Goal: Task Accomplishment & Management: Manage account settings

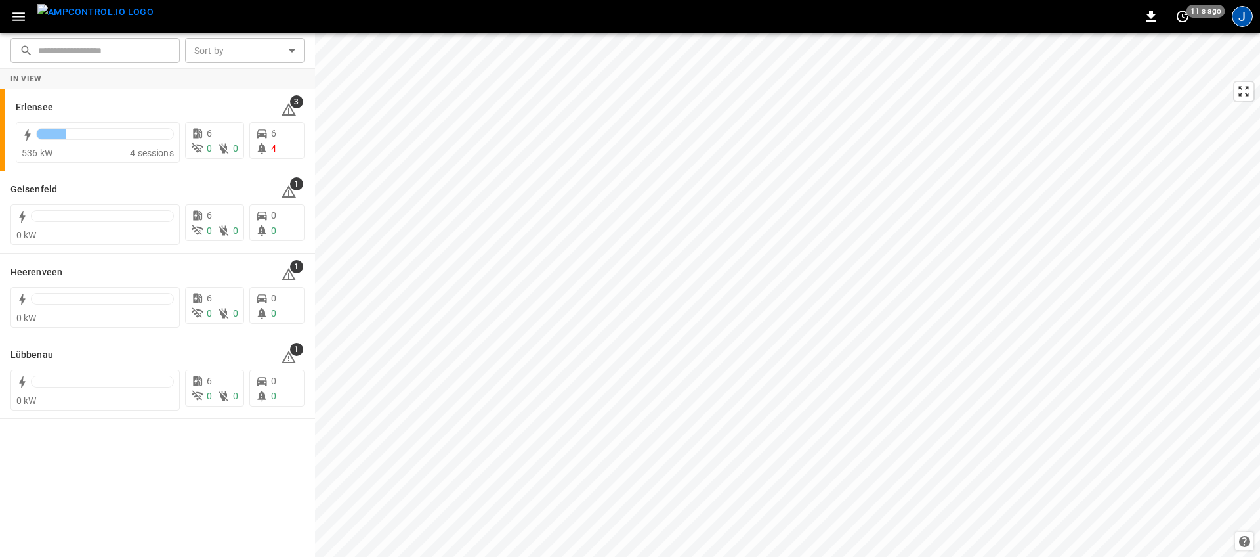
click at [1242, 22] on div "J" at bounding box center [1242, 16] width 21 height 21
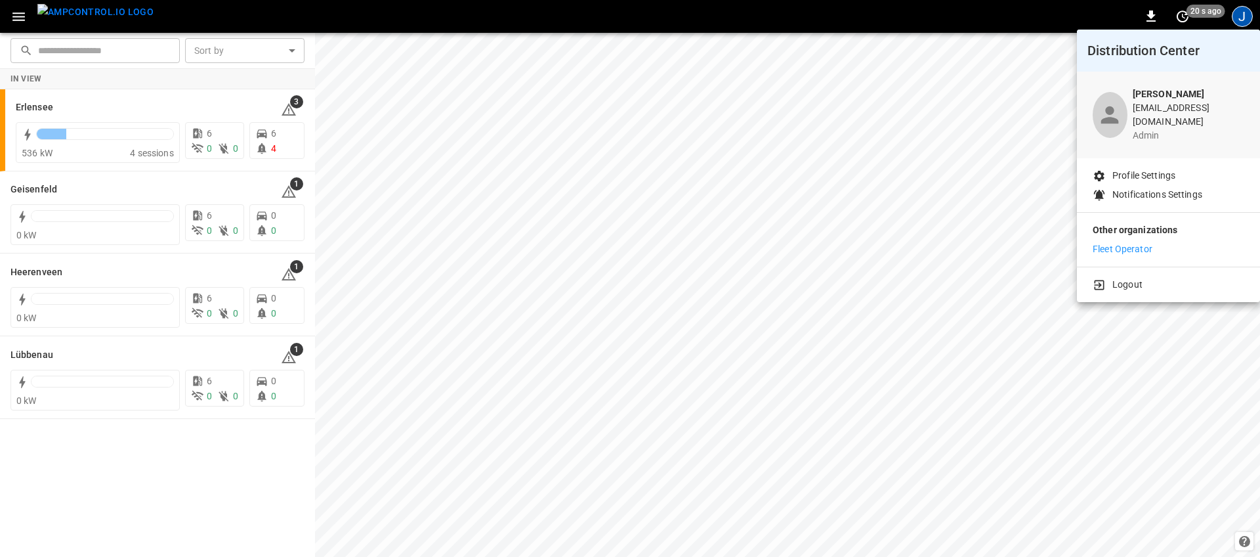
click at [1151, 242] on p "Fleet Operator" at bounding box center [1123, 249] width 60 height 14
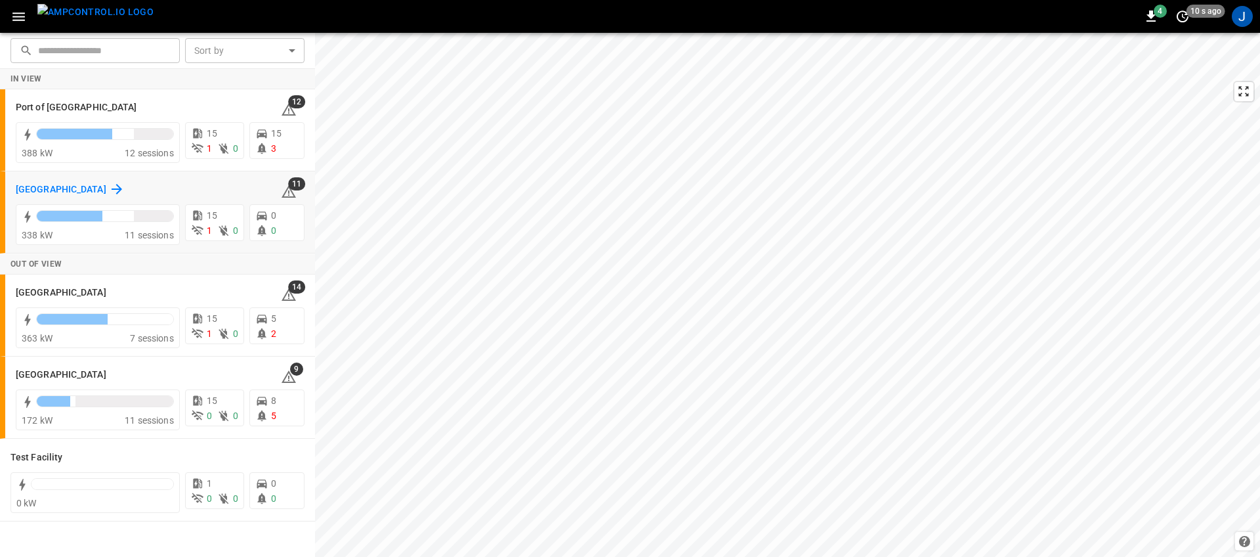
click at [45, 190] on h6 "[GEOGRAPHIC_DATA]" at bounding box center [61, 189] width 91 height 14
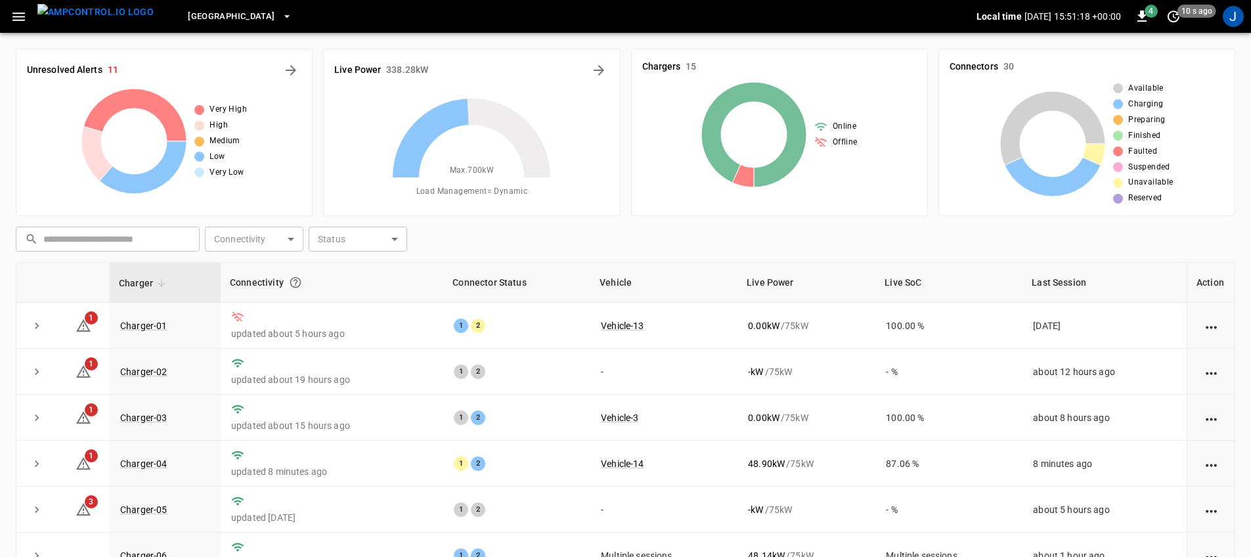
click at [280, 10] on icon "button" at bounding box center [286, 16] width 13 height 13
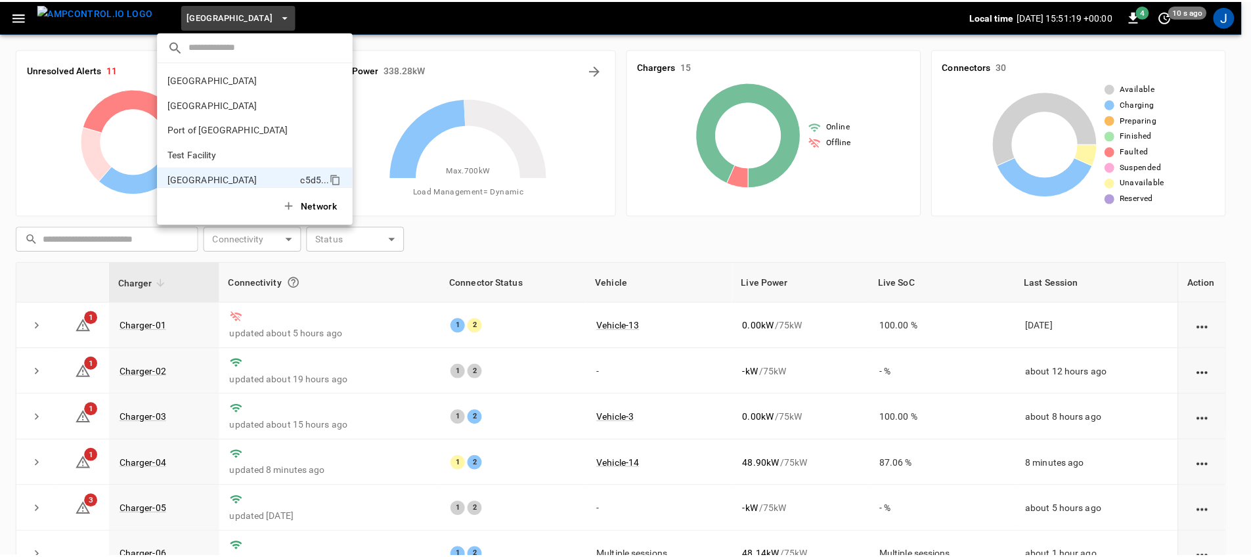
scroll to position [11, 0]
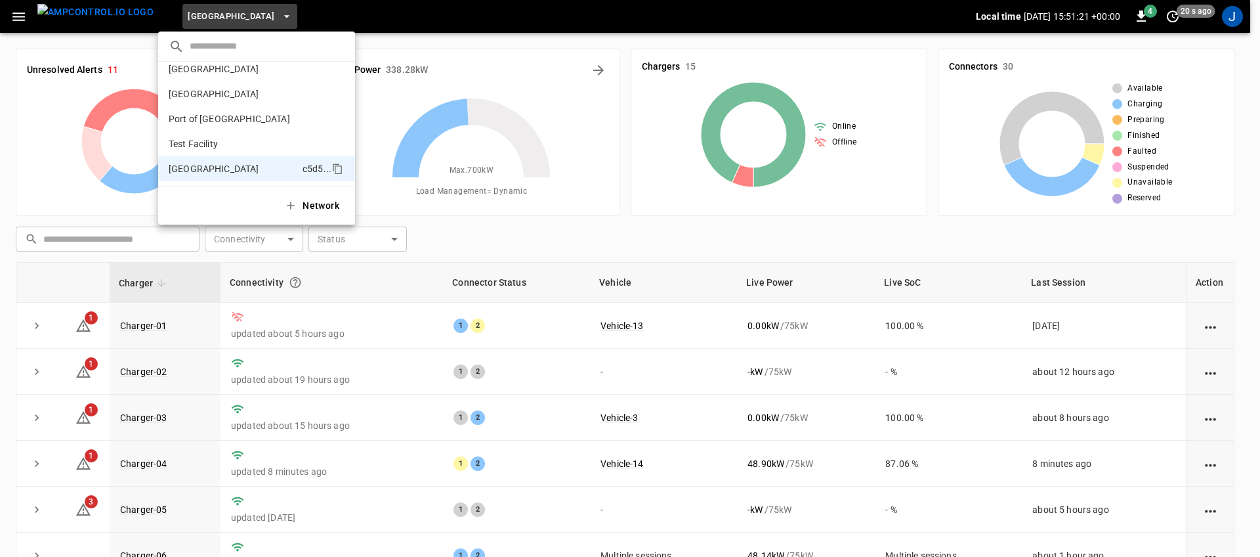
click at [15, 167] on div at bounding box center [630, 278] width 1260 height 557
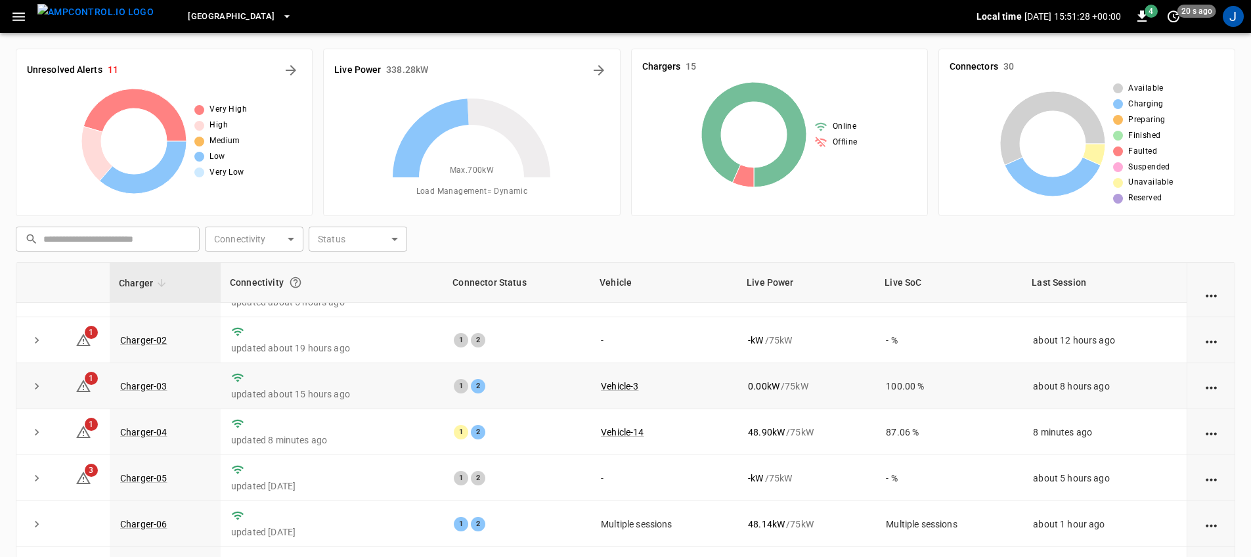
scroll to position [0, 0]
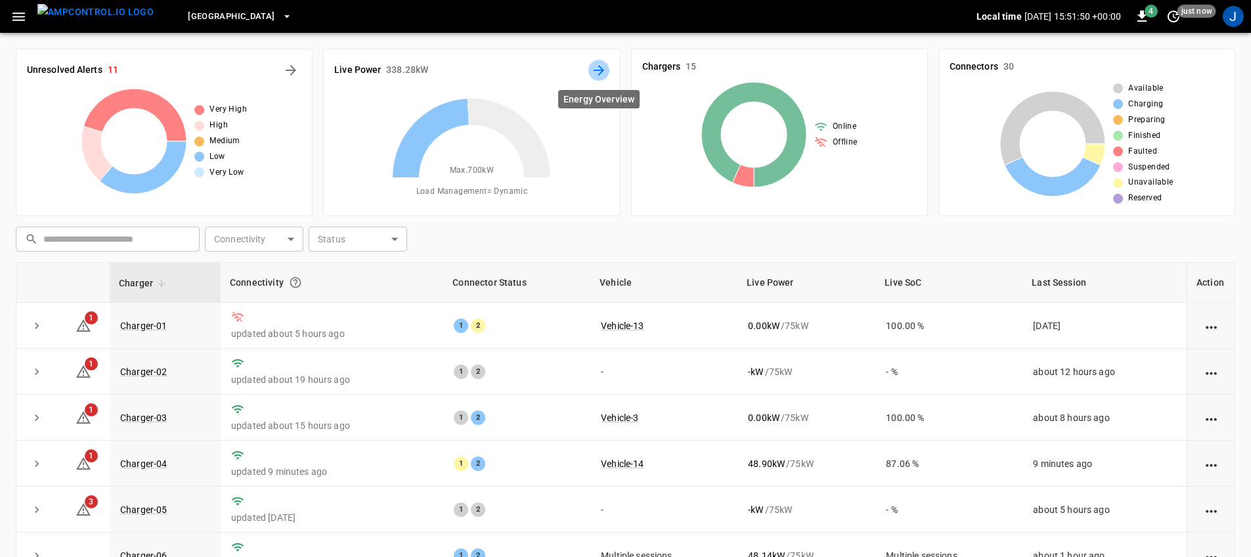
click at [605, 69] on icon "Energy Overview" at bounding box center [599, 70] width 16 height 16
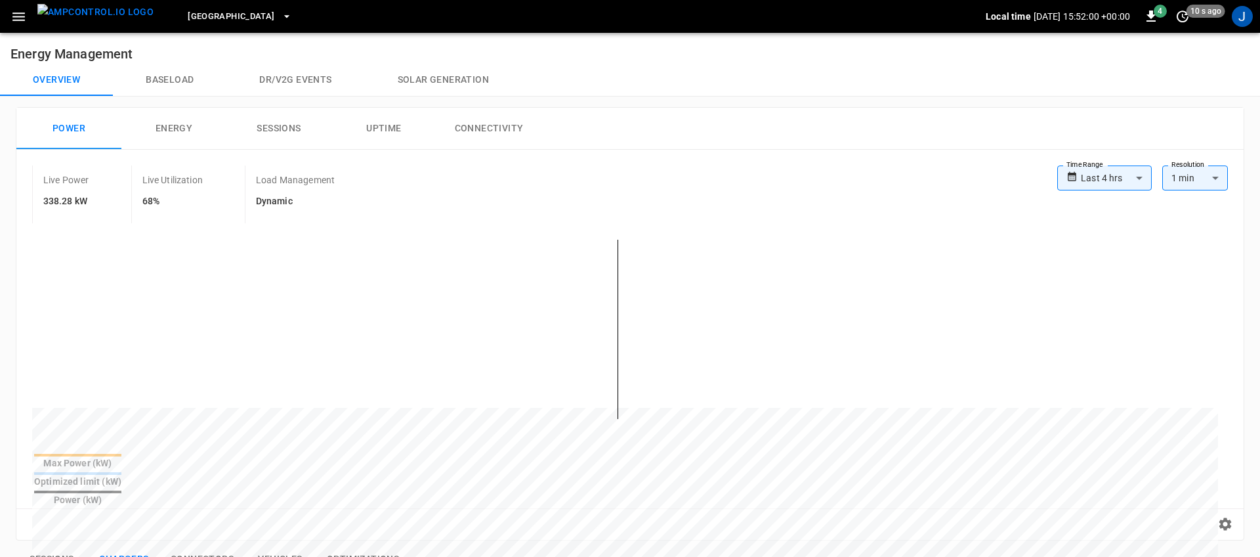
click at [1086, 170] on body "**********" at bounding box center [630, 531] width 1260 height 1062
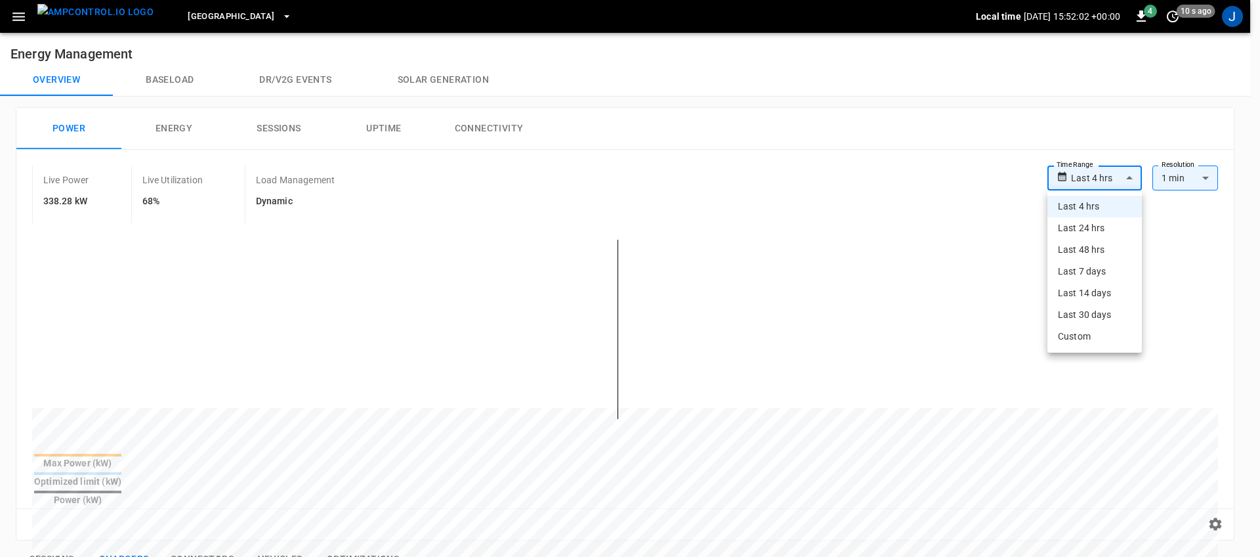
click at [1098, 265] on li "Last 7 days" at bounding box center [1095, 272] width 95 height 22
type input "**********"
type input "***"
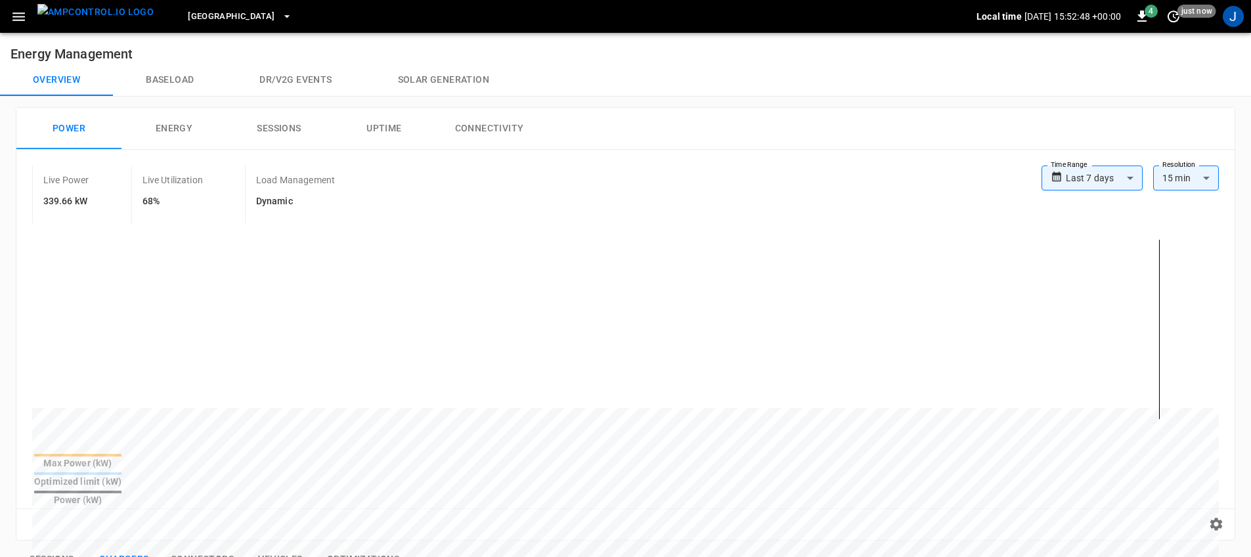
click at [1075, 192] on div "**********" at bounding box center [1129, 183] width 177 height 37
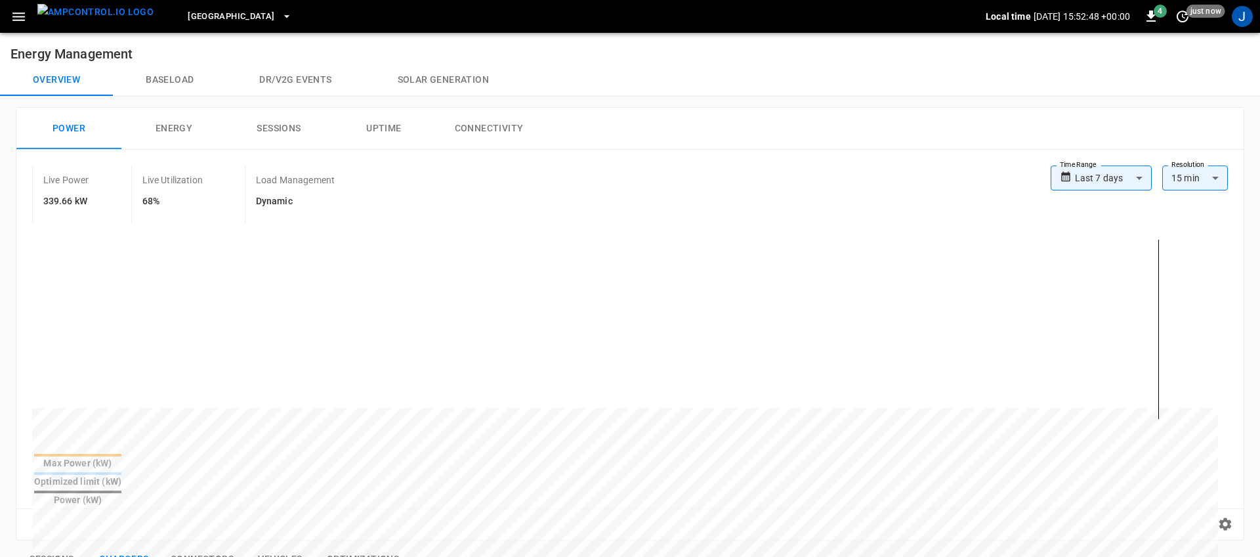
click at [1084, 181] on body "**********" at bounding box center [630, 531] width 1260 height 1062
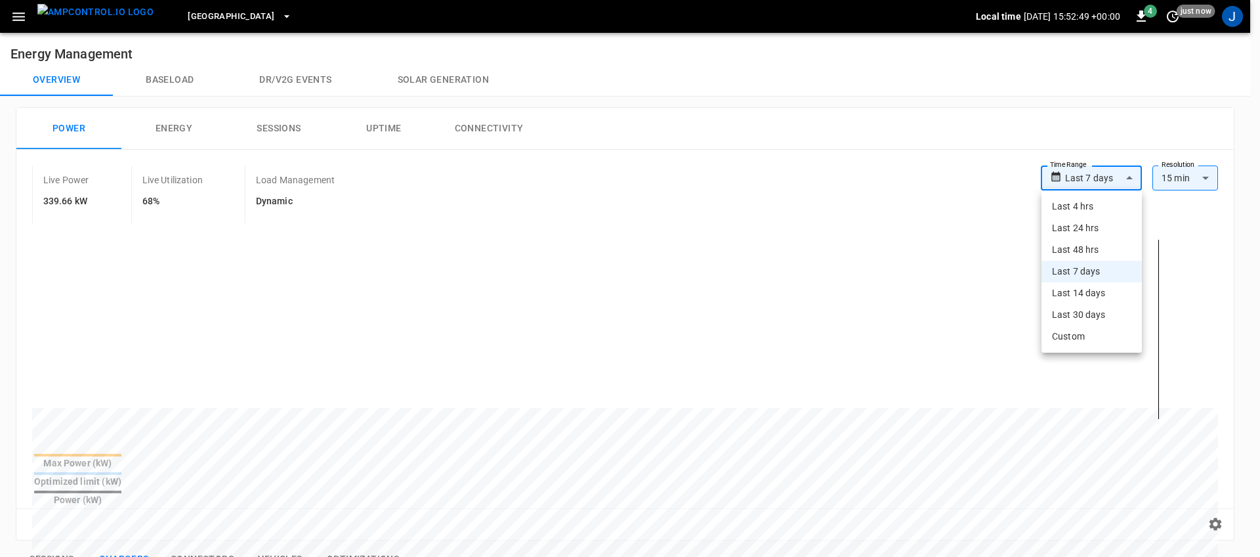
click at [1111, 255] on li "Last 48 hrs" at bounding box center [1092, 250] width 100 height 22
type input "**********"
type input "**"
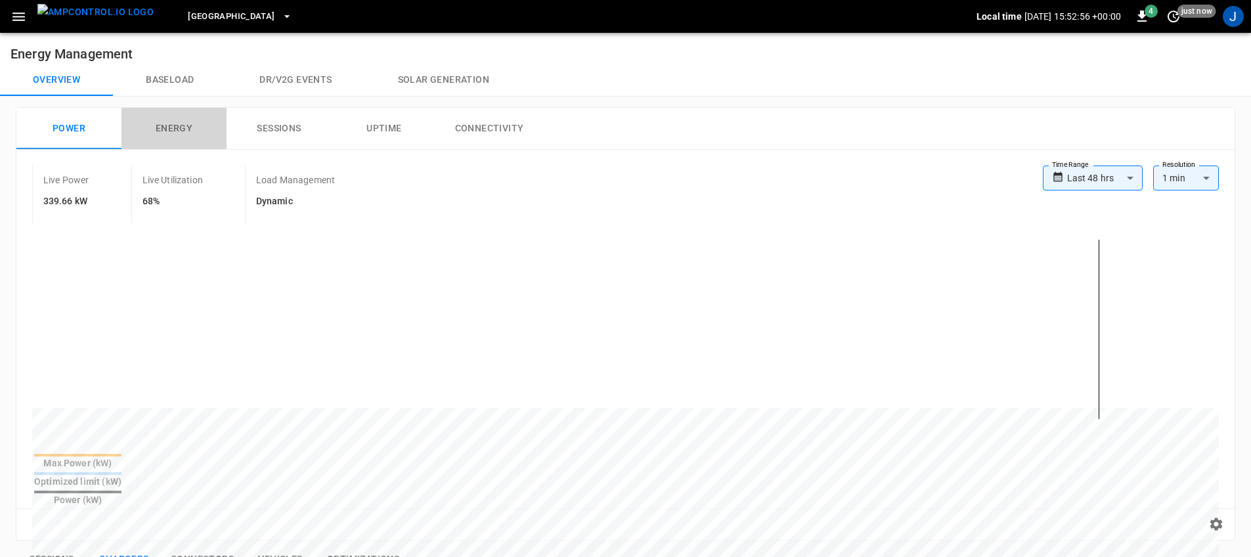
click at [173, 135] on button "Energy" at bounding box center [173, 129] width 105 height 42
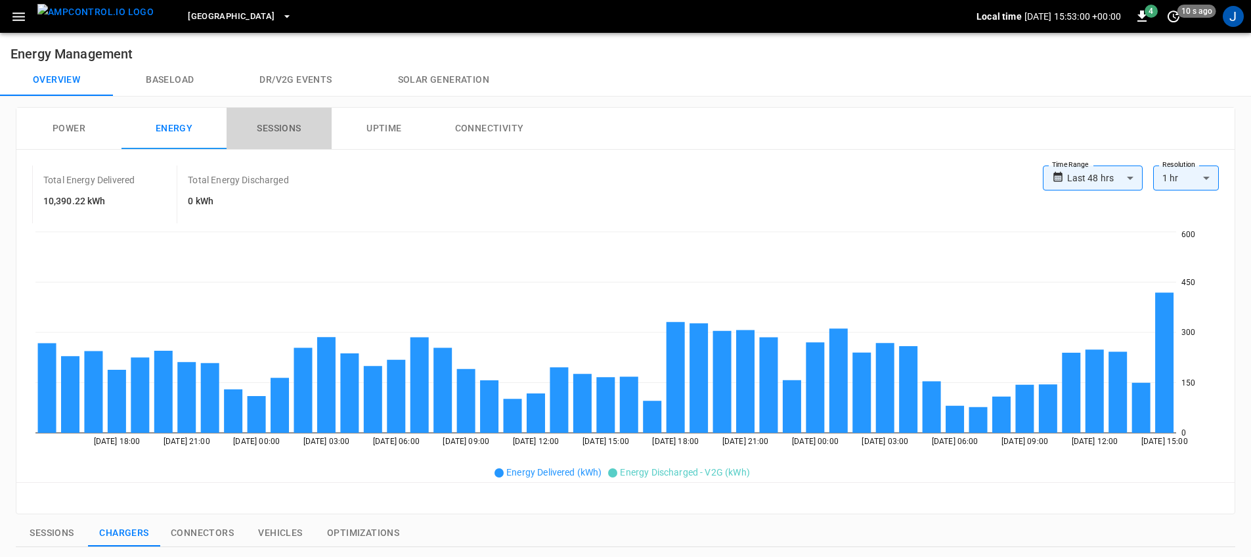
click at [260, 136] on button "Sessions" at bounding box center [278, 129] width 105 height 42
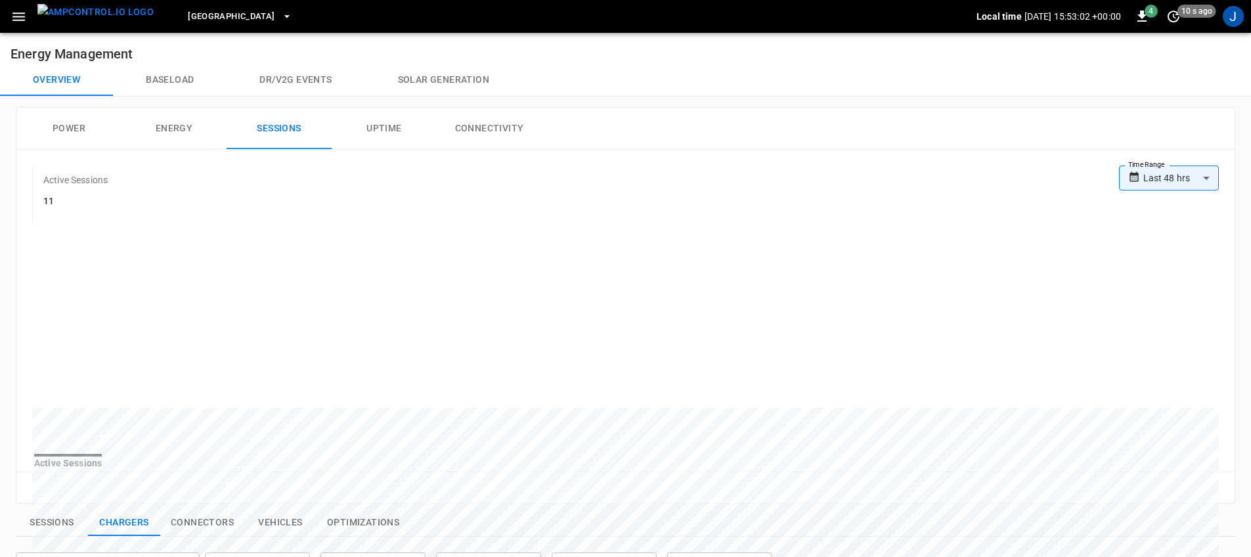
click at [389, 127] on button "Uptime" at bounding box center [384, 129] width 105 height 42
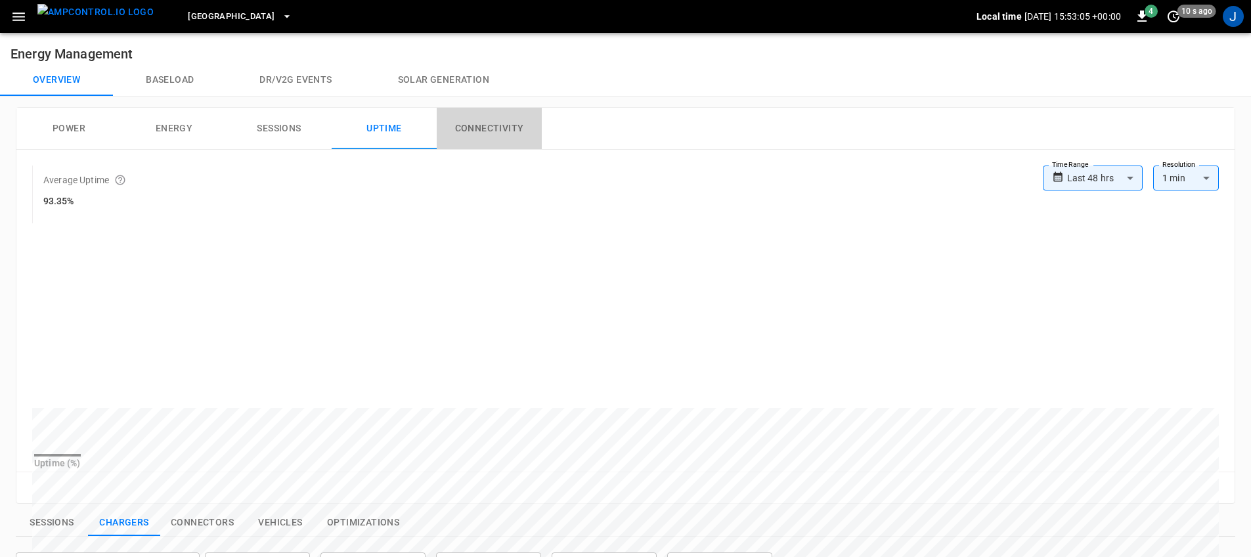
click at [478, 140] on button "Connectivity" at bounding box center [489, 129] width 105 height 42
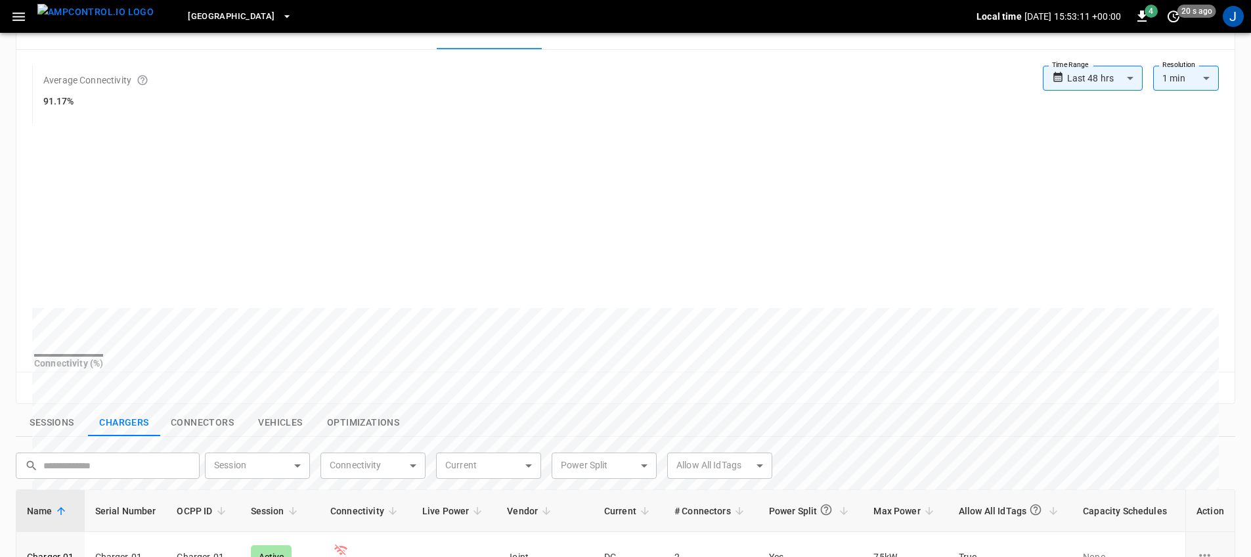
scroll to position [404, 0]
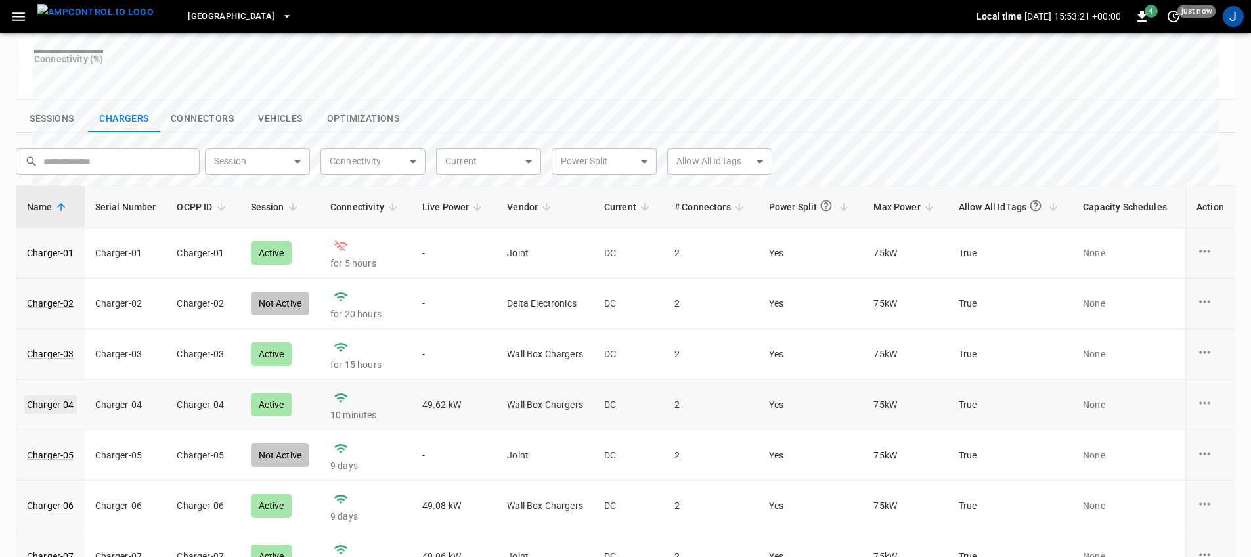
click at [53, 414] on link "Charger-04" at bounding box center [50, 404] width 53 height 18
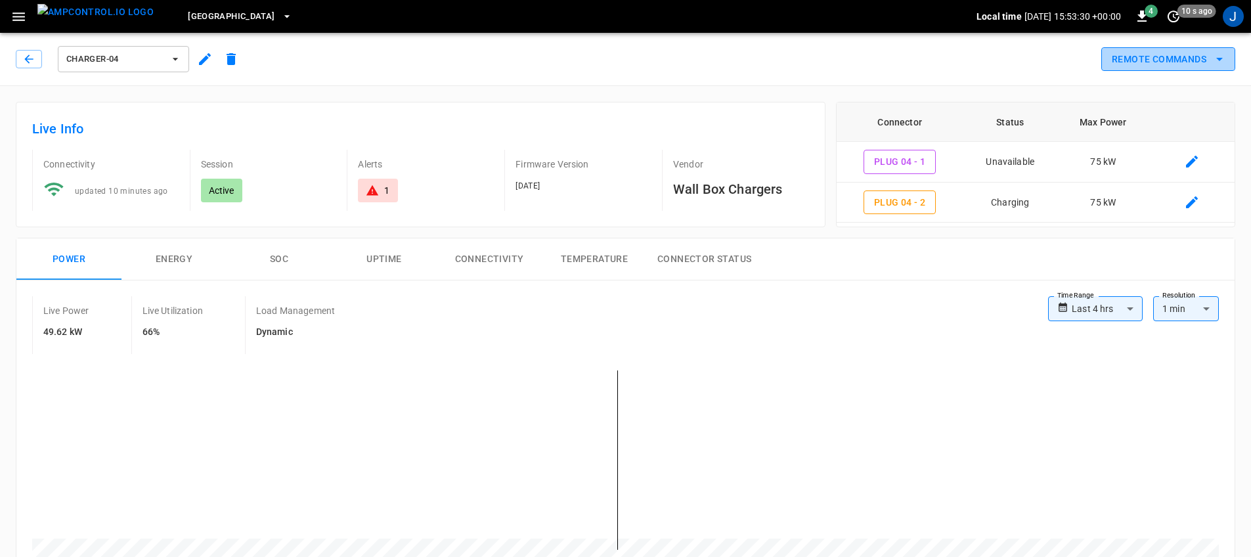
click at [1174, 70] on button "Remote Commands" at bounding box center [1168, 59] width 134 height 24
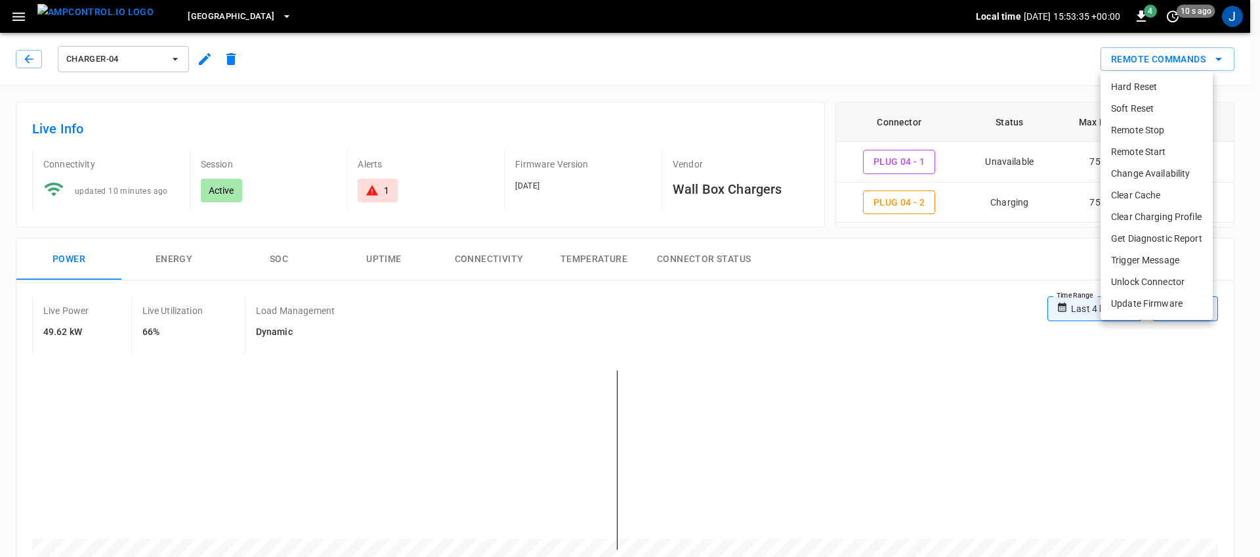
click at [819, 279] on div at bounding box center [630, 278] width 1260 height 557
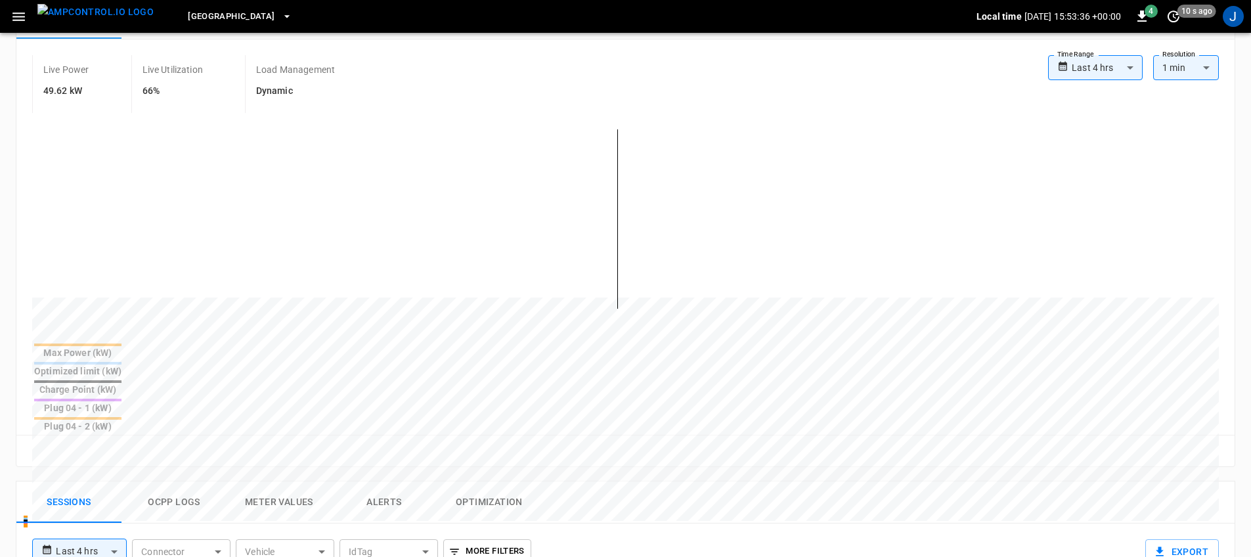
scroll to position [295, 0]
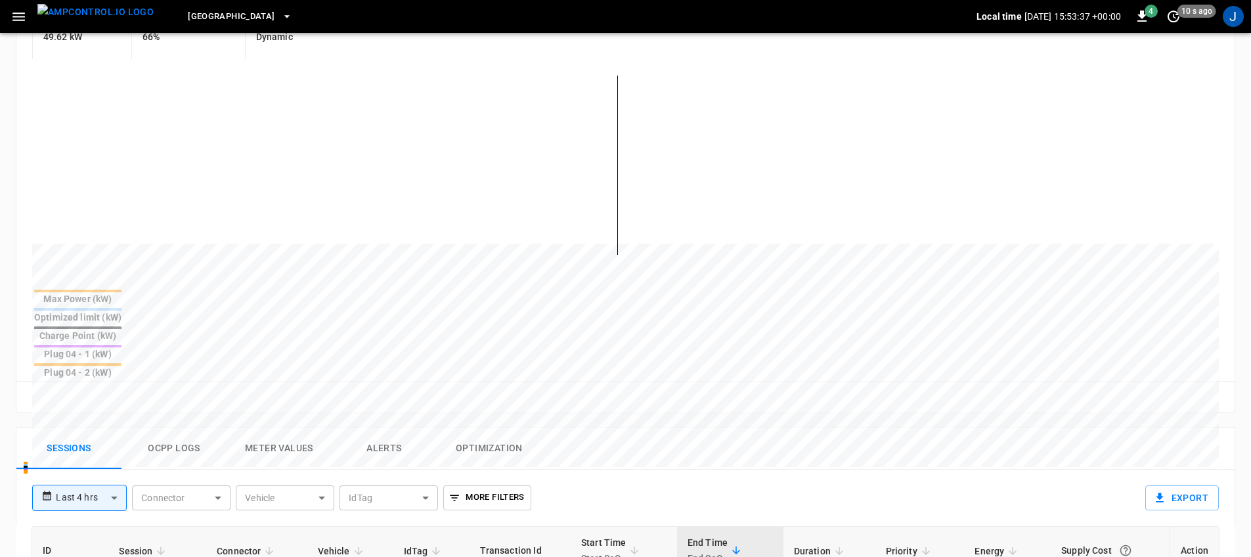
click at [160, 427] on button "Ocpp logs" at bounding box center [173, 448] width 105 height 42
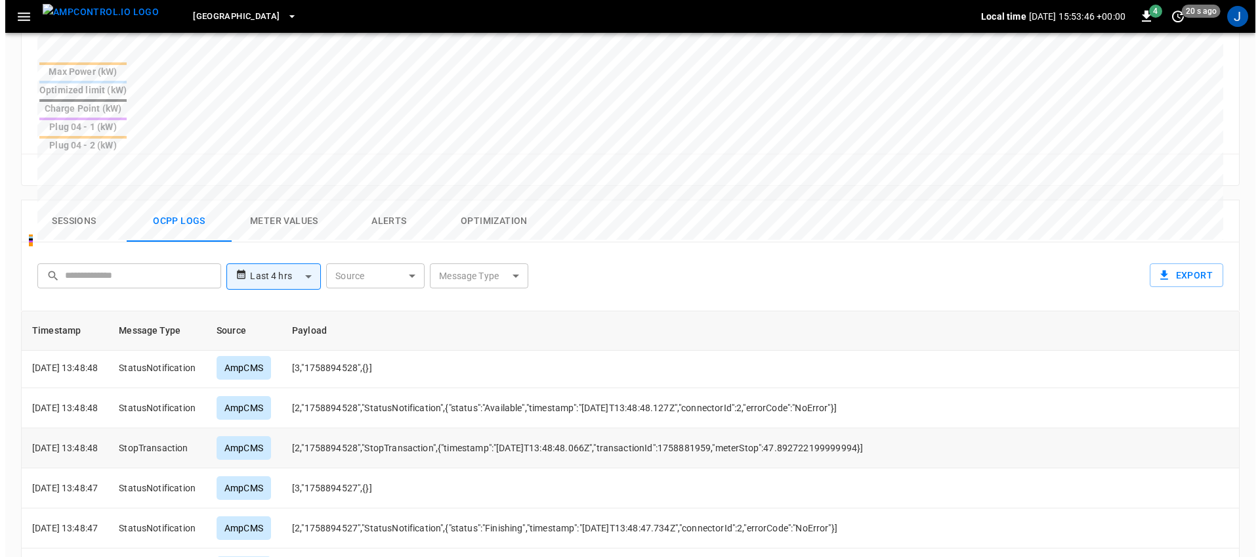
scroll to position [1098, 0]
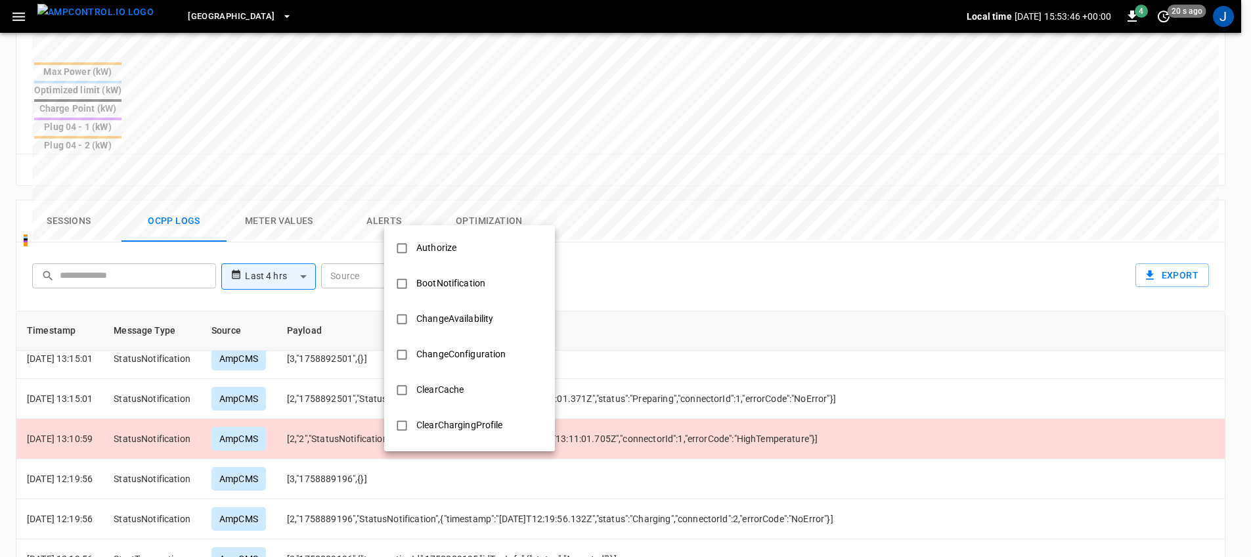
click at [470, 213] on body "**********" at bounding box center [625, 114] width 1251 height 1273
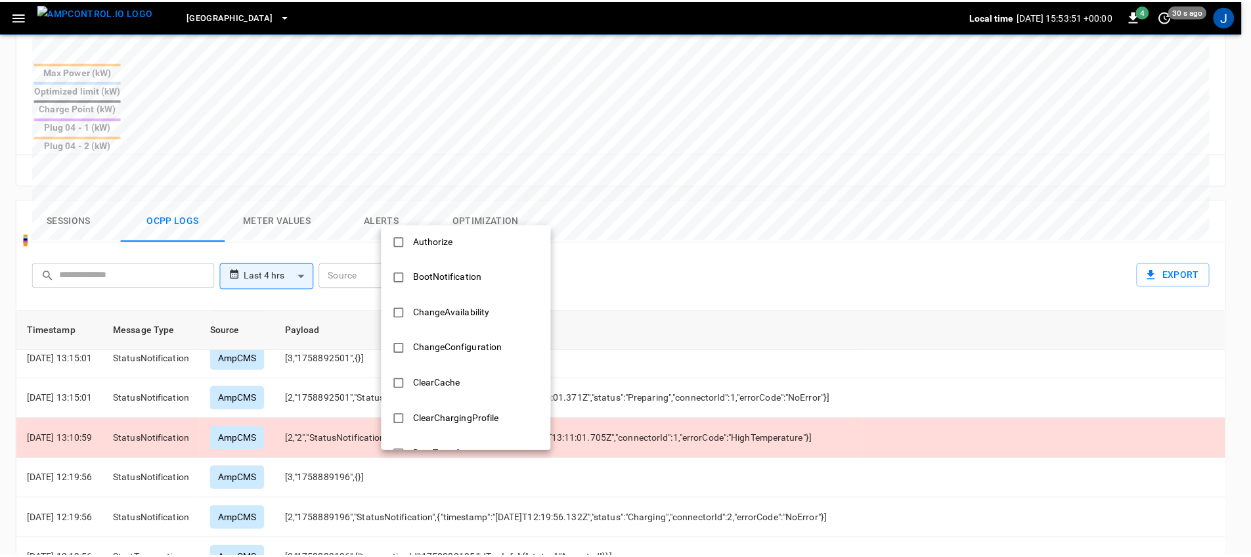
scroll to position [0, 0]
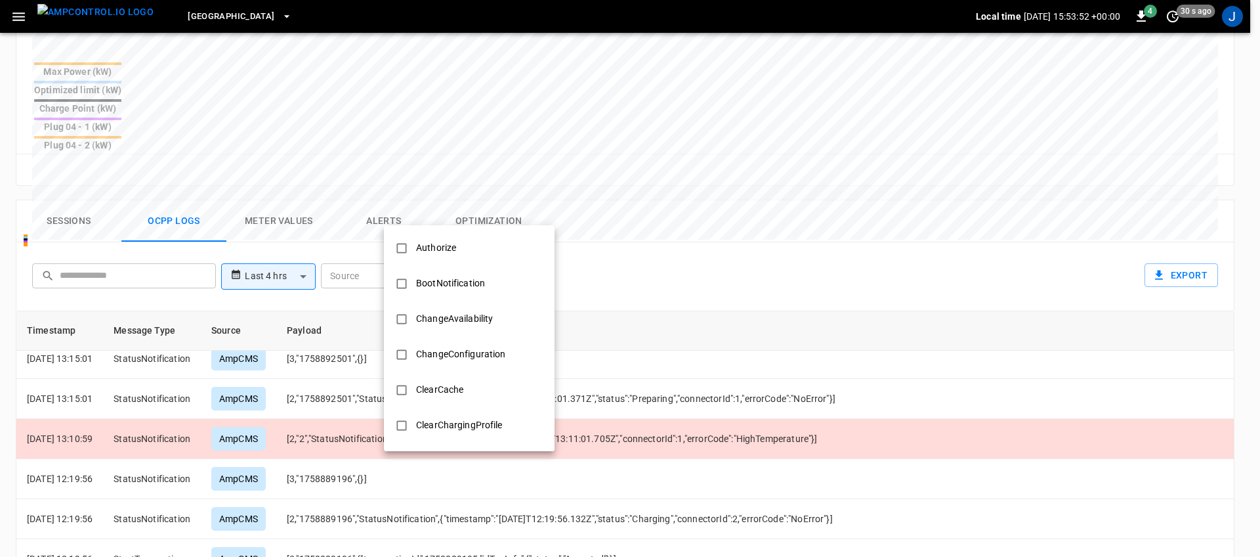
click at [666, 235] on div at bounding box center [630, 278] width 1260 height 557
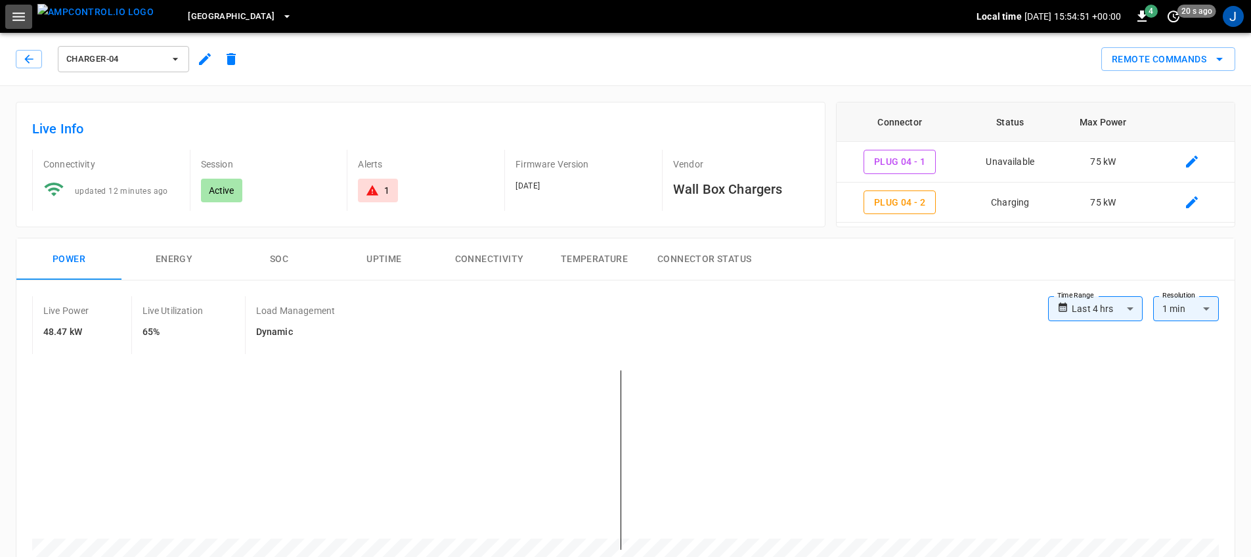
click at [21, 18] on icon "button" at bounding box center [19, 17] width 16 height 16
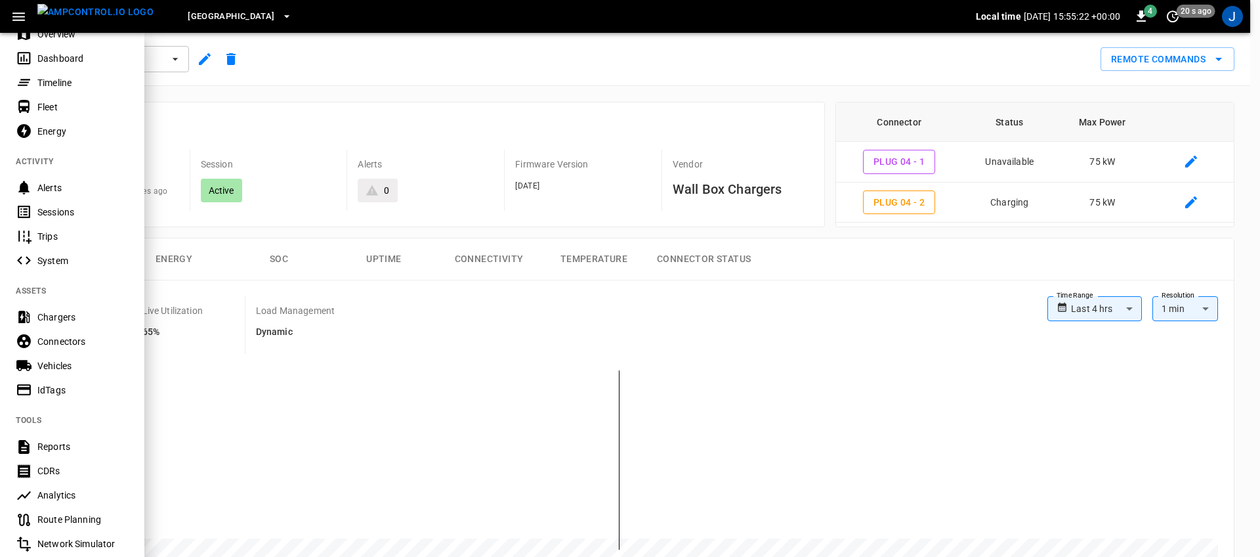
scroll to position [103, 0]
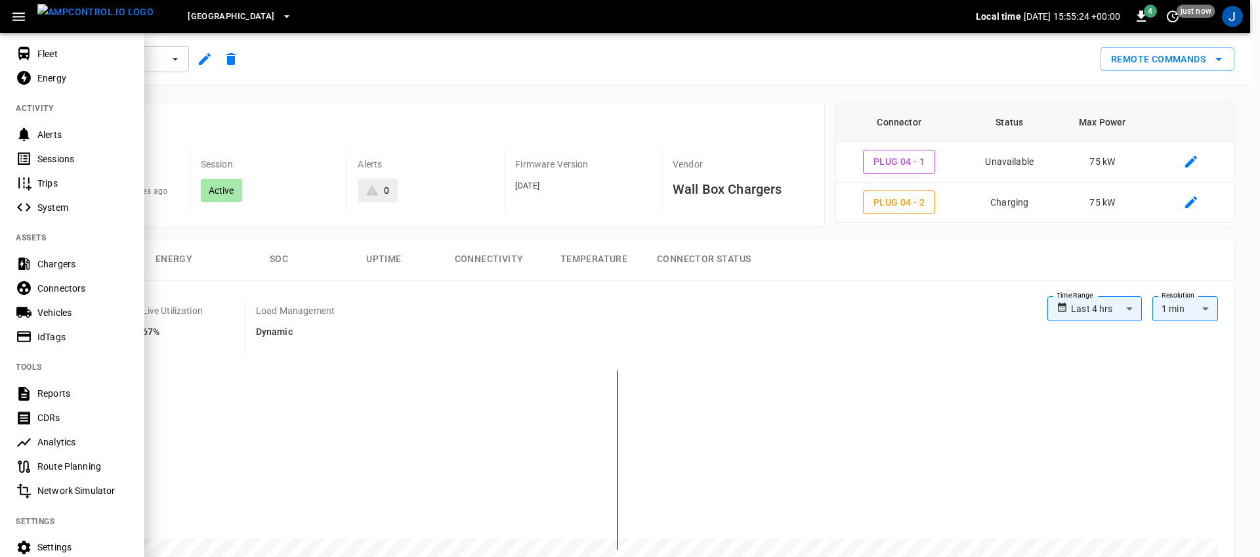
click at [67, 442] on div "Analytics" at bounding box center [82, 441] width 91 height 13
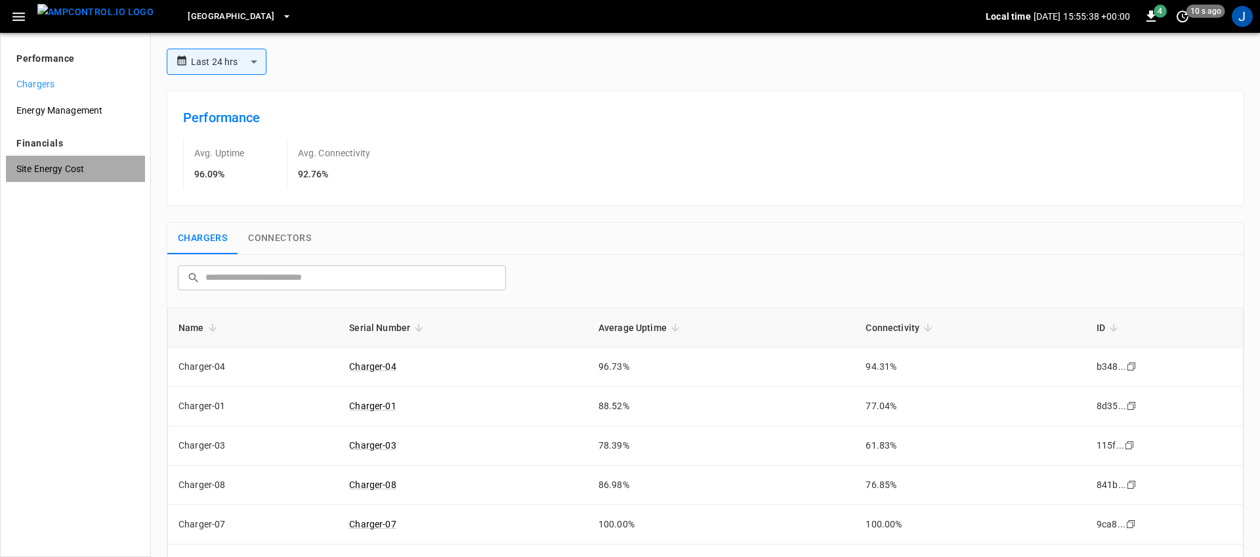
click at [84, 177] on div "Site Energy Cost" at bounding box center [75, 169] width 139 height 26
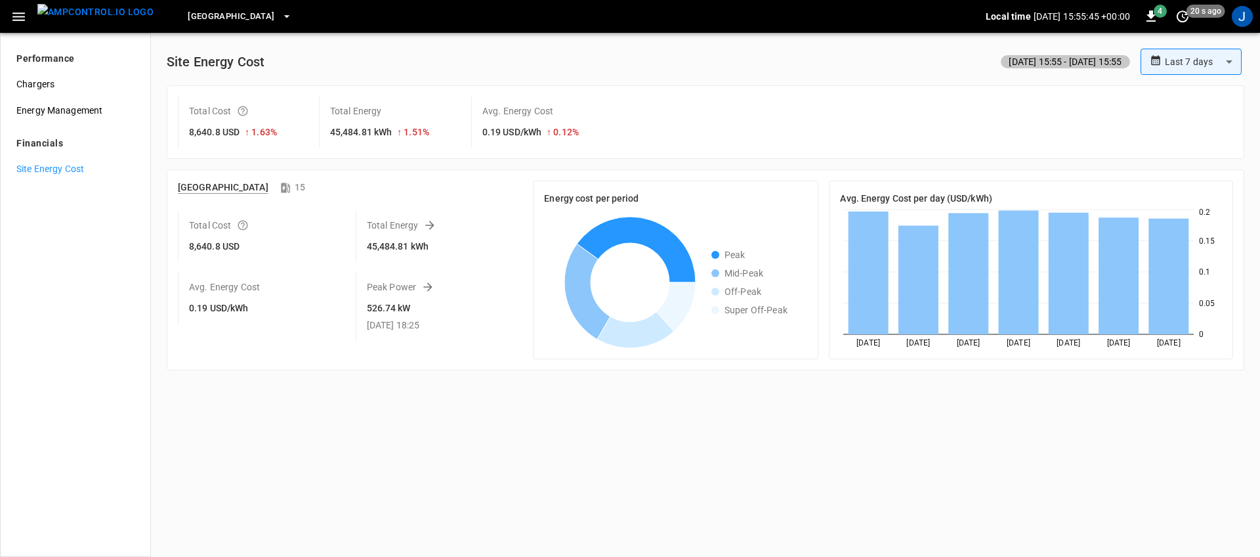
click at [735, 251] on p "Peak" at bounding box center [735, 254] width 21 height 13
click at [747, 275] on p "Mid-Peak" at bounding box center [744, 273] width 39 height 13
click at [718, 292] on div "Off-Peak" at bounding box center [750, 291] width 76 height 13
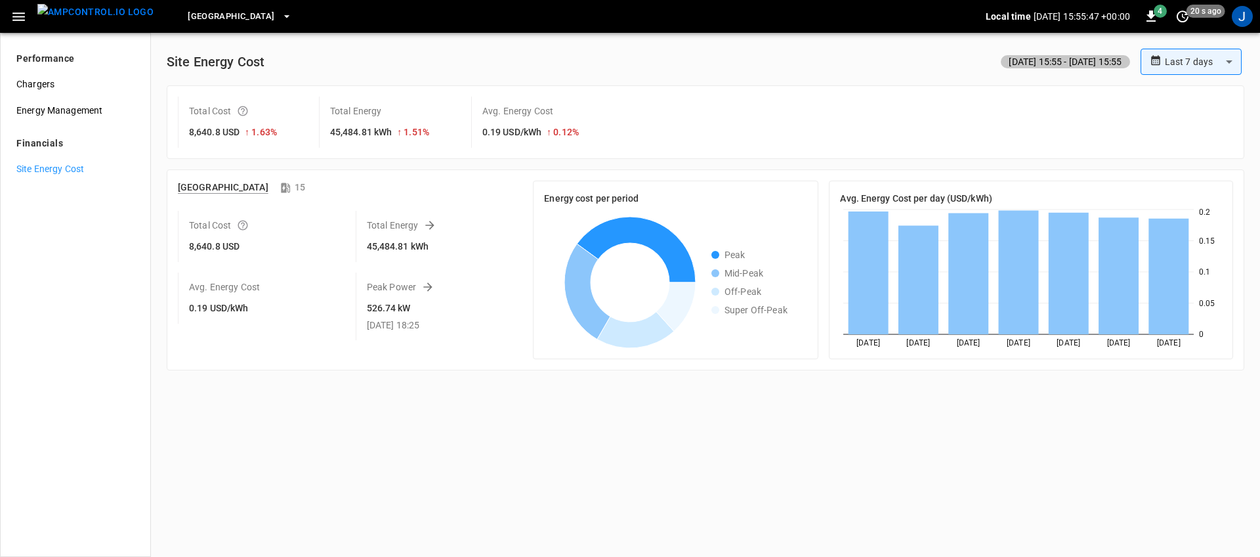
click at [733, 364] on div "Toronto South 15 Total Cost 8,640.8 USD Total Energy 45,484.81 kWh Avg. Energy …" at bounding box center [706, 269] width 1078 height 201
click at [20, 11] on icon "button" at bounding box center [19, 17] width 16 height 16
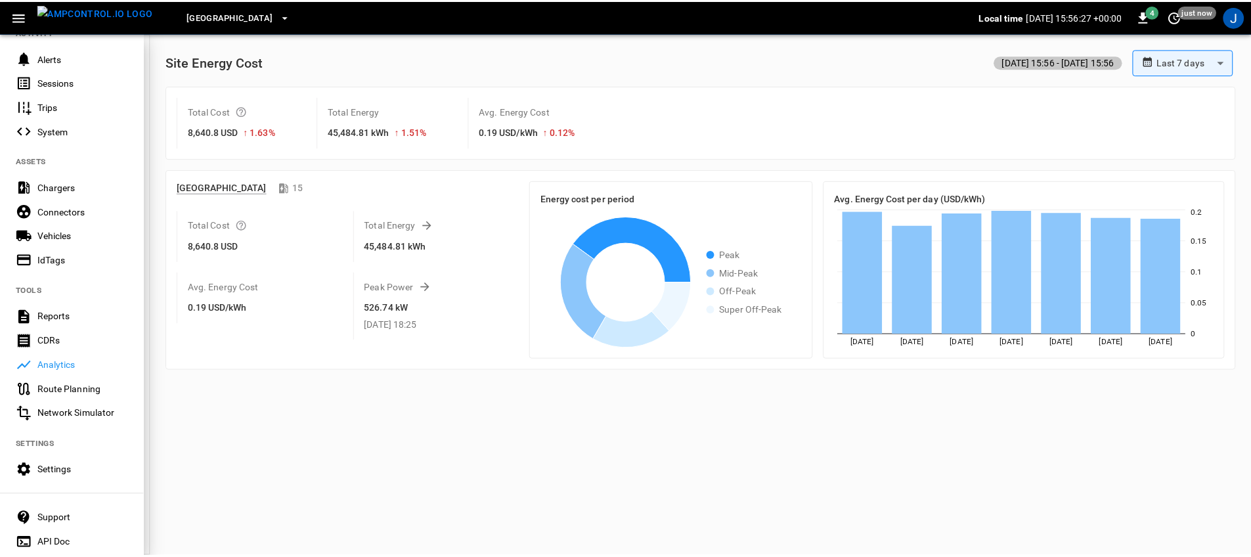
scroll to position [228, 0]
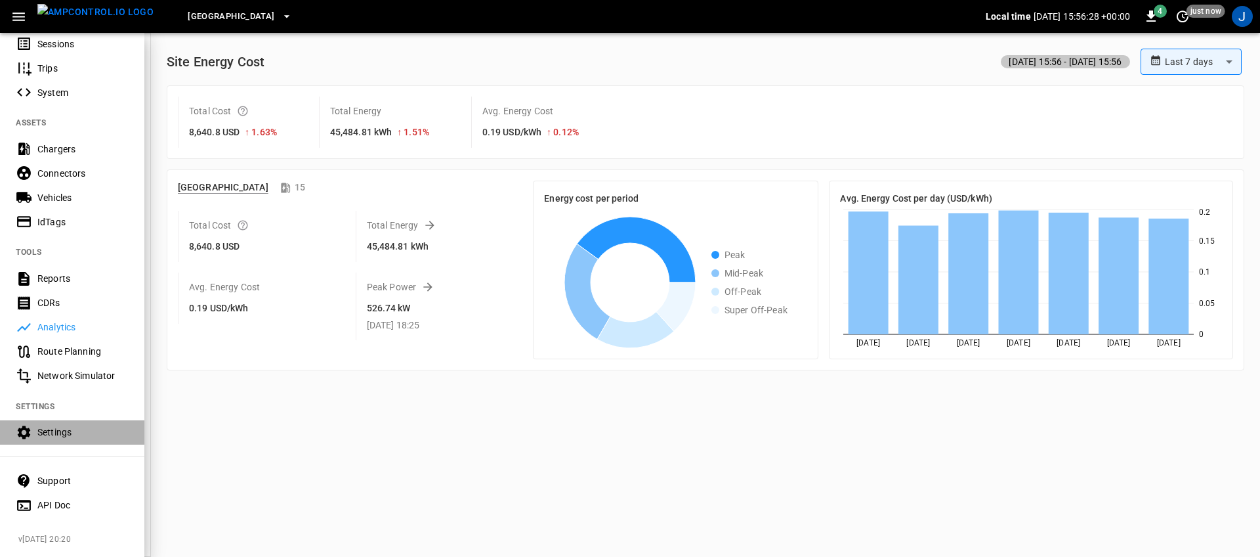
click at [78, 425] on div "Settings" at bounding box center [82, 431] width 91 height 13
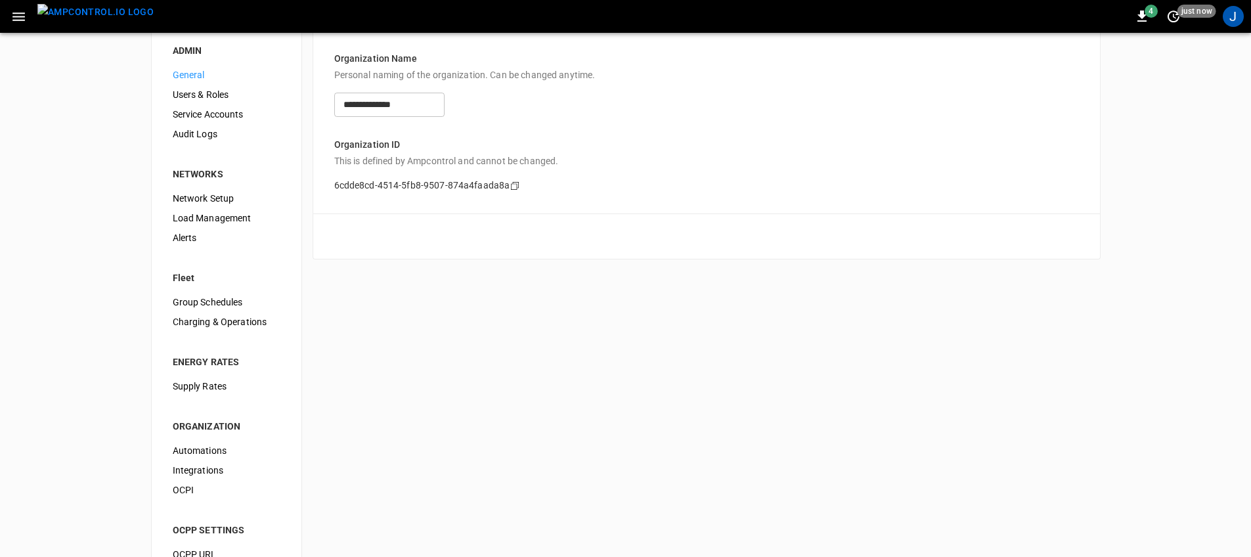
scroll to position [20, 0]
click at [219, 387] on span "Supply Rates" at bounding box center [227, 384] width 108 height 14
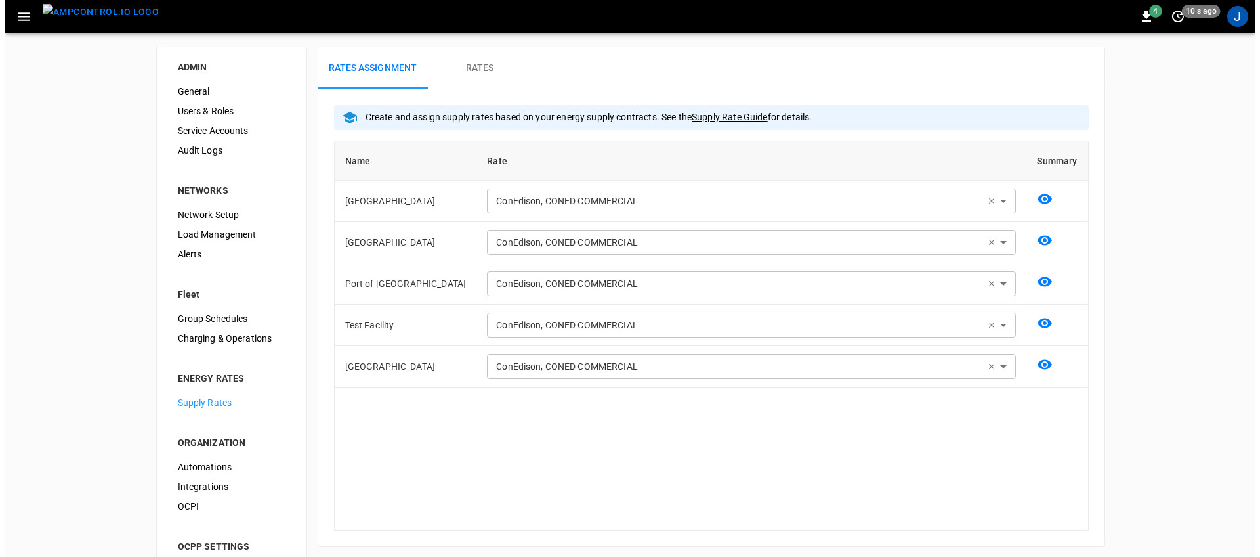
scroll to position [3, 0]
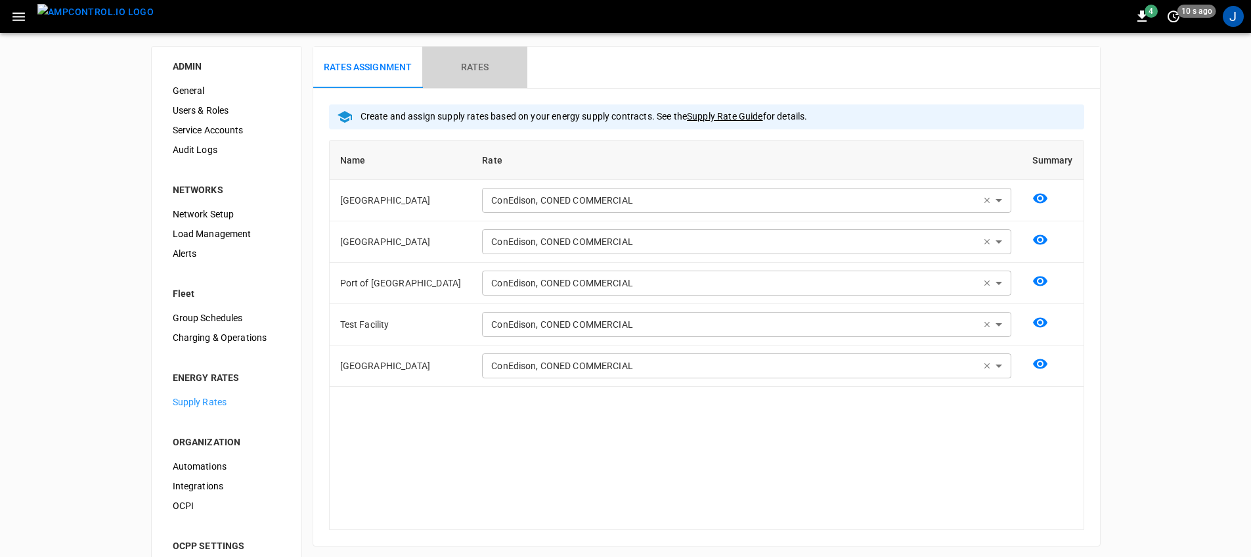
click at [474, 80] on button "Rates" at bounding box center [474, 68] width 105 height 42
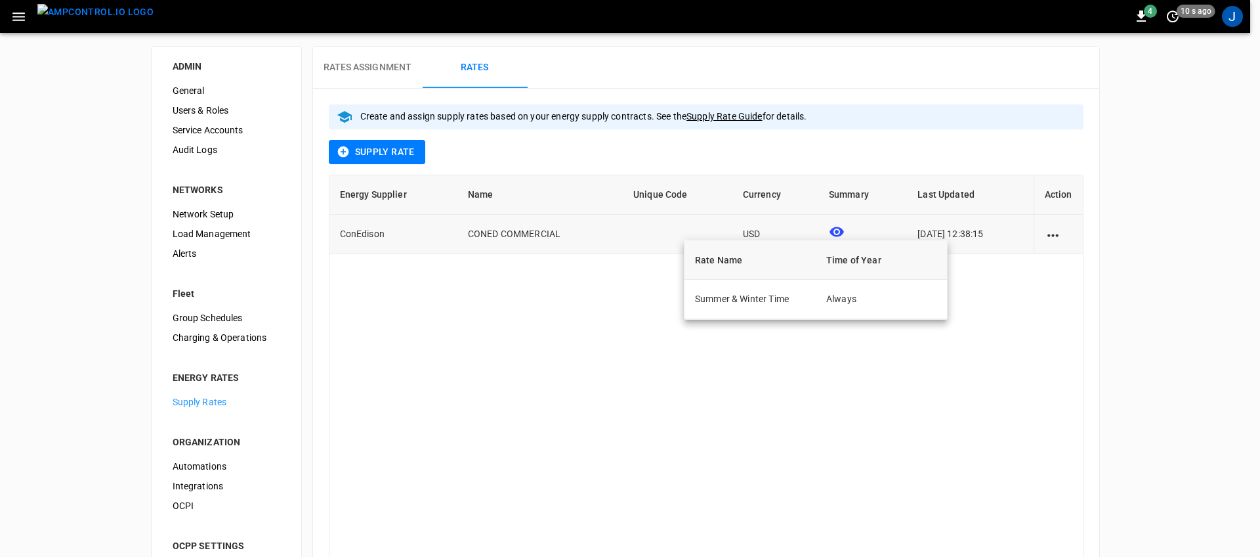
click at [830, 230] on icon at bounding box center [837, 232] width 14 height 10
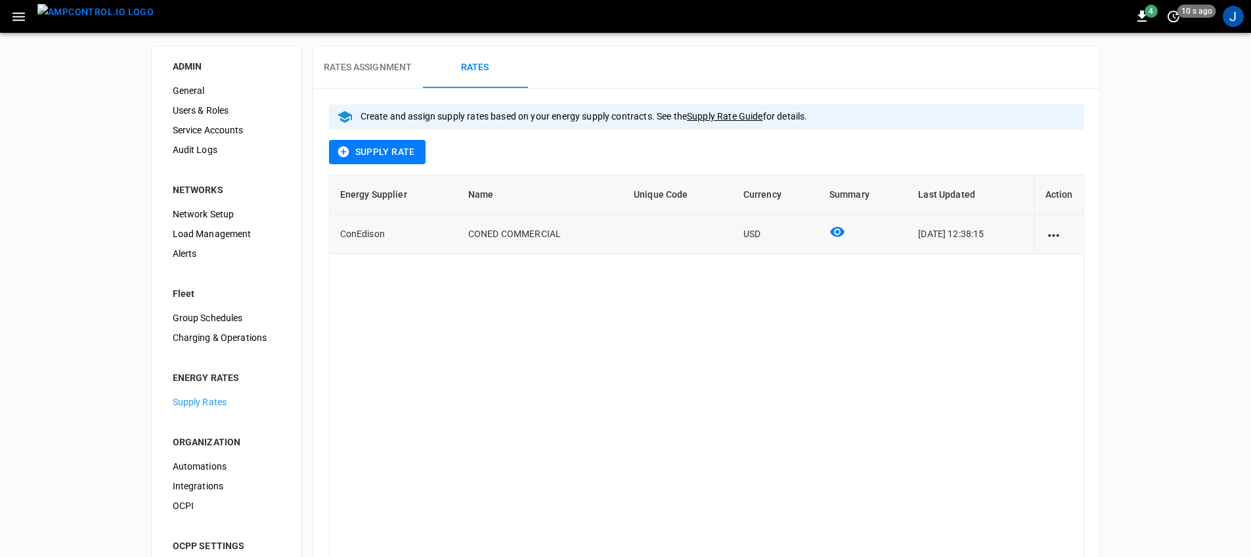
click at [1058, 232] on icon "action cell options" at bounding box center [1053, 235] width 16 height 16
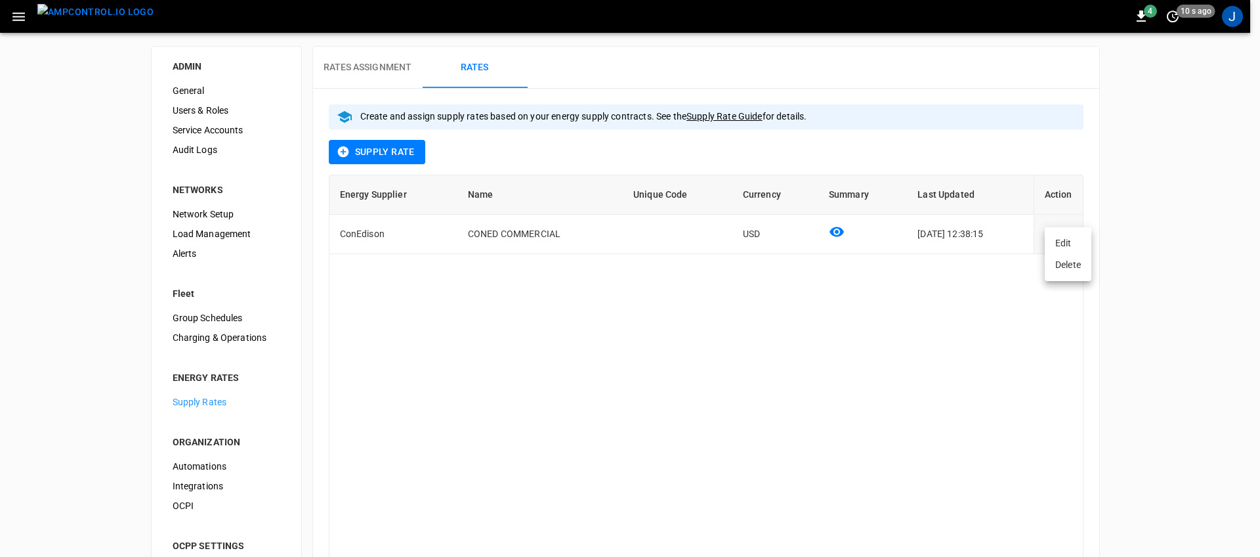
drag, startPoint x: 1062, startPoint y: 241, endPoint x: 1020, endPoint y: 243, distance: 41.4
click at [1062, 241] on li "Edit" at bounding box center [1068, 243] width 47 height 22
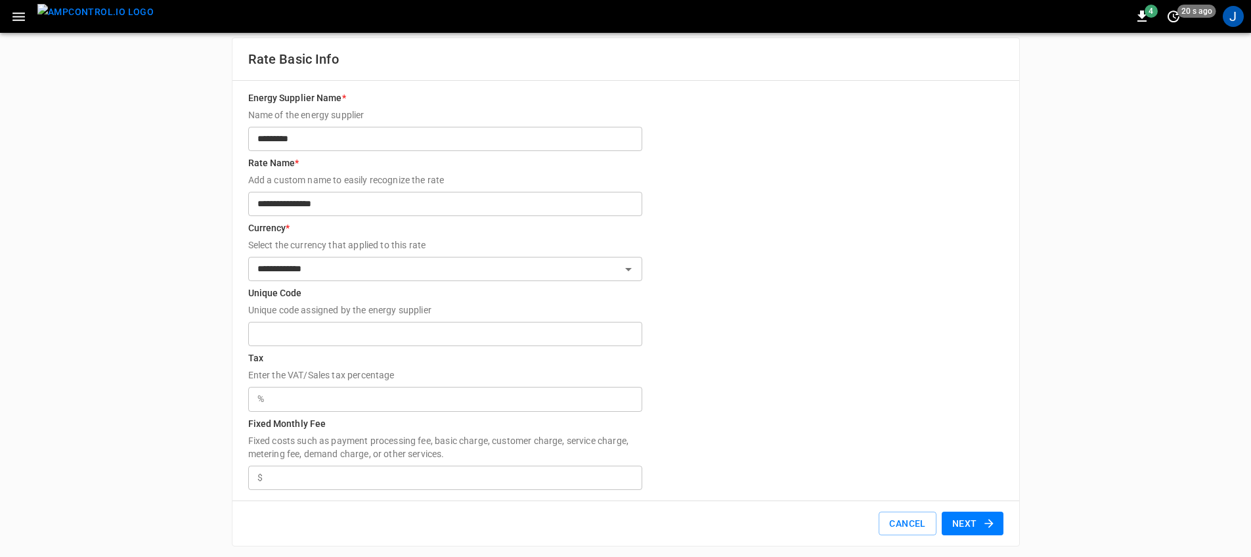
scroll to position [16, 0]
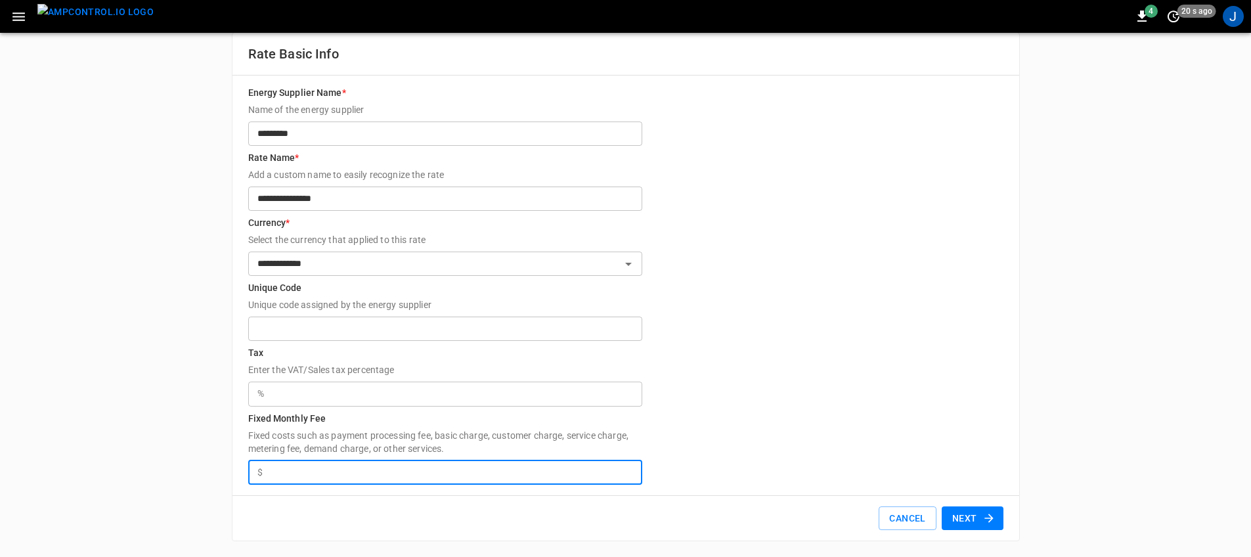
click at [327, 471] on input "Fixed Monthly Fee Fixed costs such as payment processing fee, basic charge, cus…" at bounding box center [455, 472] width 374 height 24
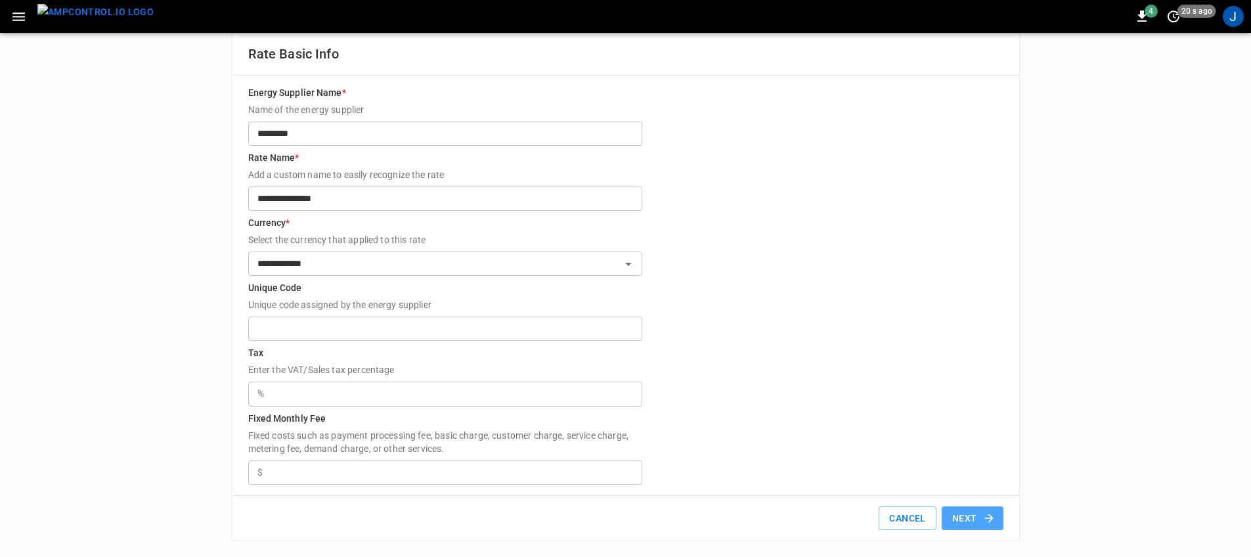
click at [993, 520] on icon "button" at bounding box center [988, 517] width 13 height 13
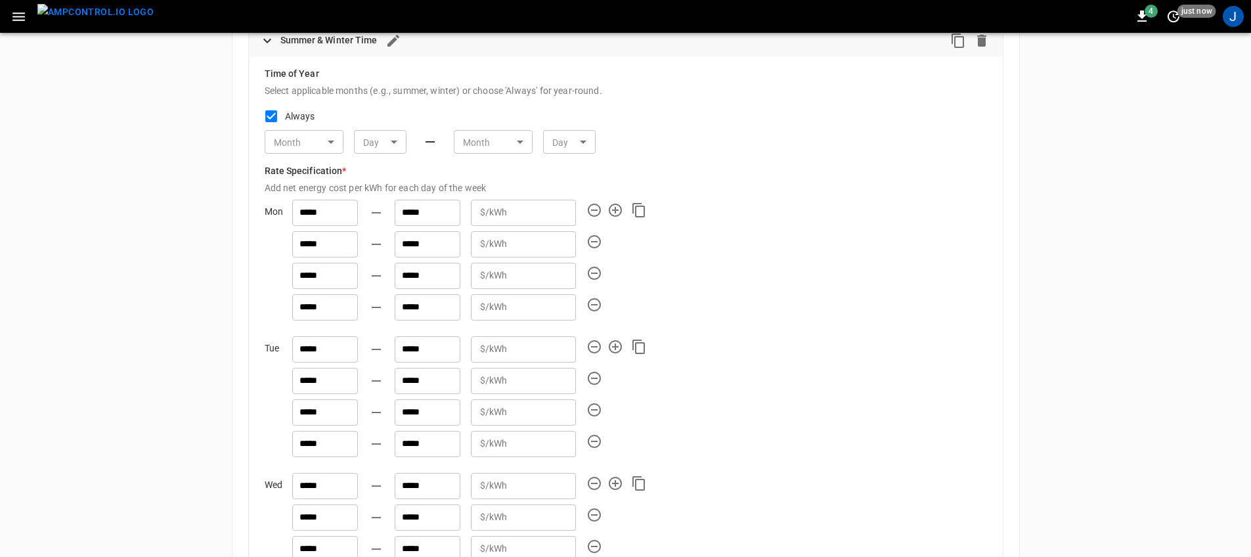
scroll to position [104, 0]
click at [542, 209] on input "***" at bounding box center [543, 210] width 63 height 24
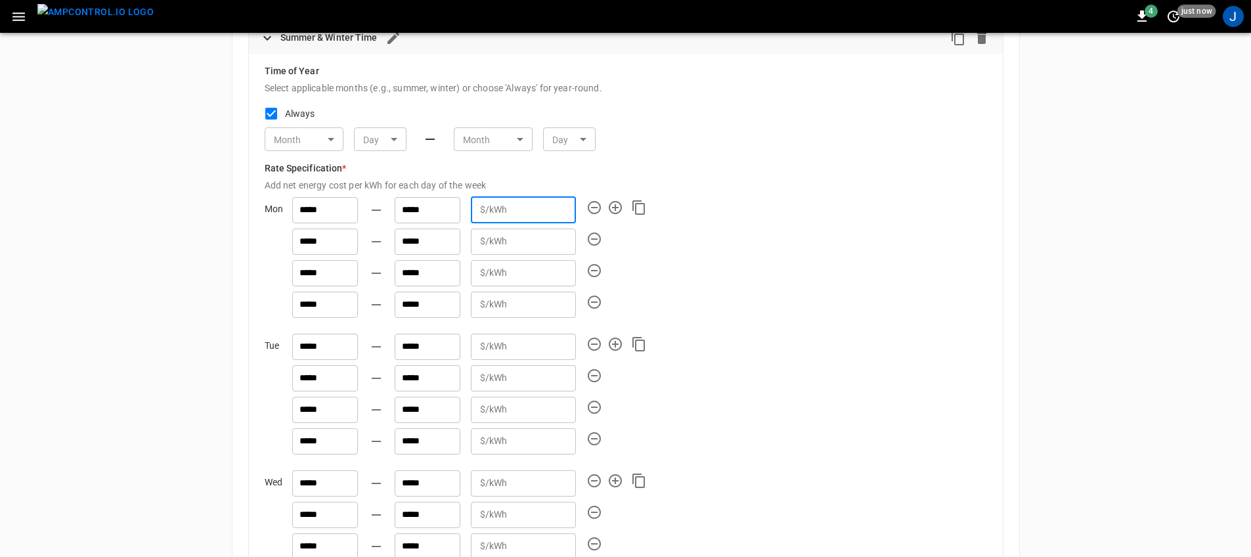
click at [542, 209] on input "***" at bounding box center [543, 210] width 63 height 24
click at [543, 275] on input "***" at bounding box center [543, 273] width 63 height 24
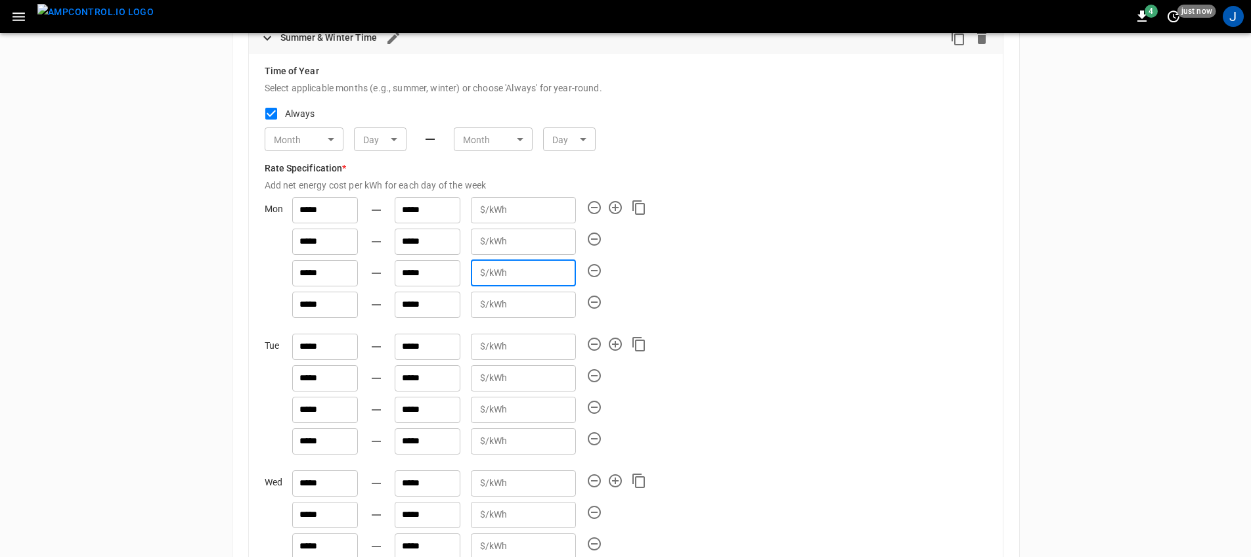
click at [543, 275] on input "***" at bounding box center [543, 273] width 63 height 24
click at [548, 307] on input "****" at bounding box center [543, 304] width 63 height 24
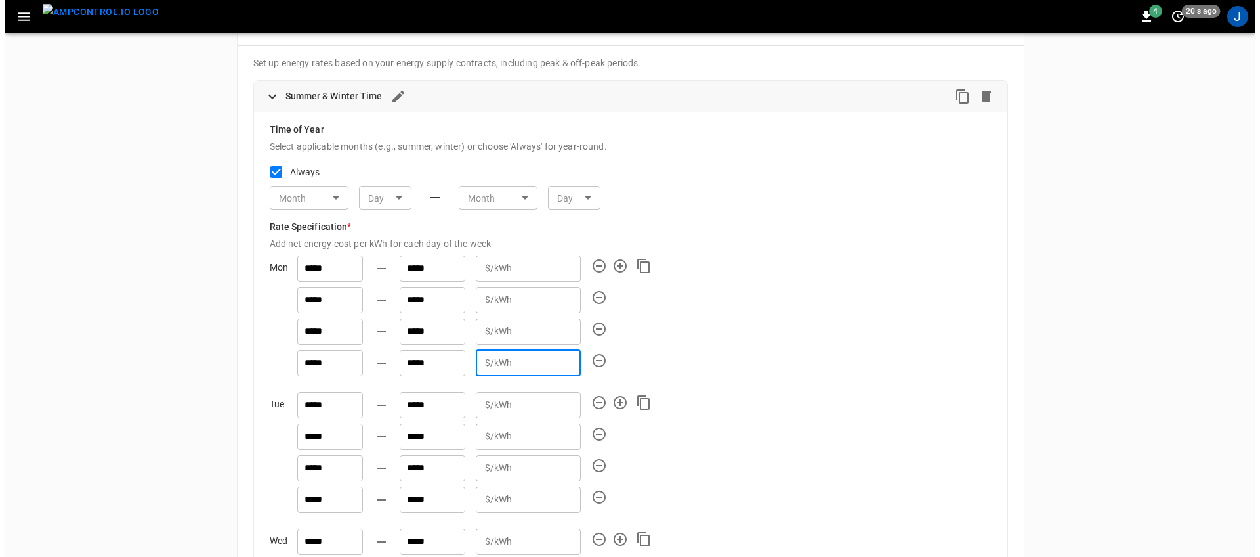
scroll to position [0, 0]
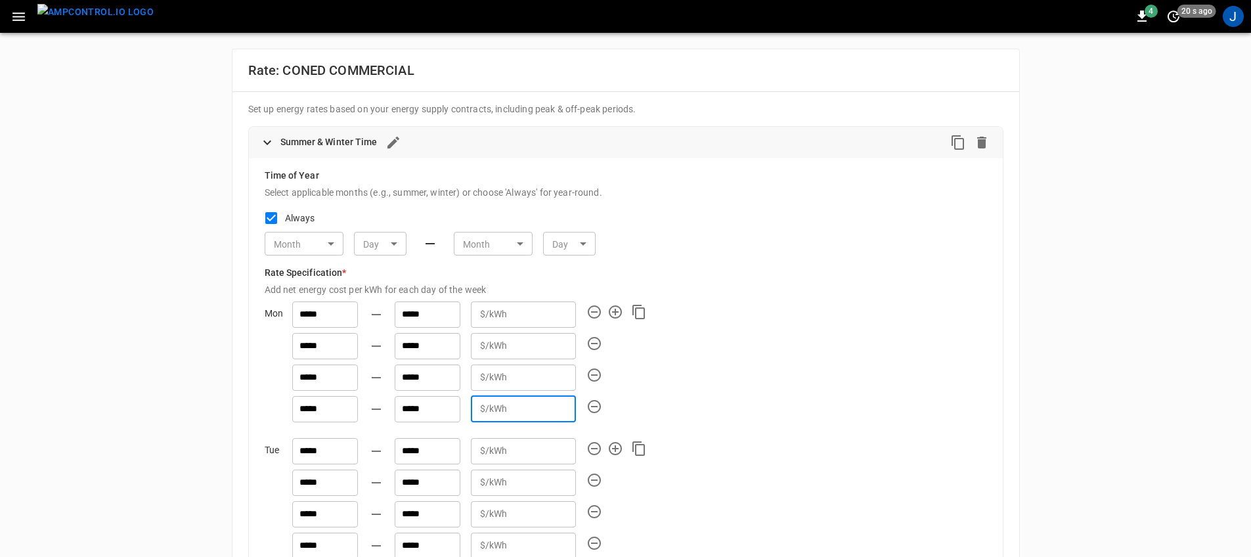
drag, startPoint x: 30, startPoint y: 18, endPoint x: 34, endPoint y: 30, distance: 12.7
click at [30, 18] on button "button" at bounding box center [18, 17] width 27 height 24
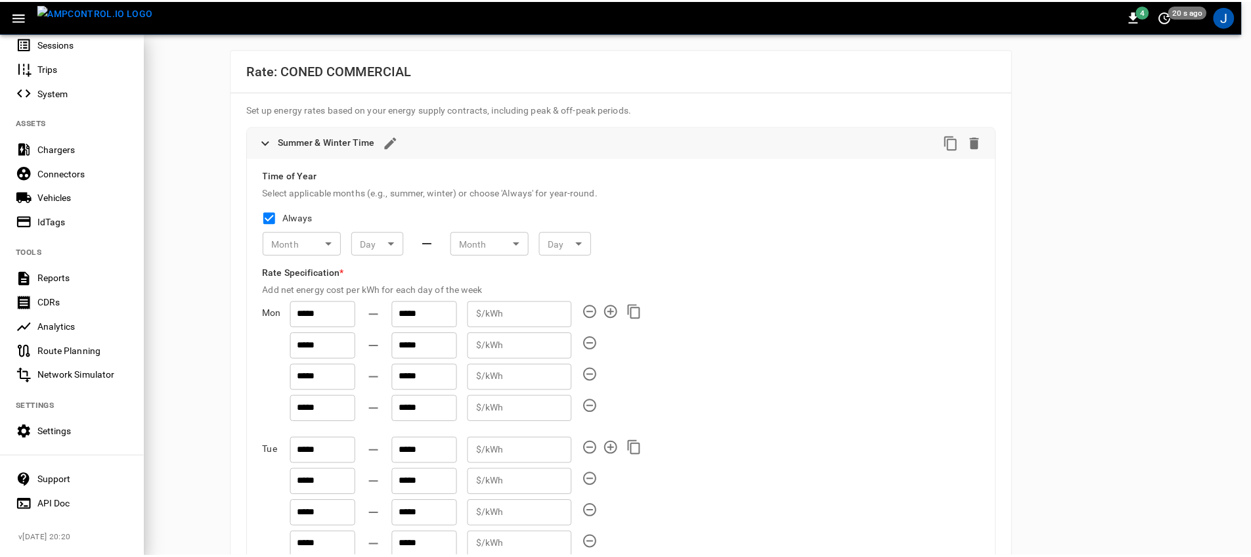
scroll to position [228, 0]
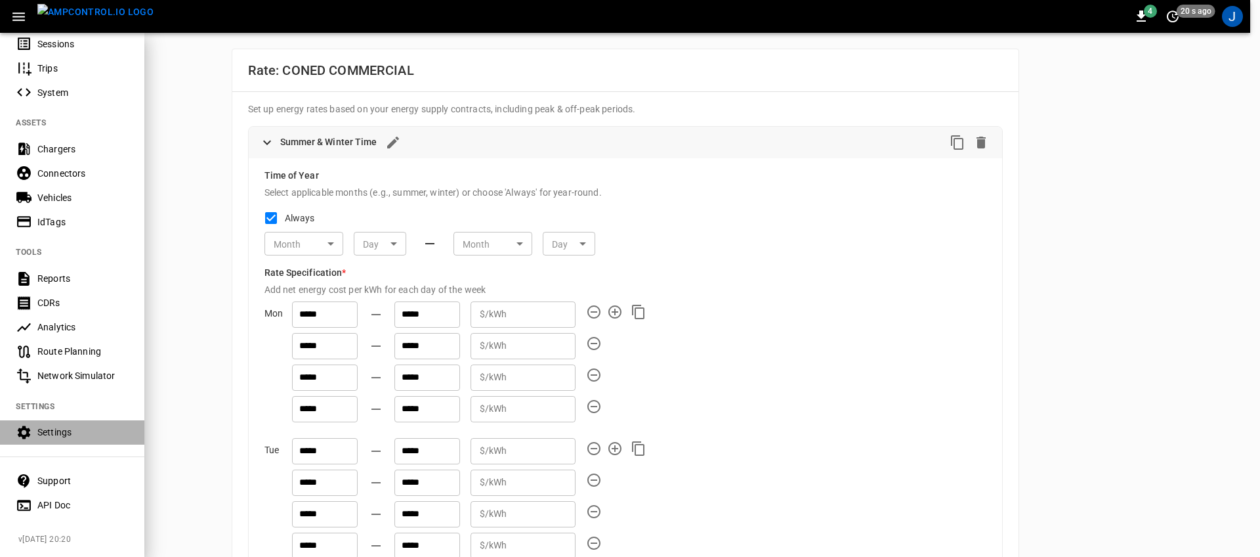
click at [75, 420] on div "Settings" at bounding box center [72, 432] width 144 height 24
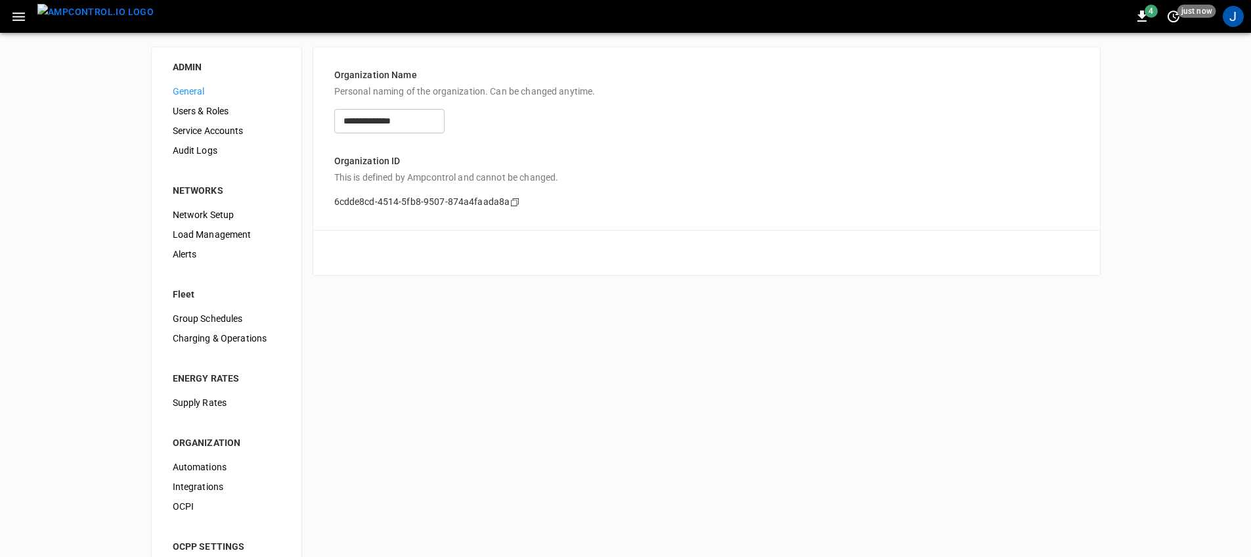
scroll to position [3, 0]
click at [219, 406] on span "Supply Rates" at bounding box center [227, 402] width 108 height 14
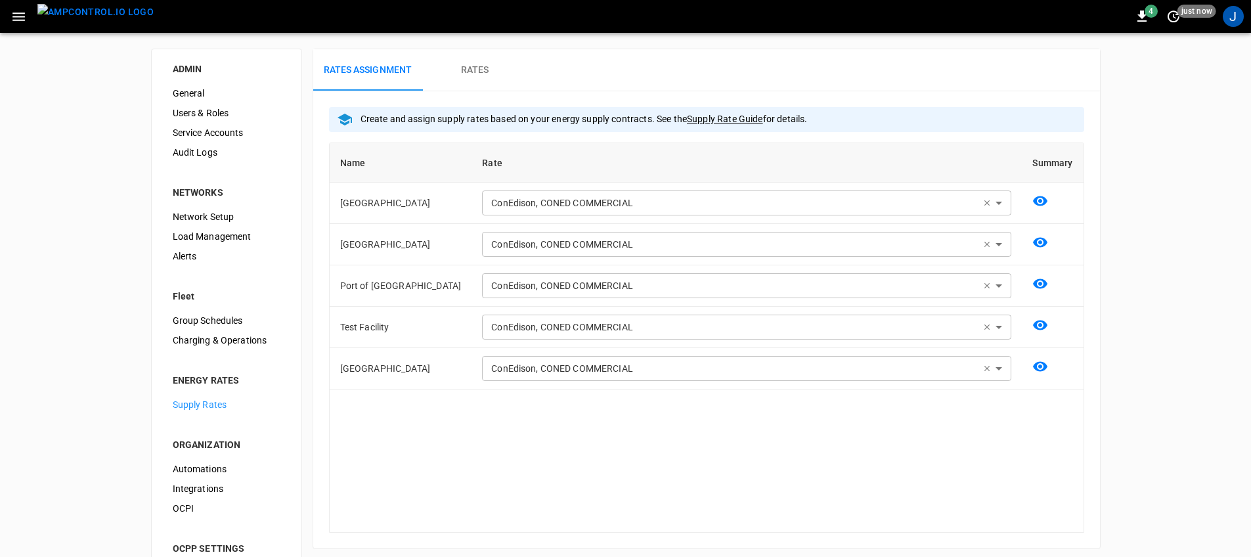
click at [461, 71] on h6 "Rates" at bounding box center [475, 70] width 28 height 14
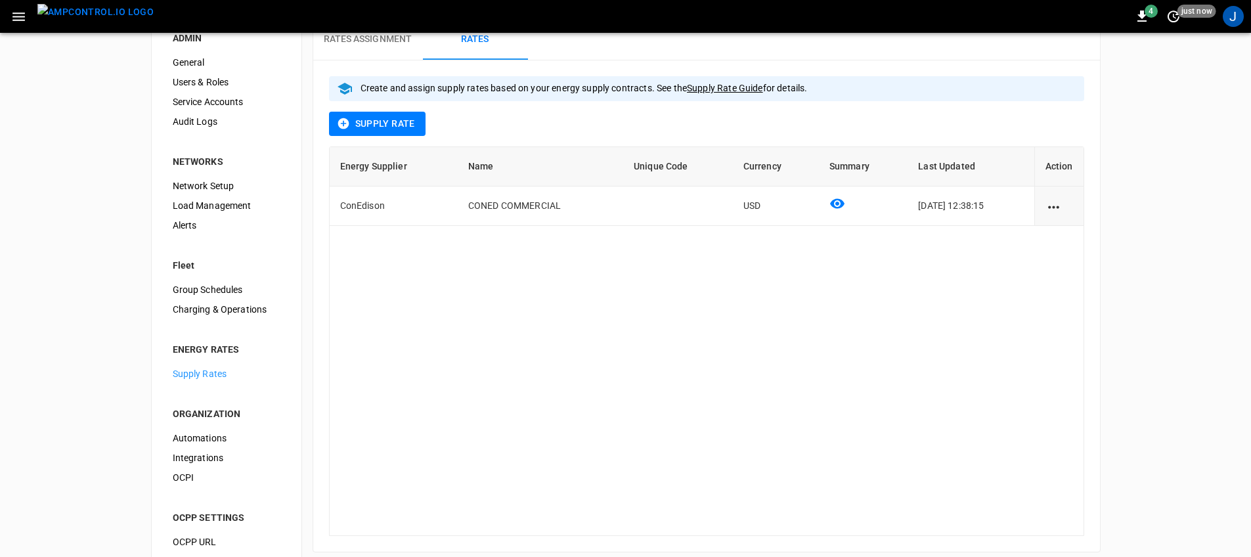
scroll to position [72, 0]
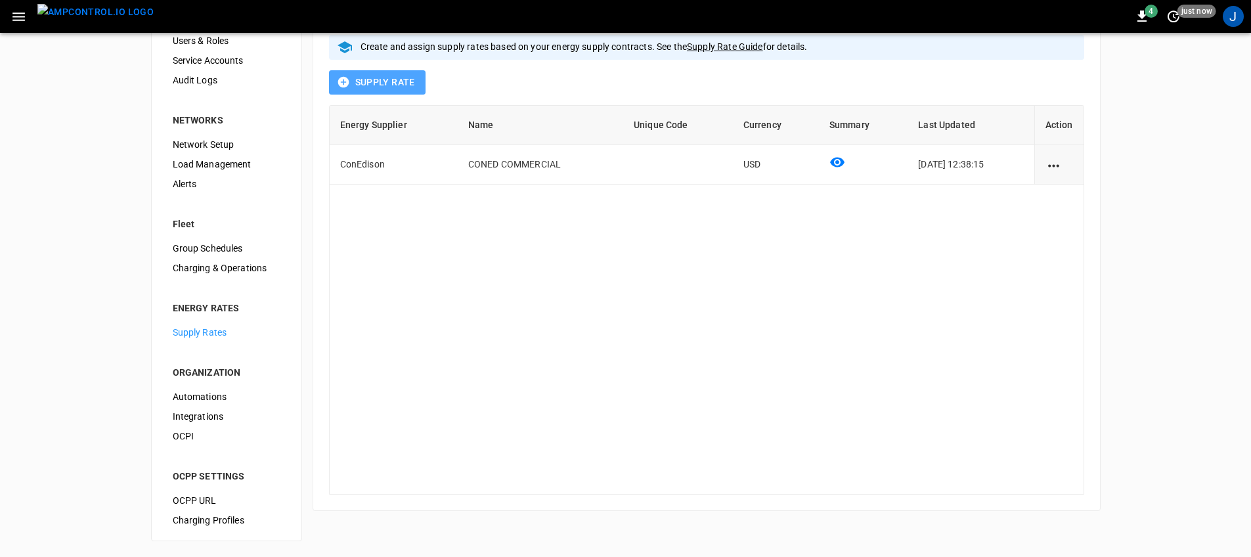
click at [380, 73] on button "Supply Rate" at bounding box center [377, 82] width 97 height 24
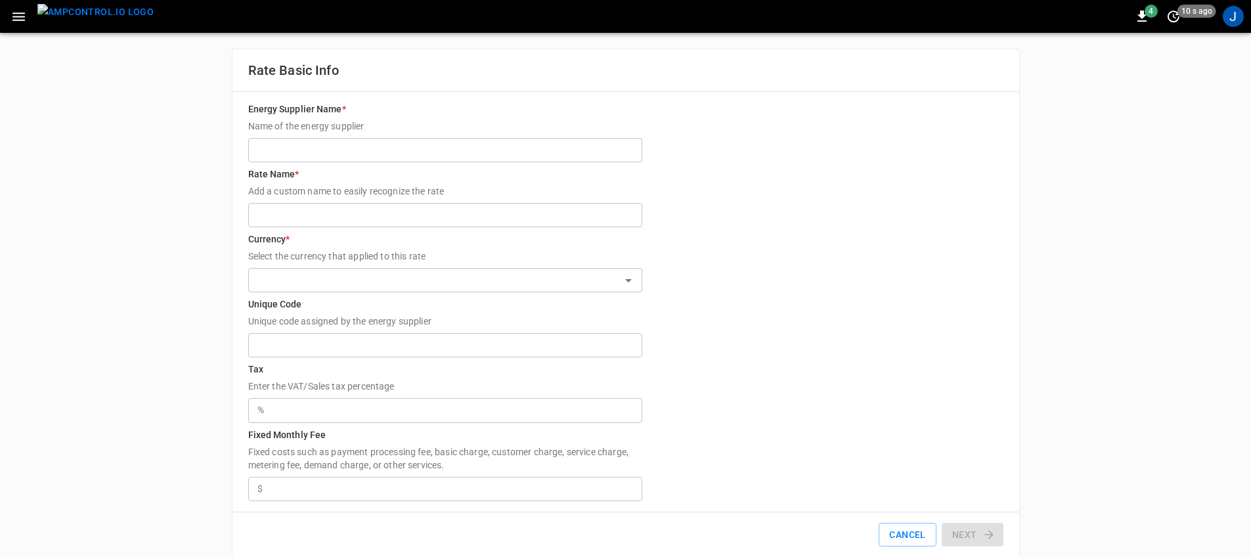
click at [450, 150] on input "Energy Supplier Name * Name of the energy supplier" at bounding box center [445, 150] width 394 height 24
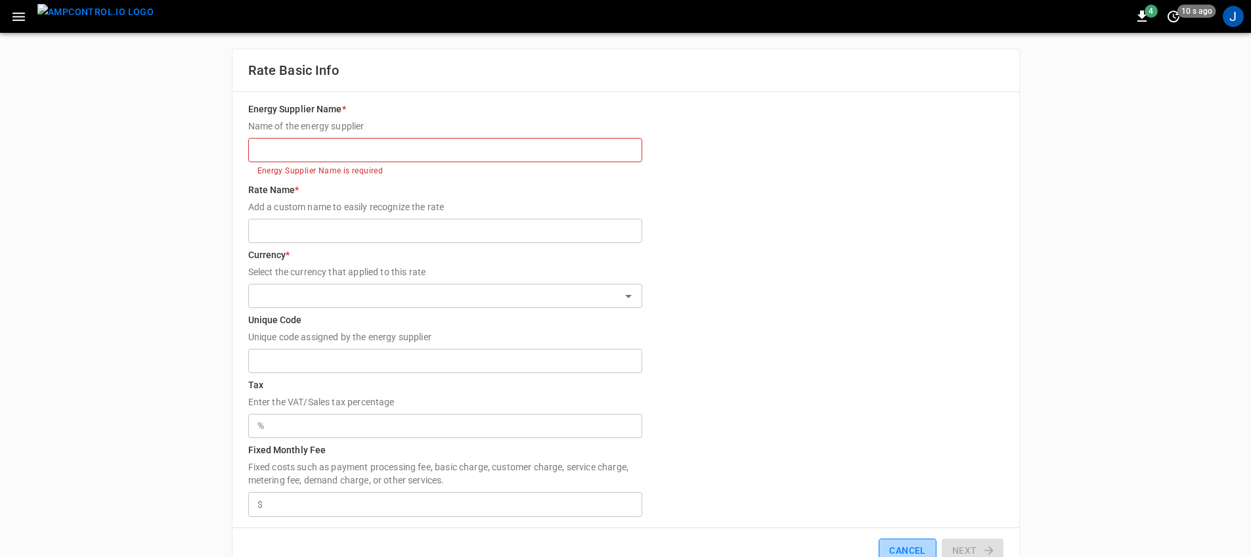
click at [893, 542] on button "Cancel" at bounding box center [906, 550] width 57 height 24
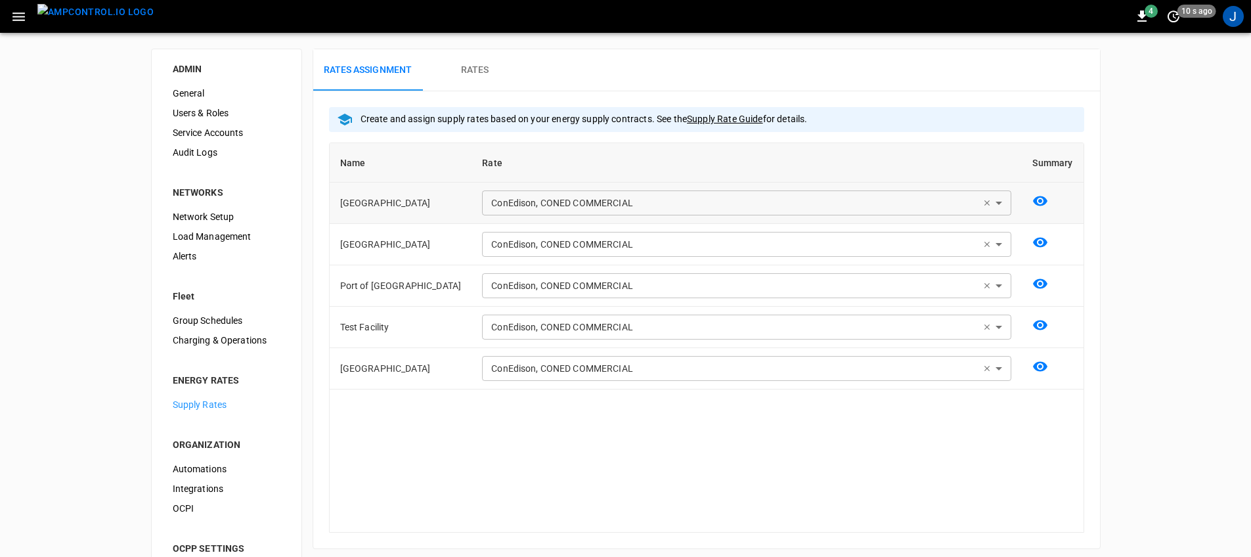
click at [997, 202] on div "**********" at bounding box center [746, 202] width 529 height 25
click at [1000, 203] on div "**********" at bounding box center [746, 202] width 529 height 25
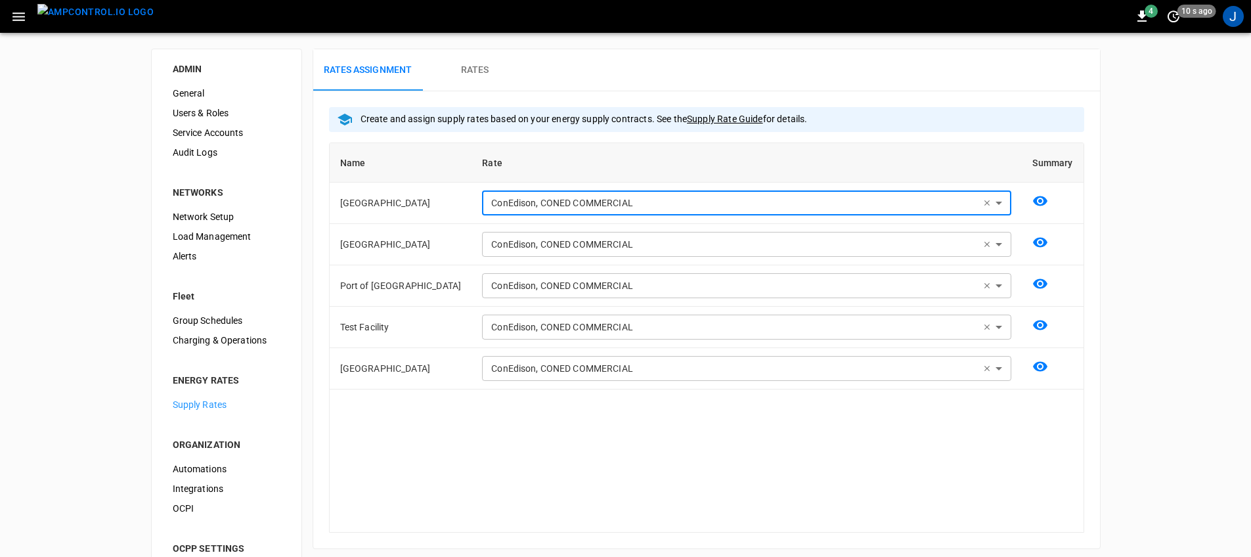
drag, startPoint x: 922, startPoint y: 468, endPoint x: 893, endPoint y: 452, distance: 32.9
click at [922, 468] on div "**********" at bounding box center [706, 337] width 755 height 390
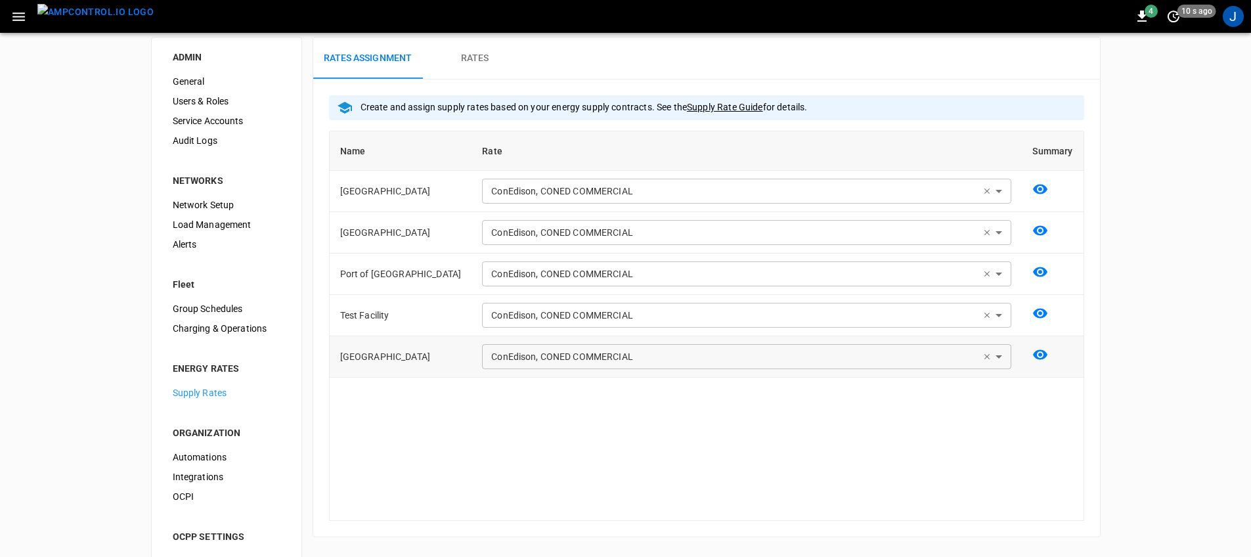
scroll to position [25, 0]
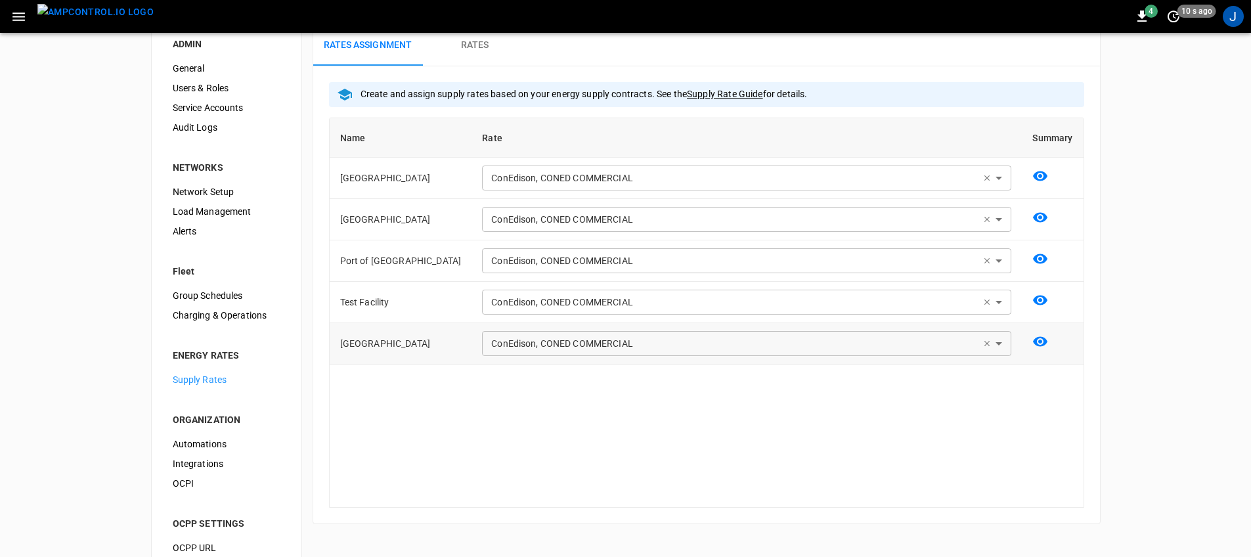
click at [989, 345] on icon at bounding box center [986, 343] width 9 height 9
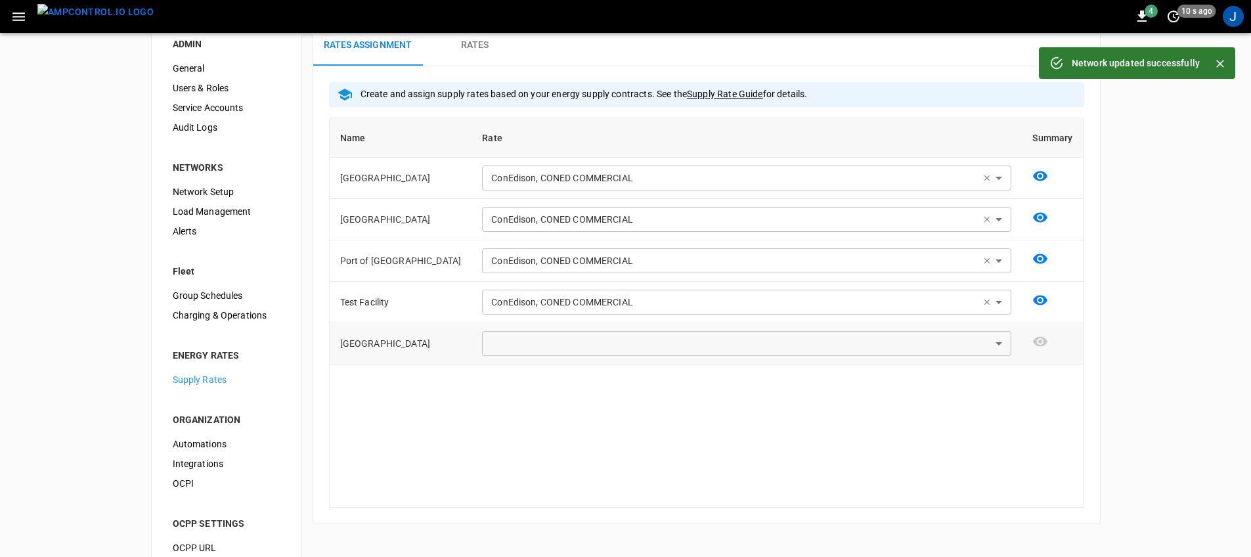
click at [1001, 345] on body "**********" at bounding box center [625, 289] width 1251 height 629
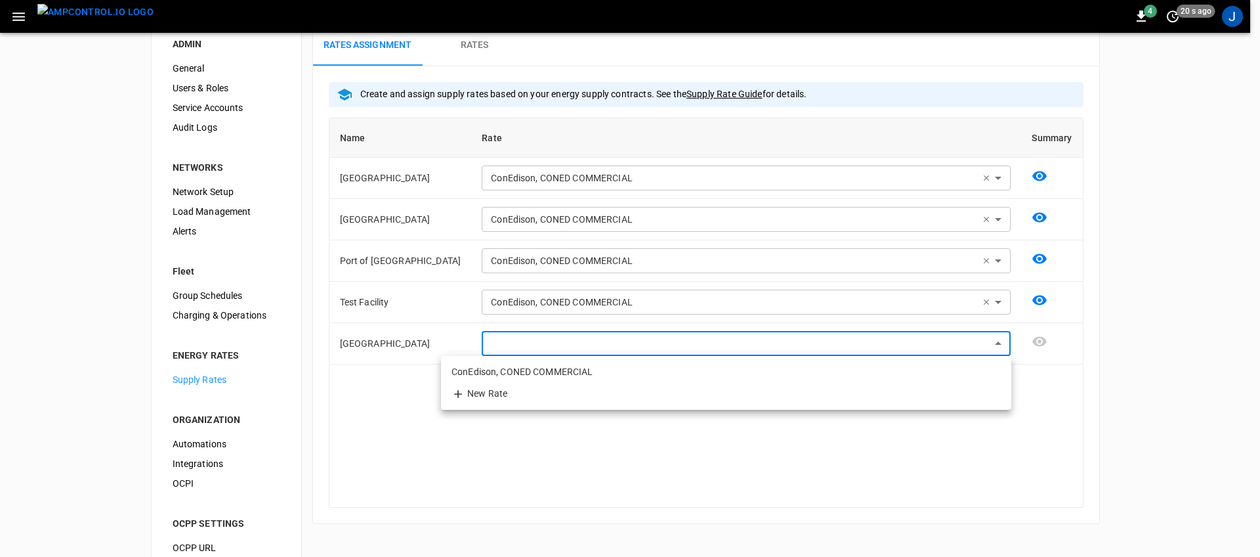
click at [551, 373] on li "ConEdison, CONED COMMERCIAL" at bounding box center [726, 372] width 570 height 22
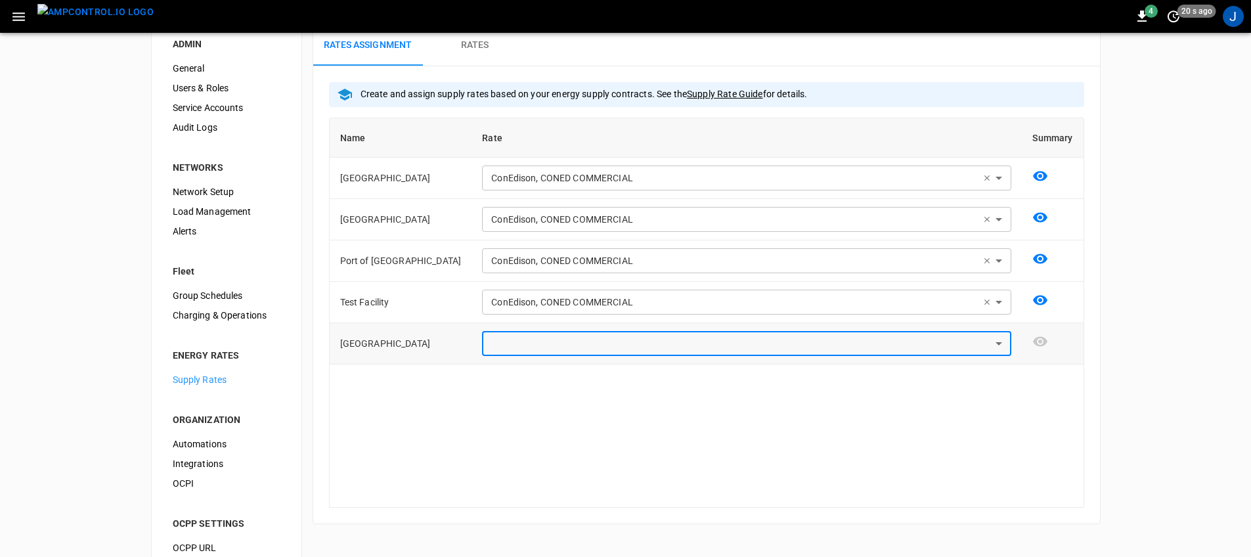
type input "**********"
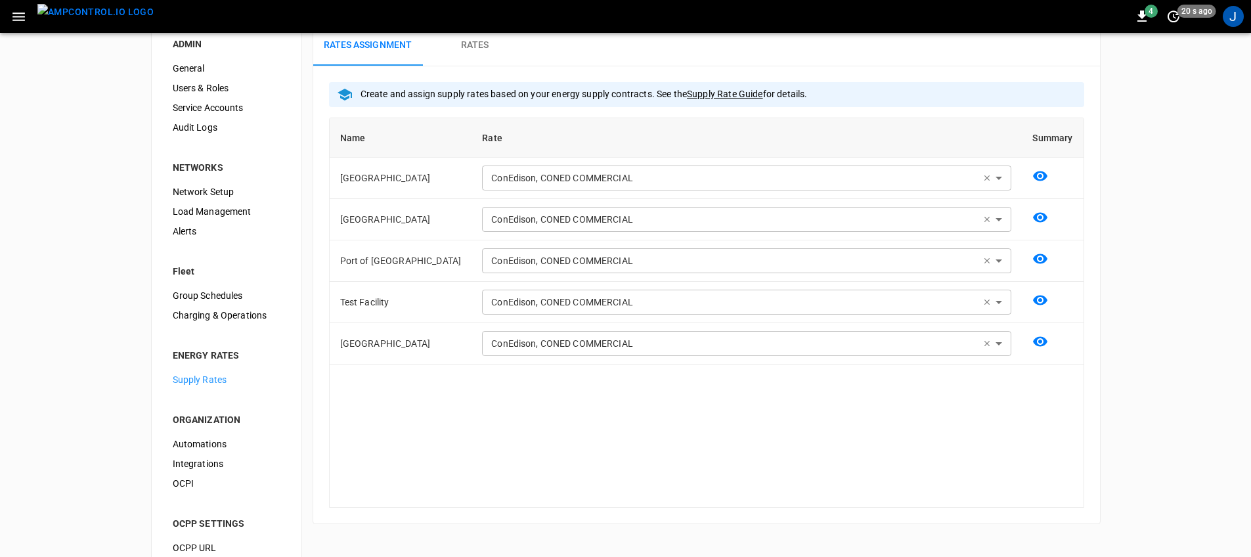
click at [637, 398] on div "**********" at bounding box center [706, 313] width 755 height 390
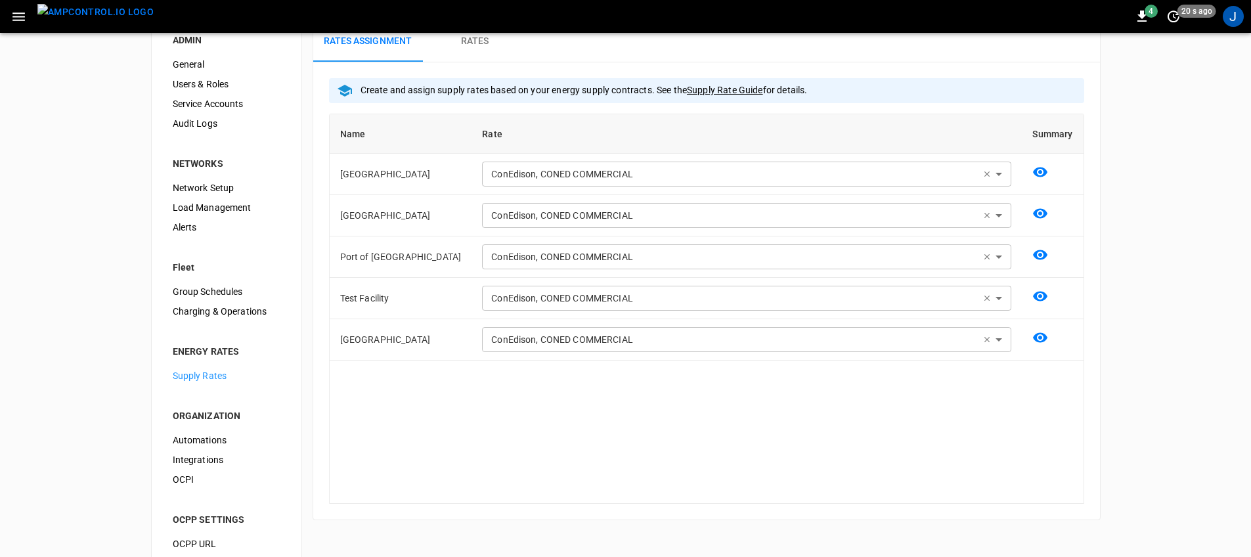
scroll to position [34, 0]
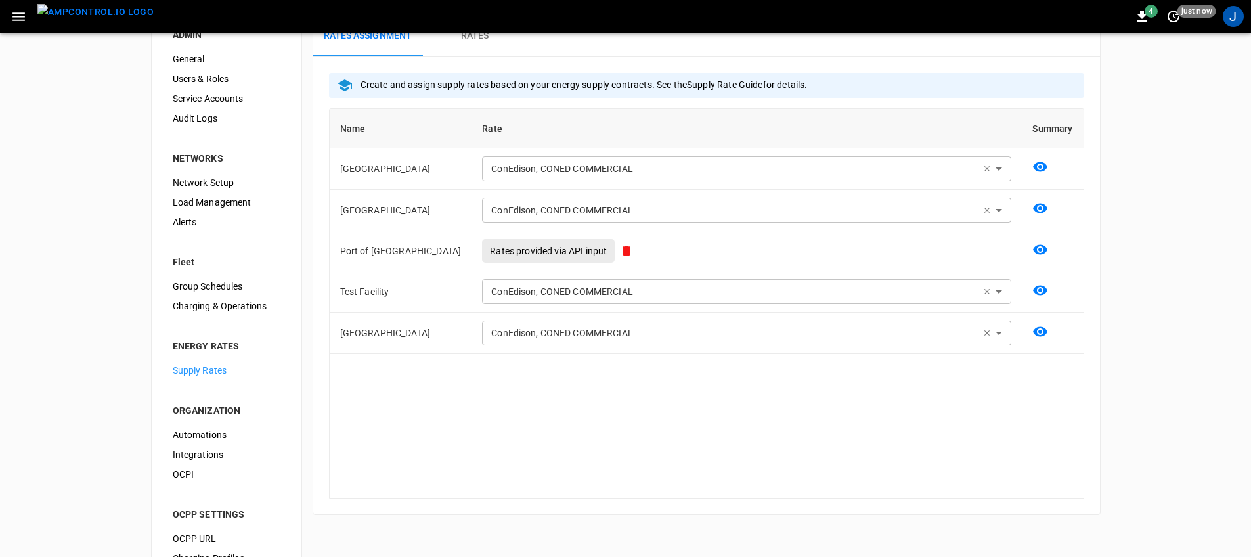
click at [236, 309] on span "Charging & Operations" at bounding box center [227, 306] width 108 height 14
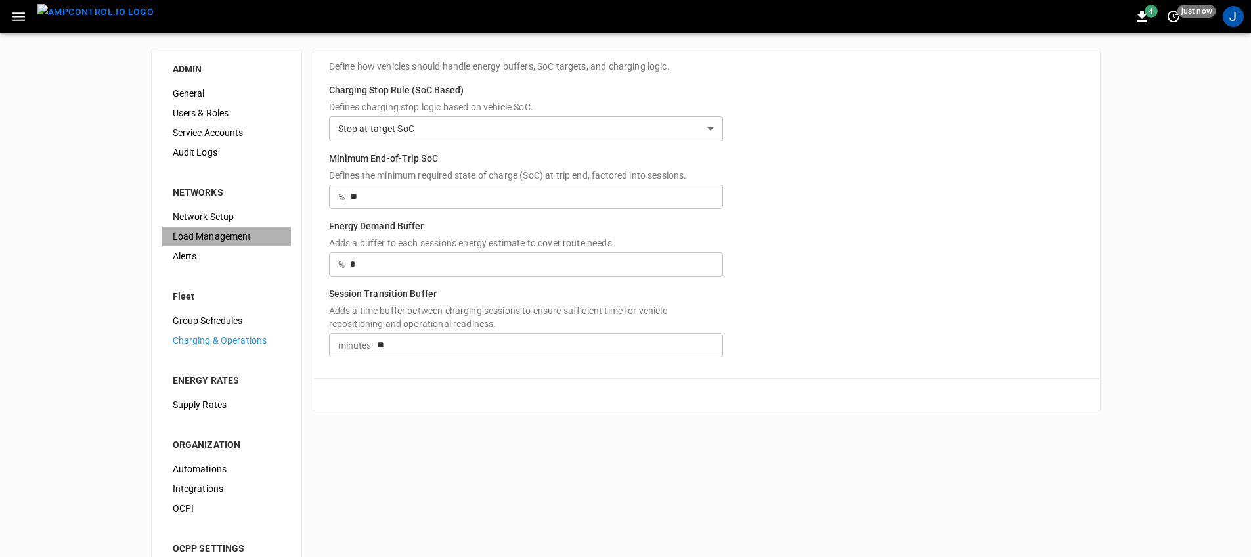
click at [218, 231] on span "Load Management" at bounding box center [227, 237] width 108 height 14
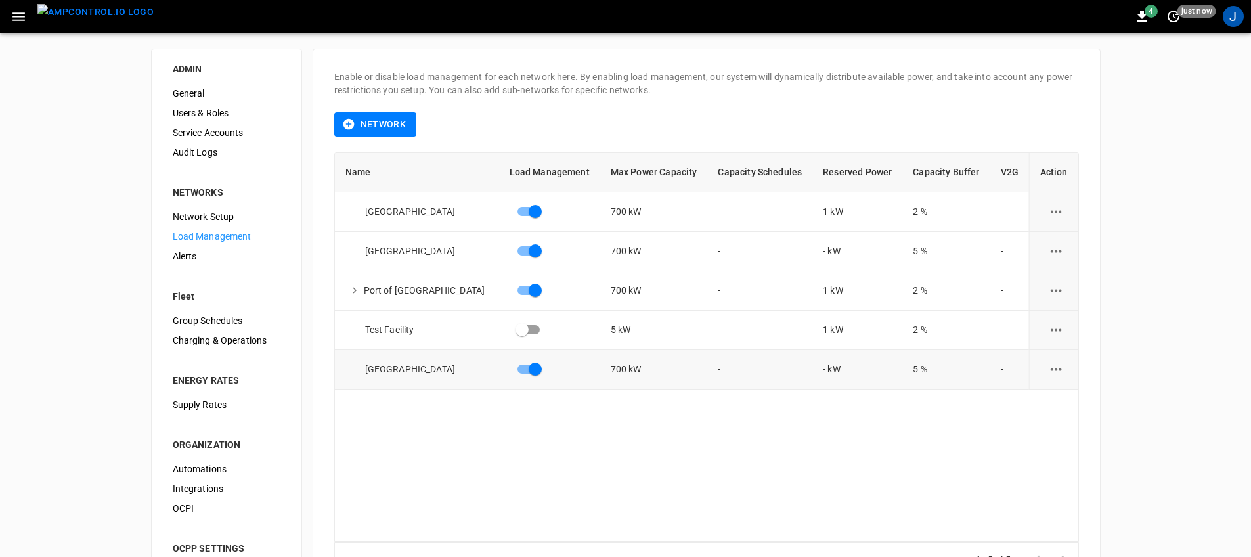
click at [1048, 365] on icon "load management options" at bounding box center [1056, 369] width 16 height 16
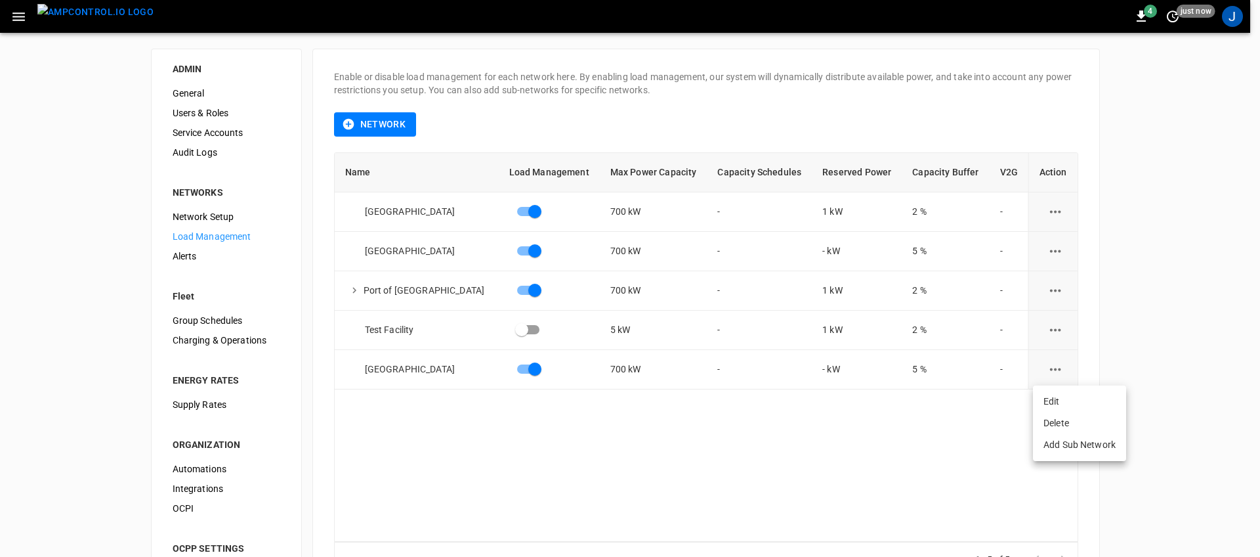
click at [1045, 393] on li "Edit" at bounding box center [1079, 402] width 93 height 22
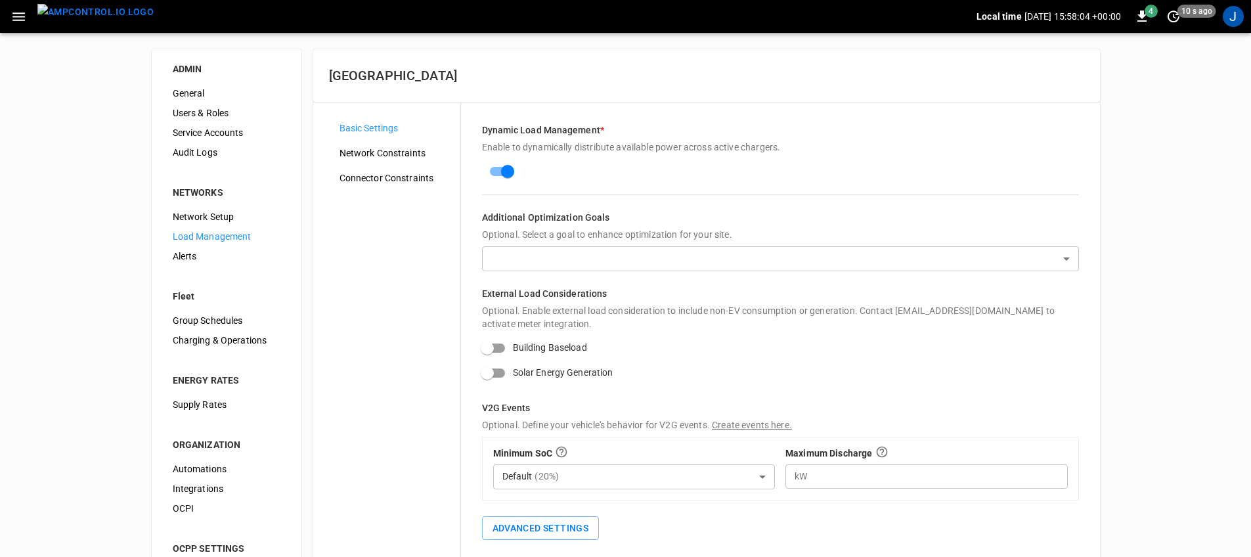
click at [407, 161] on div "Network Constraints" at bounding box center [394, 153] width 131 height 20
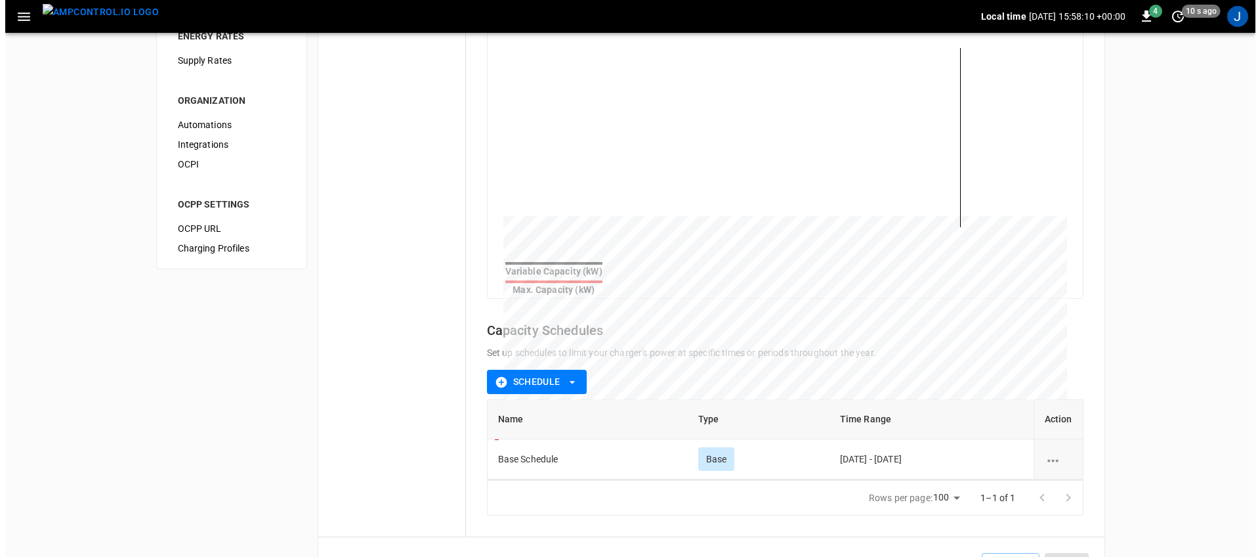
scroll to position [388, 0]
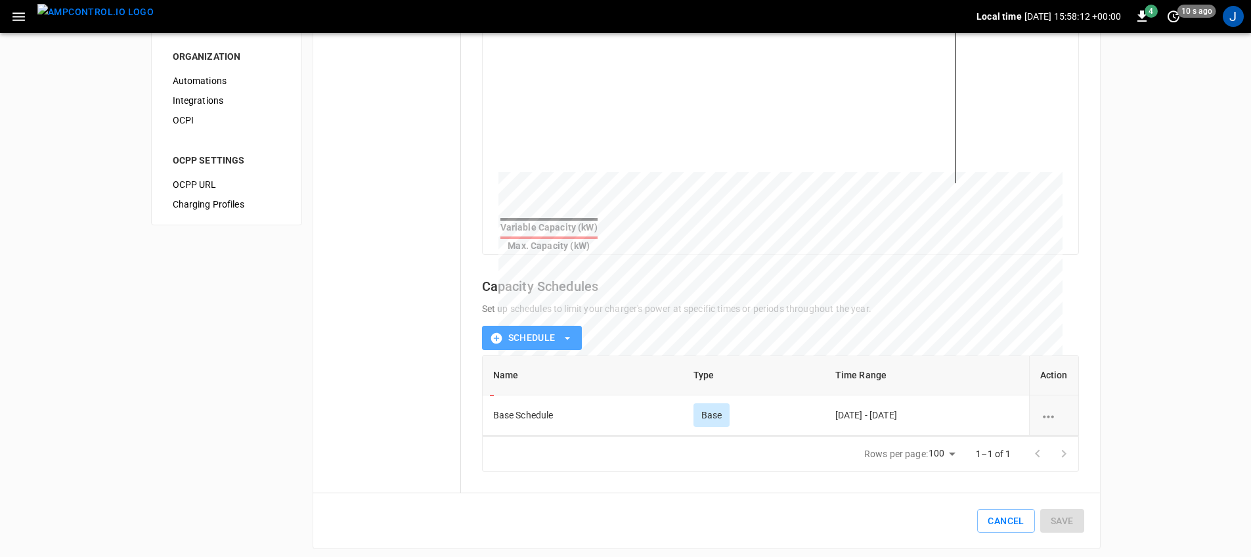
click at [533, 330] on button "Schedule" at bounding box center [532, 338] width 100 height 24
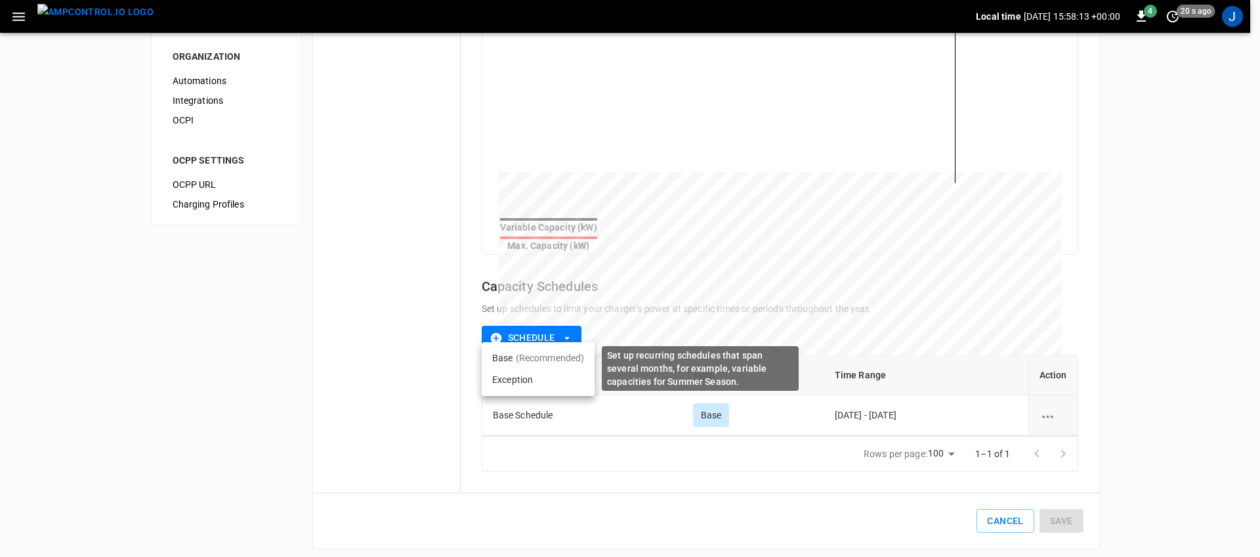
click at [538, 365] on li "Base (Recommended)" at bounding box center [538, 358] width 113 height 22
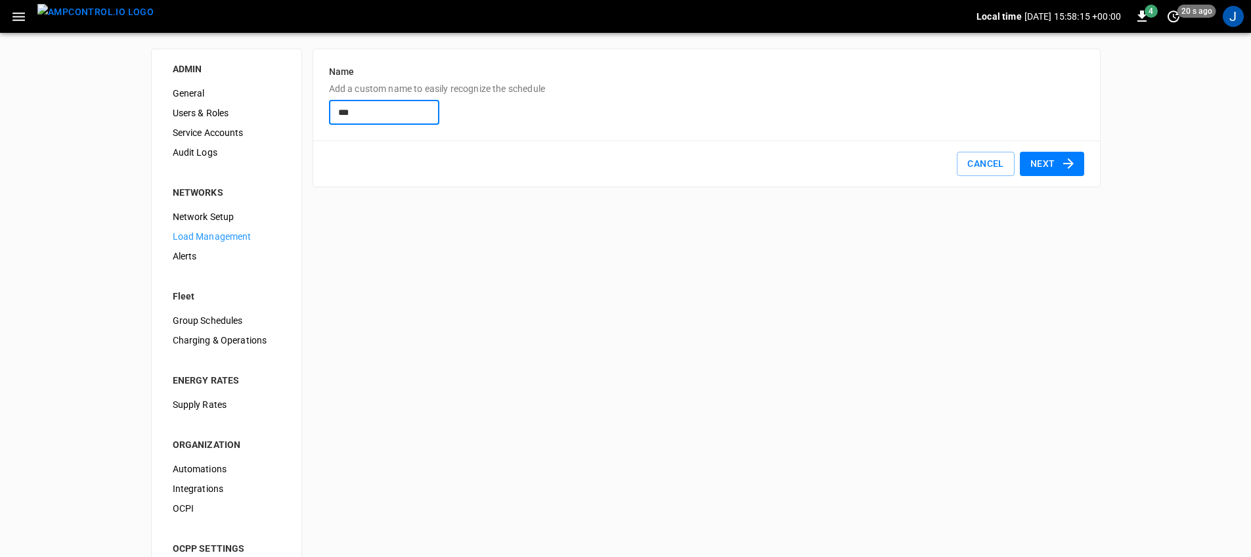
type input "***"
click at [1046, 158] on button "Next" at bounding box center [1052, 164] width 64 height 24
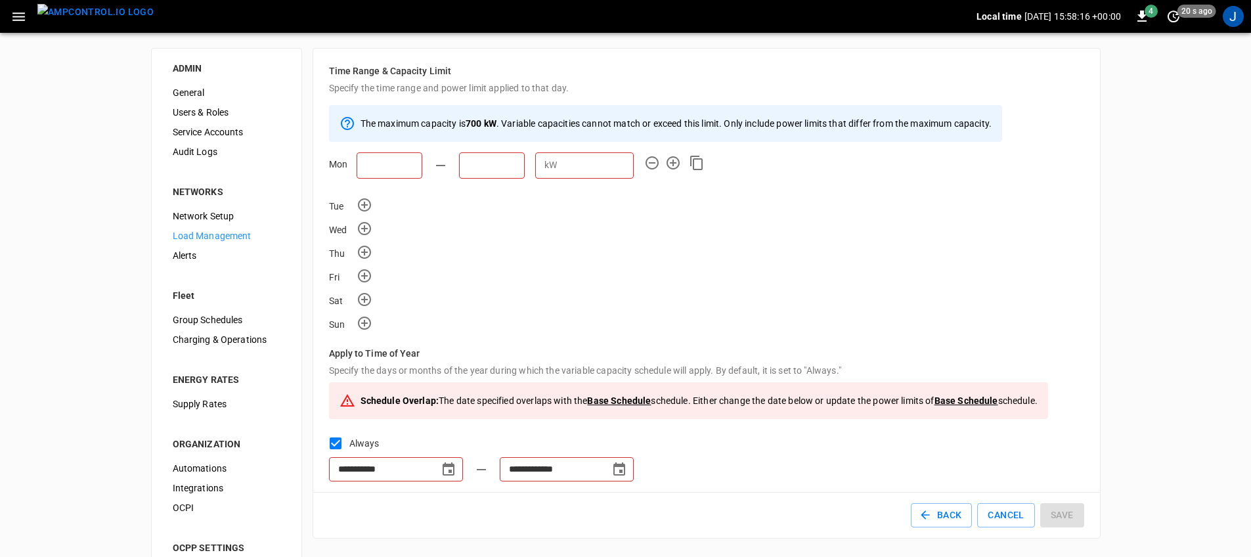
scroll to position [21, 0]
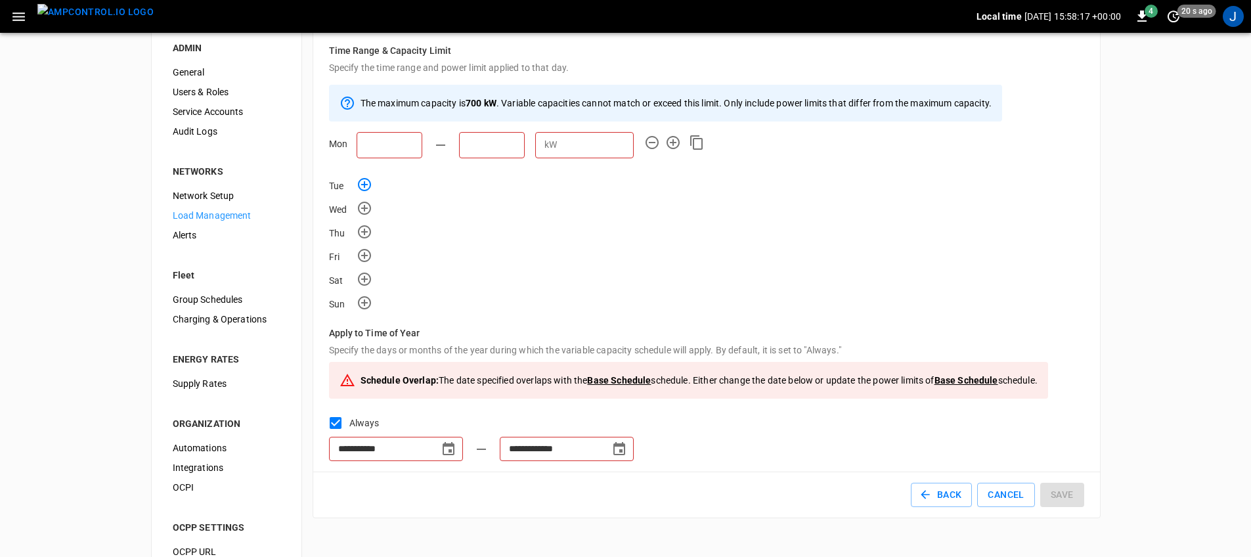
click at [365, 187] on icon "button" at bounding box center [364, 185] width 16 height 16
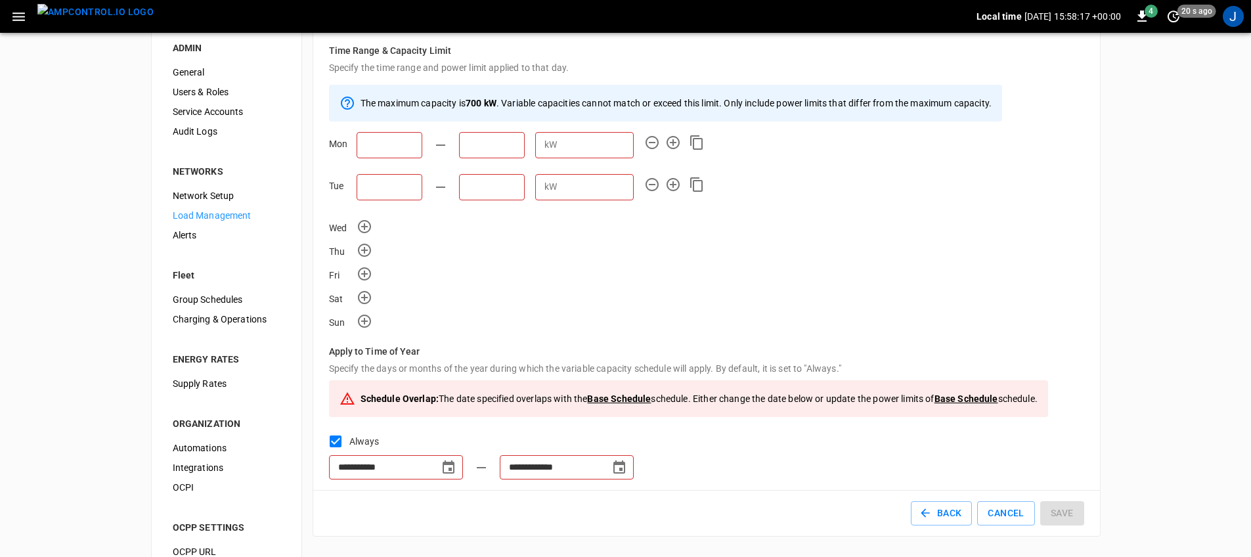
drag, startPoint x: 368, startPoint y: 222, endPoint x: 379, endPoint y: 178, distance: 45.4
click at [368, 222] on icon "button" at bounding box center [364, 226] width 13 height 13
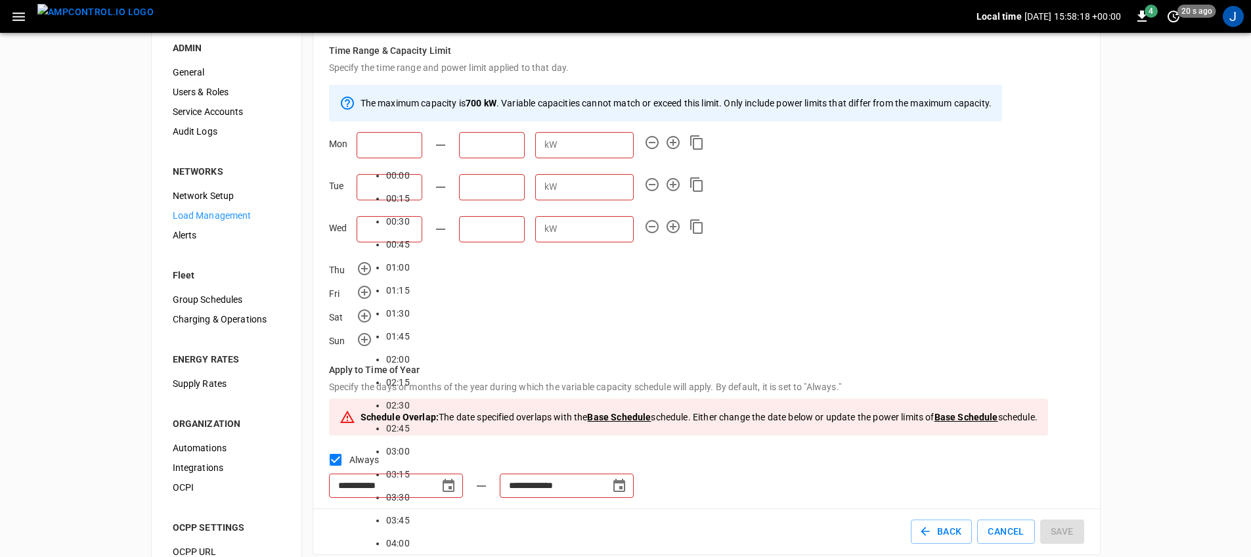
click at [387, 136] on input "text" at bounding box center [389, 145] width 66 height 26
drag, startPoint x: 372, startPoint y: 197, endPoint x: 433, endPoint y: 156, distance: 73.7
type input "*****"
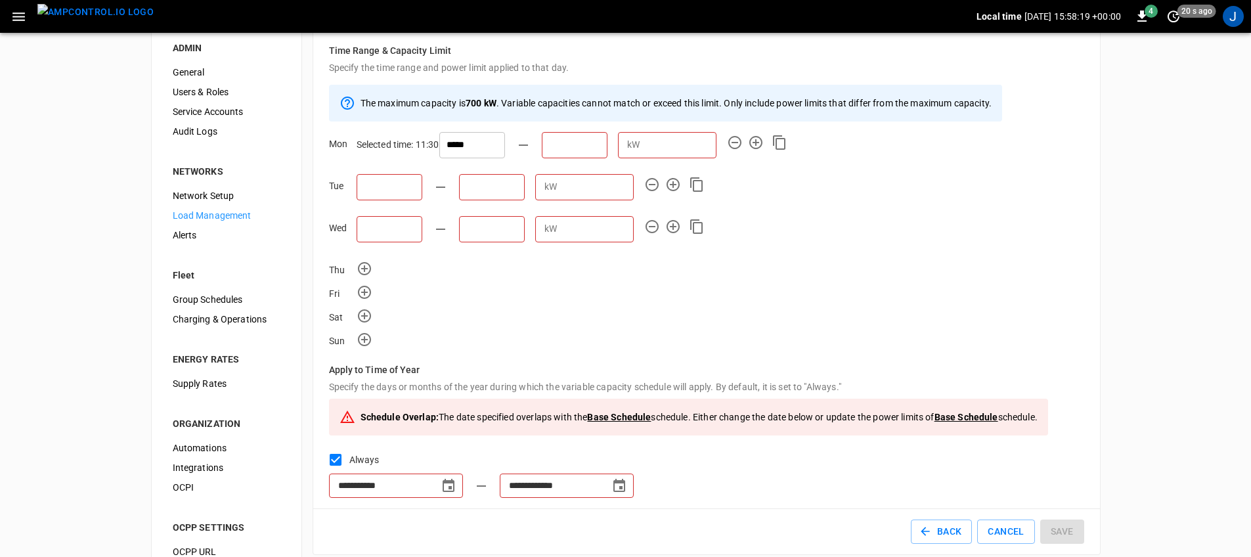
click at [542, 136] on input "text" at bounding box center [575, 145] width 66 height 26
type input "*****"
click at [727, 148] on input "number" at bounding box center [763, 145] width 72 height 24
type input "***"
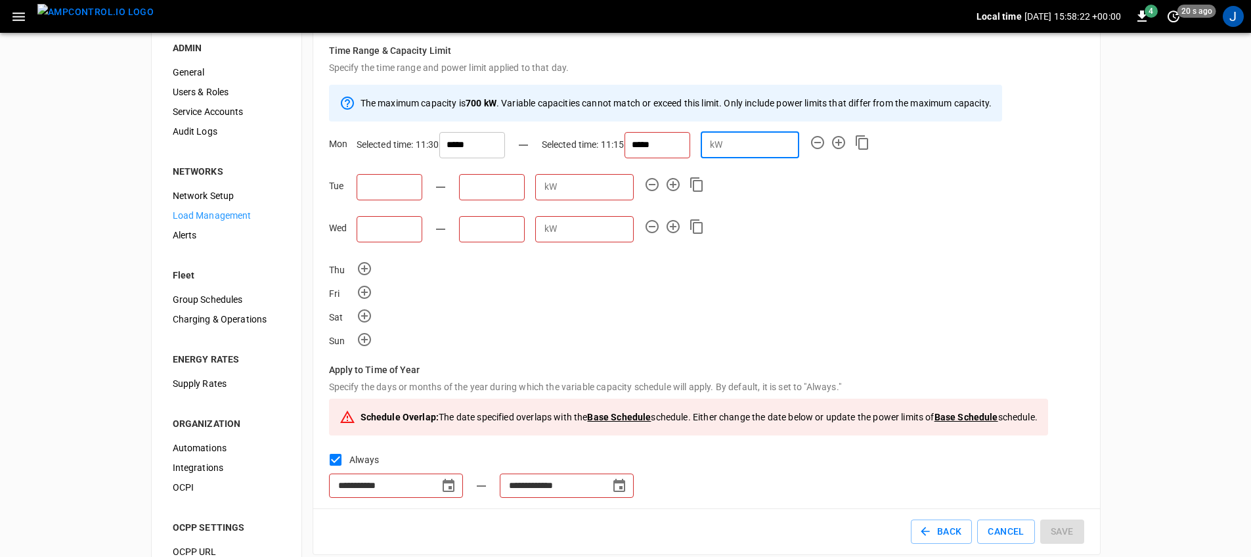
click at [901, 278] on div "The maximum capacity is 700 kW . Variable capacities cannot match or exceed thi…" at bounding box center [706, 216] width 755 height 263
click at [830, 144] on icon "button" at bounding box center [838, 143] width 16 height 16
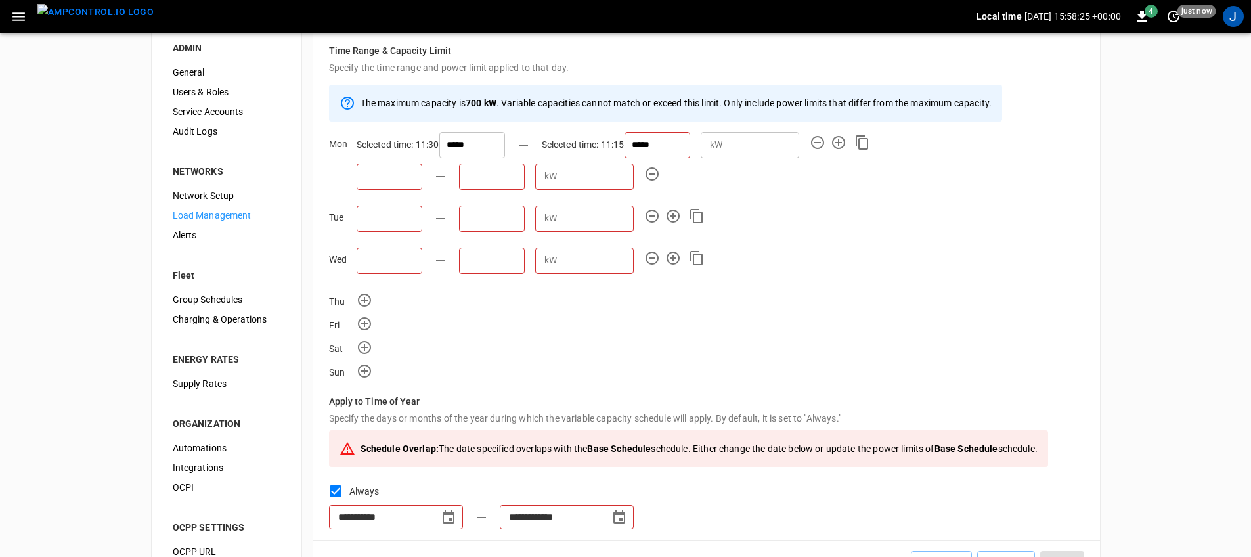
click at [387, 187] on input "text" at bounding box center [389, 176] width 66 height 26
type input "*****"
click at [542, 182] on input "text" at bounding box center [575, 176] width 66 height 26
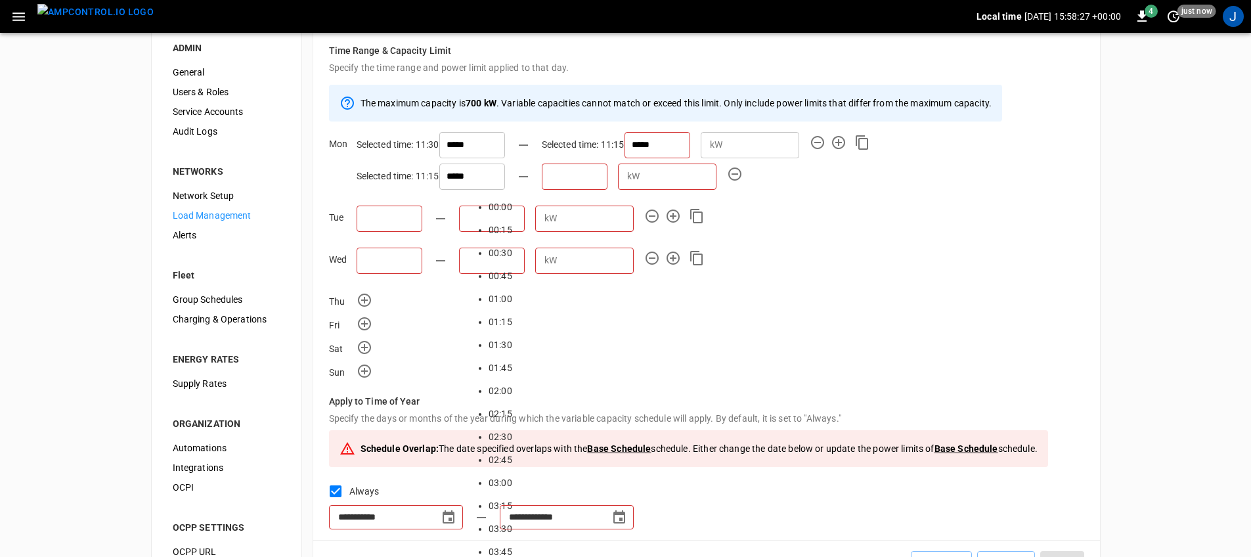
type input "*****"
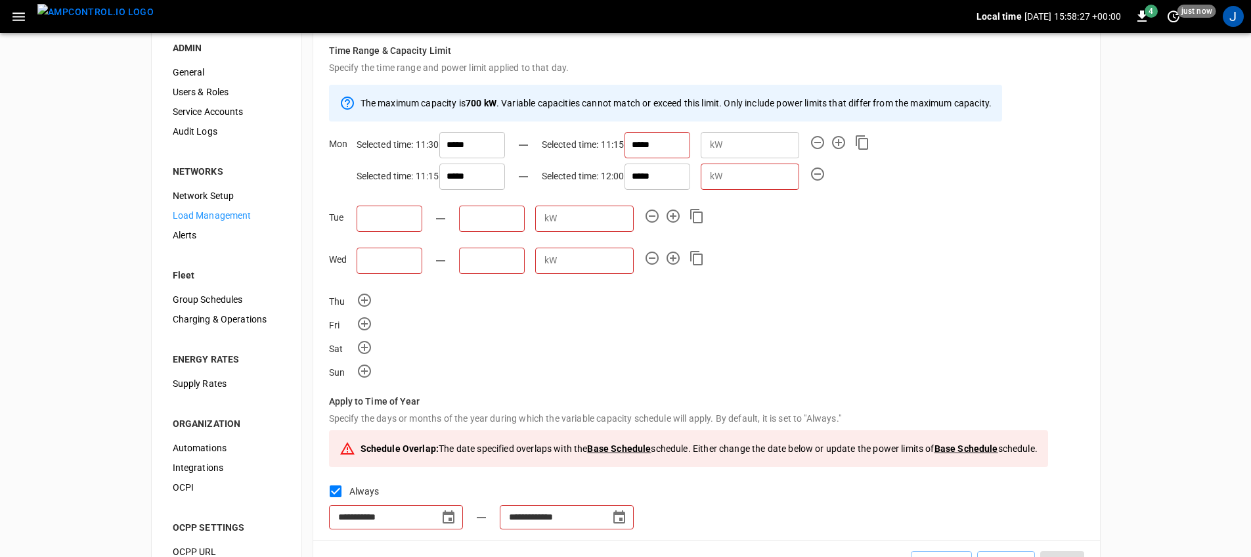
click at [700, 183] on div "kW ​" at bounding box center [749, 176] width 98 height 26
type input "***"
click at [1000, 251] on div "Wed kW ​" at bounding box center [706, 263] width 755 height 32
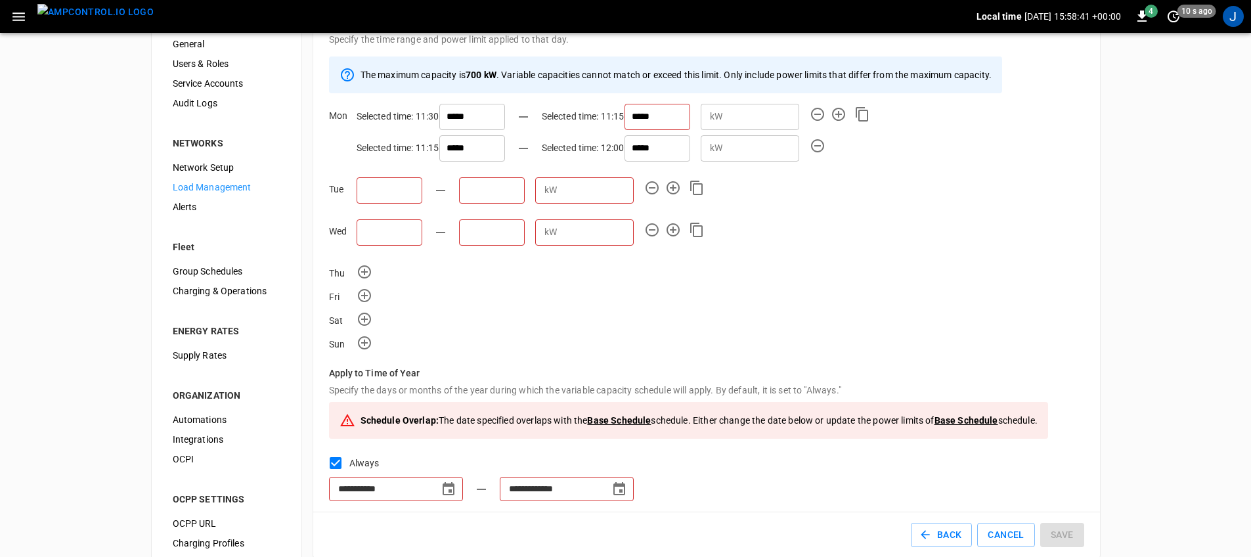
scroll to position [72, 0]
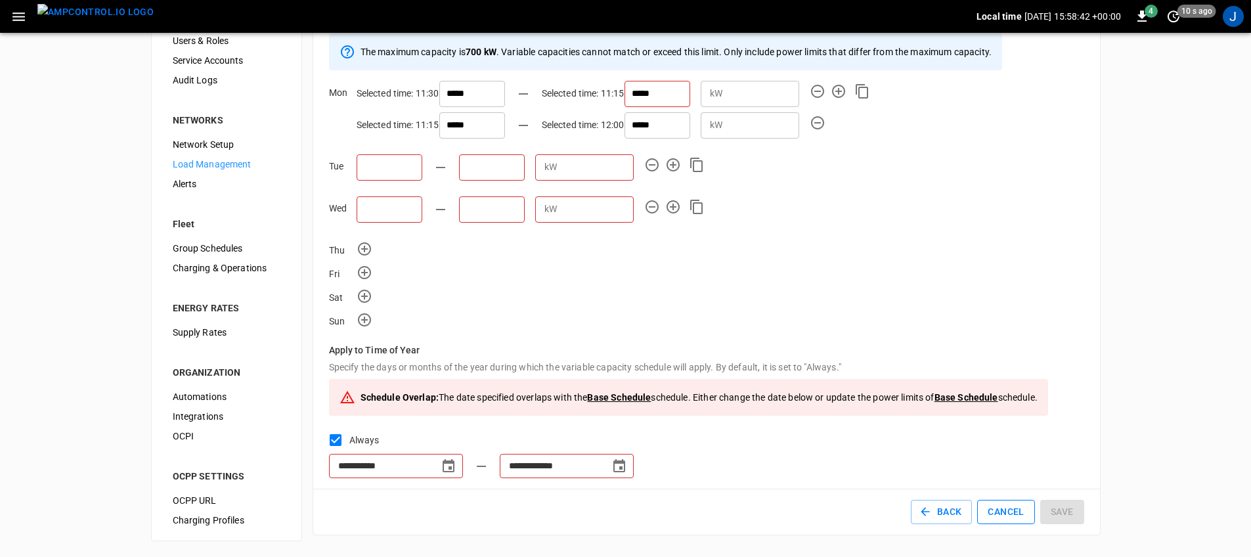
click at [989, 519] on button "Cancel" at bounding box center [1005, 512] width 57 height 24
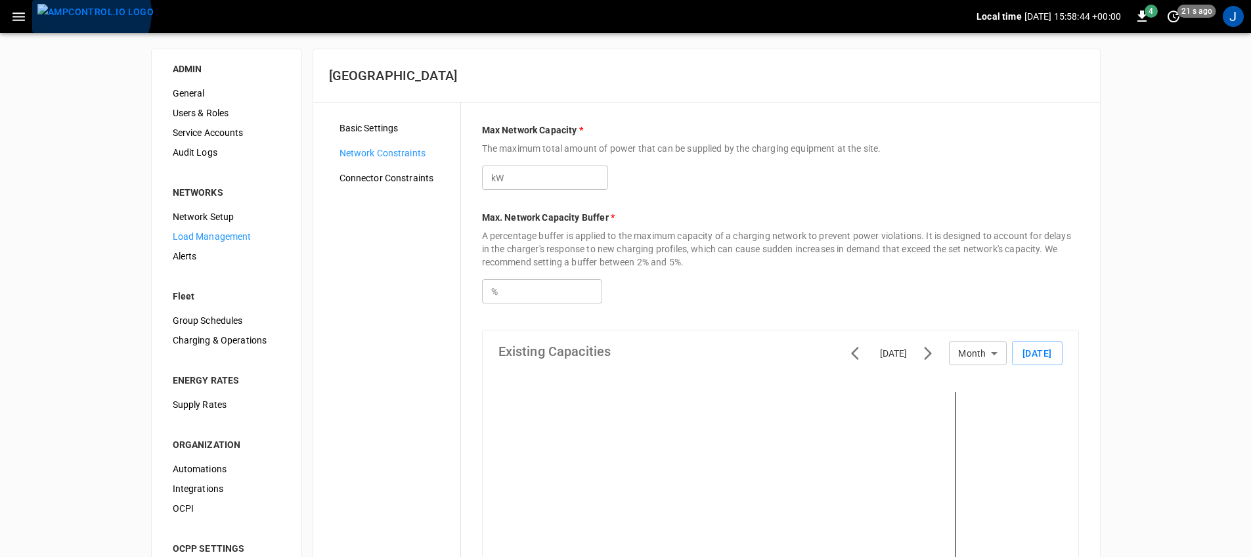
drag, startPoint x: 90, startPoint y: 13, endPoint x: 97, endPoint y: 21, distance: 10.7
click at [90, 13] on img "menu" at bounding box center [95, 12] width 116 height 16
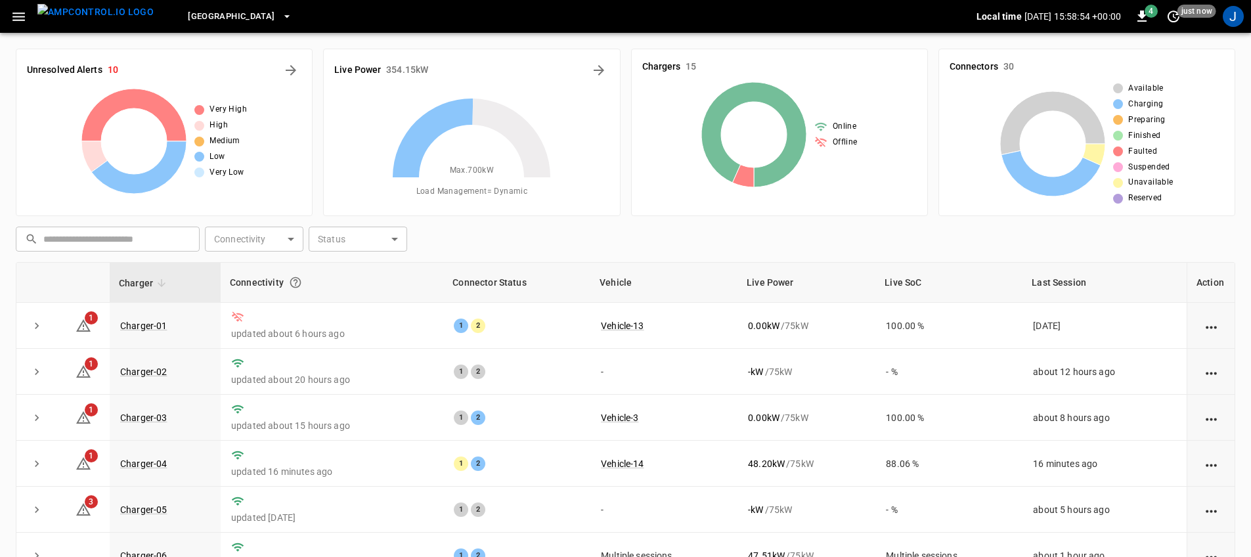
click at [18, 16] on icon "button" at bounding box center [18, 16] width 12 height 9
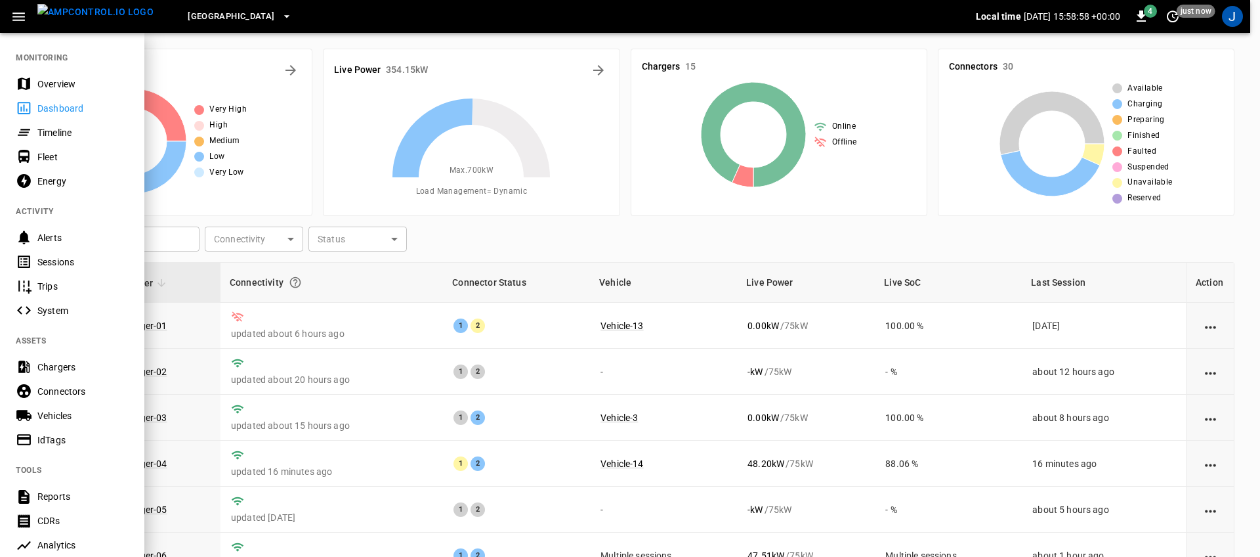
click at [46, 159] on div "Fleet" at bounding box center [82, 156] width 91 height 13
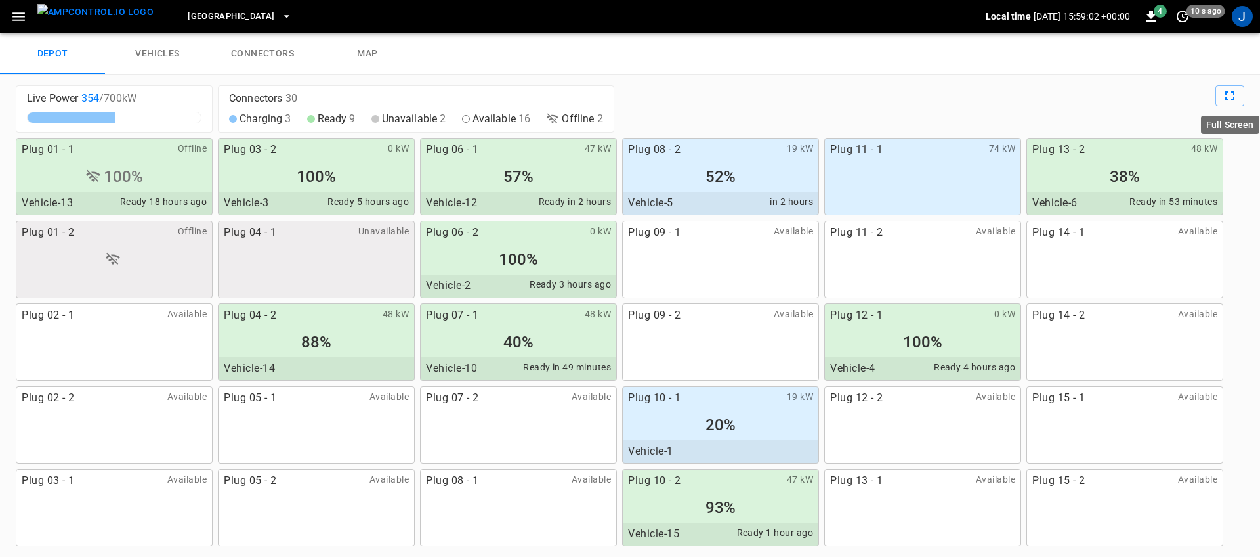
drag, startPoint x: 1226, startPoint y: 101, endPoint x: 1227, endPoint y: 181, distance: 79.4
click at [1226, 101] on icon "Full Screen" at bounding box center [1230, 96] width 16 height 16
click at [165, 67] on link "vehicles" at bounding box center [157, 54] width 105 height 42
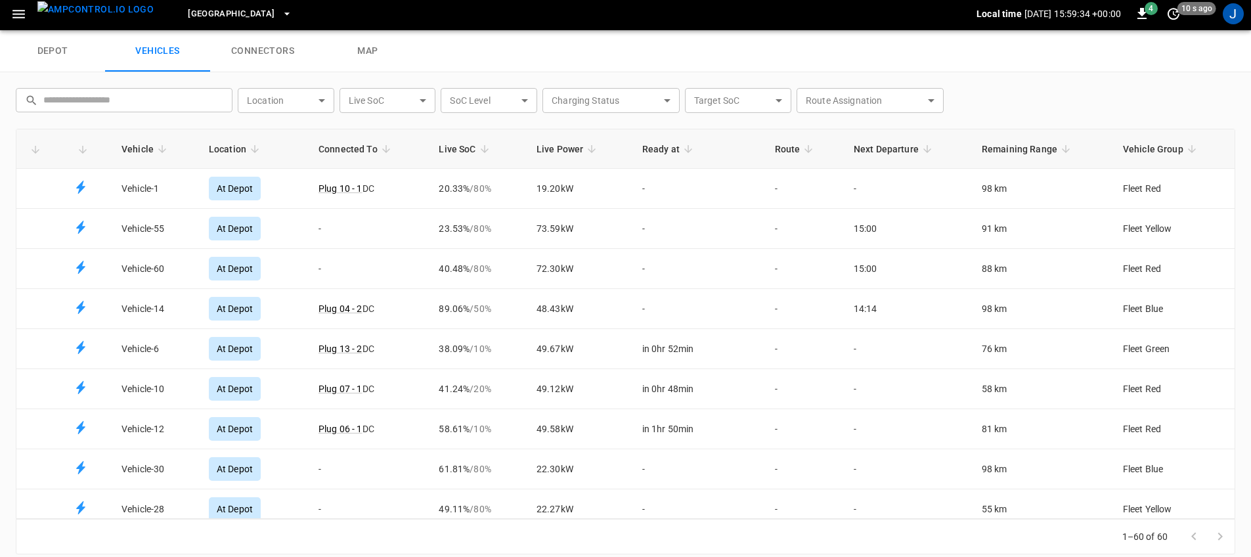
scroll to position [5, 0]
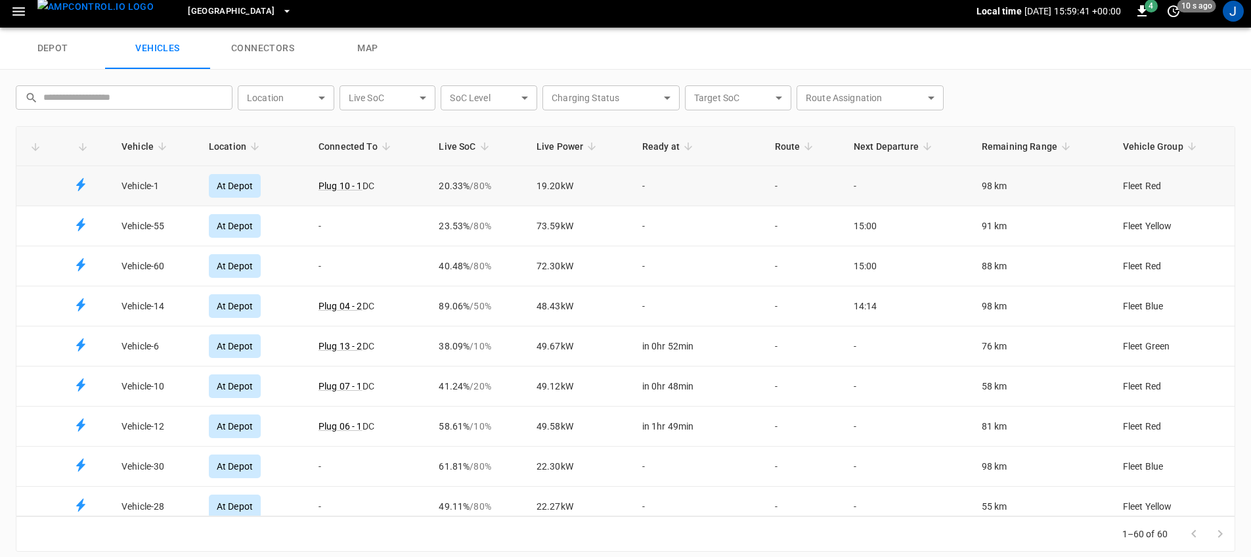
click at [647, 199] on td "-" at bounding box center [698, 186] width 133 height 40
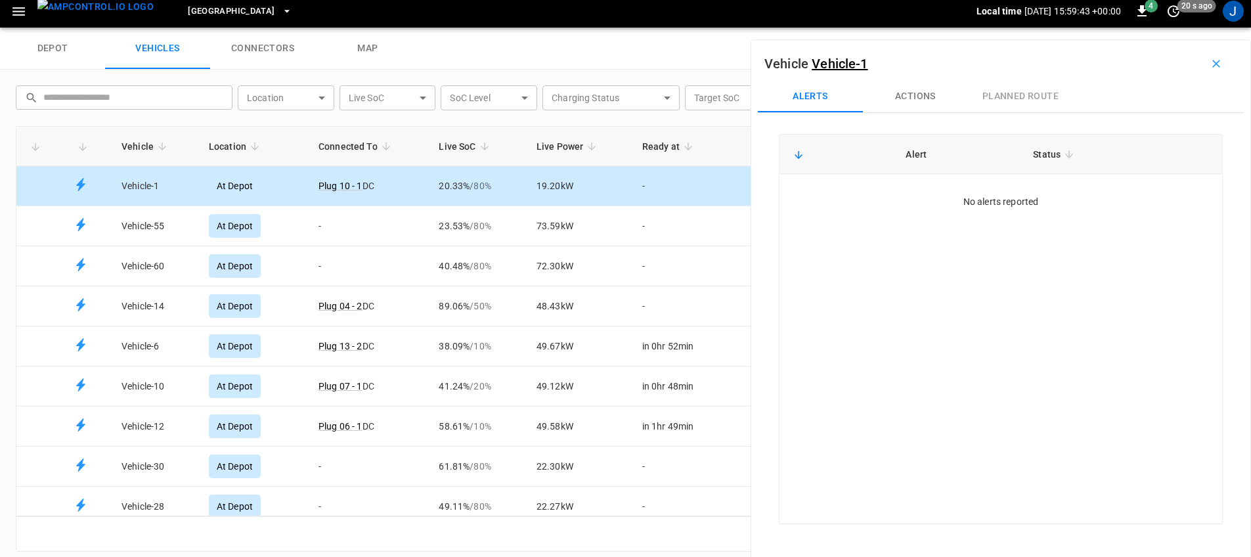
click at [912, 102] on button "Actions" at bounding box center [915, 97] width 105 height 32
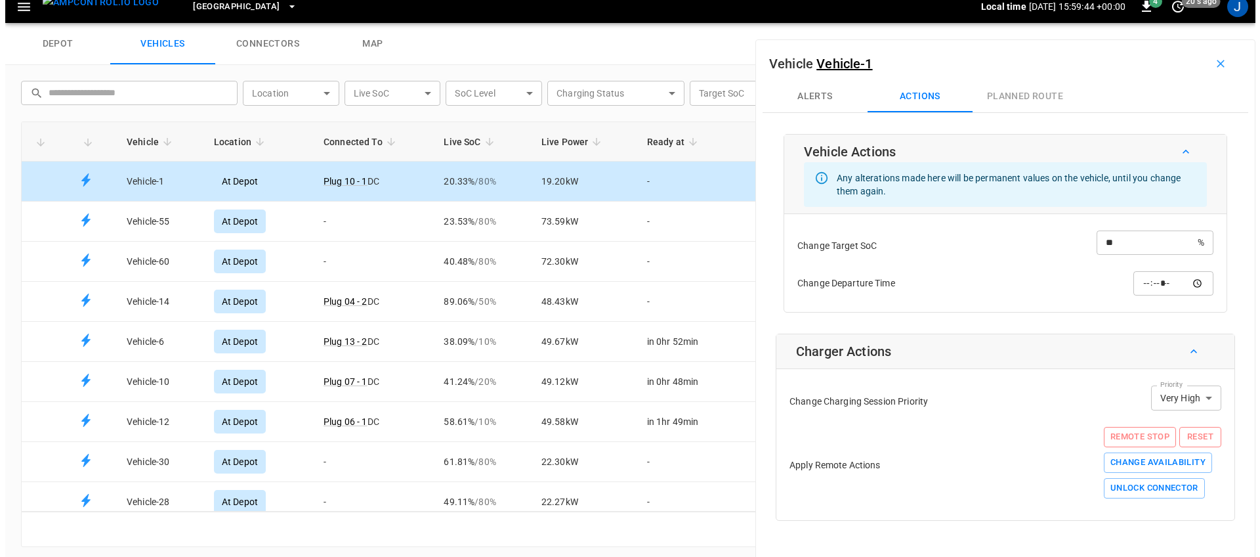
scroll to position [16, 0]
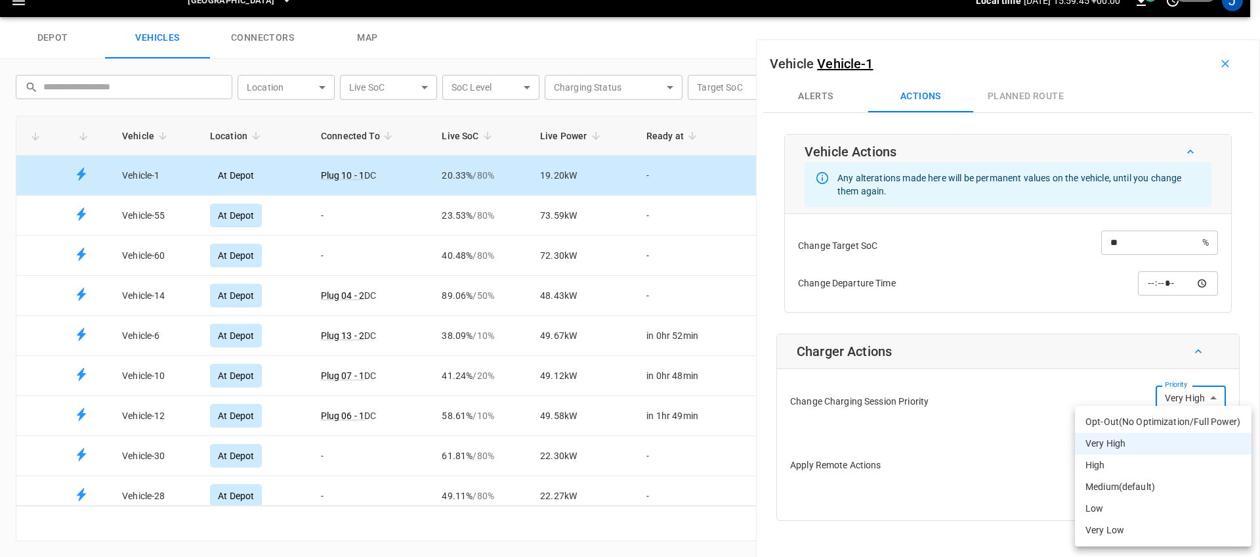
click at [1185, 17] on body "[GEOGRAPHIC_DATA] South Local time [DATE] 15:59:45 +00:00 4 20 s ago J depot ve…" at bounding box center [630, 0] width 1260 height 33
click at [949, 372] on div at bounding box center [630, 278] width 1260 height 557
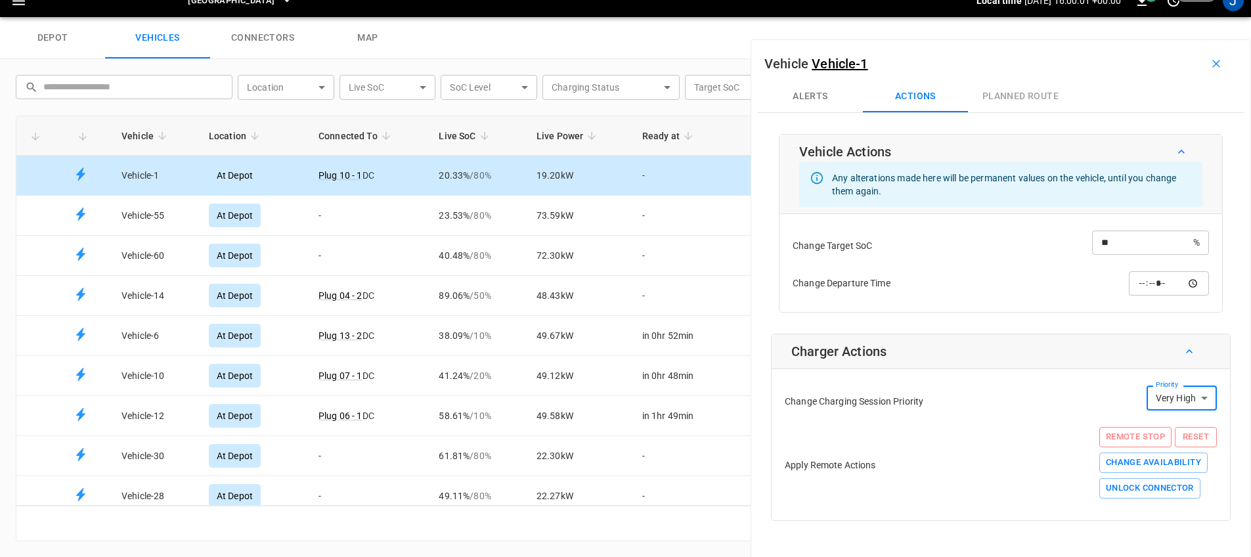
click at [1179, 281] on input "time" at bounding box center [1168, 283] width 80 height 24
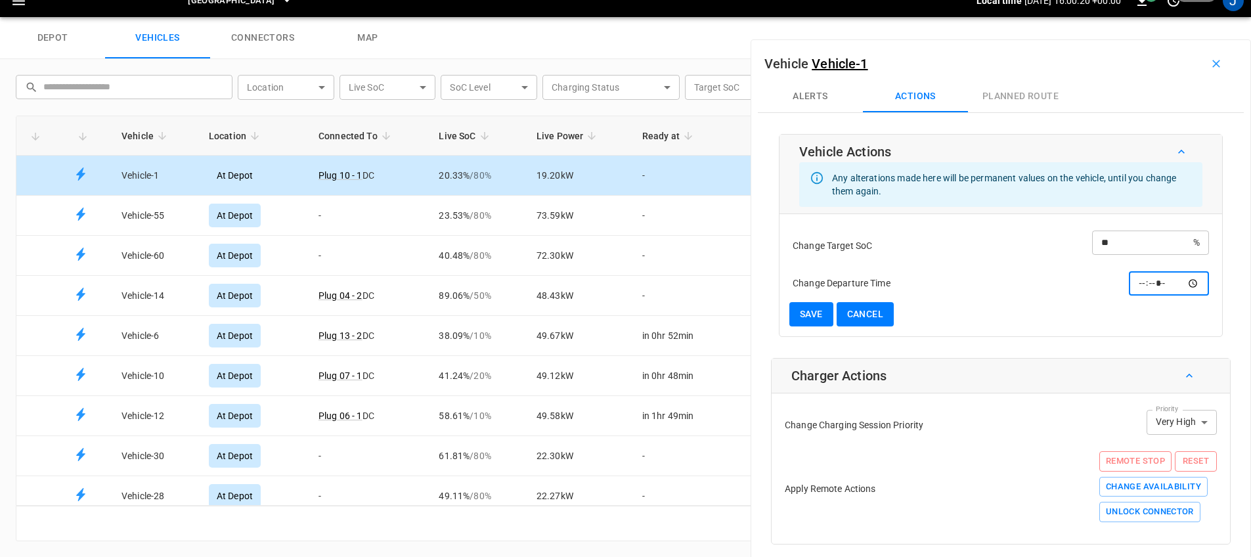
type input "*****"
click at [1135, 251] on input "**" at bounding box center [1142, 242] width 101 height 24
click at [1136, 251] on input "**" at bounding box center [1142, 242] width 101 height 24
click at [1214, 60] on button "button" at bounding box center [1216, 63] width 42 height 21
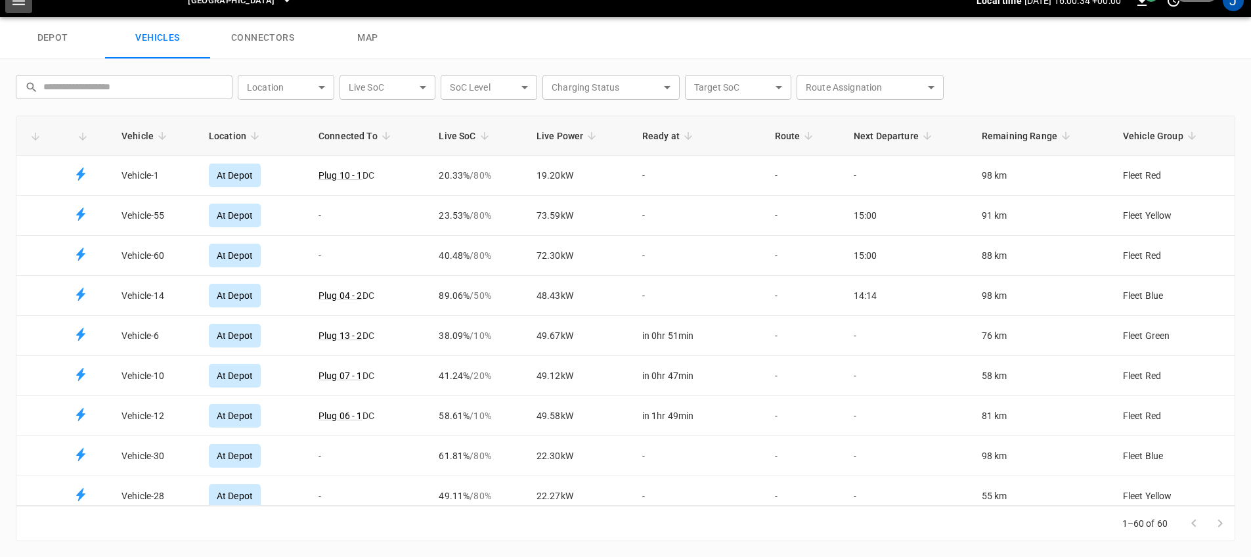
click at [24, 7] on icon "button" at bounding box center [19, 1] width 16 height 16
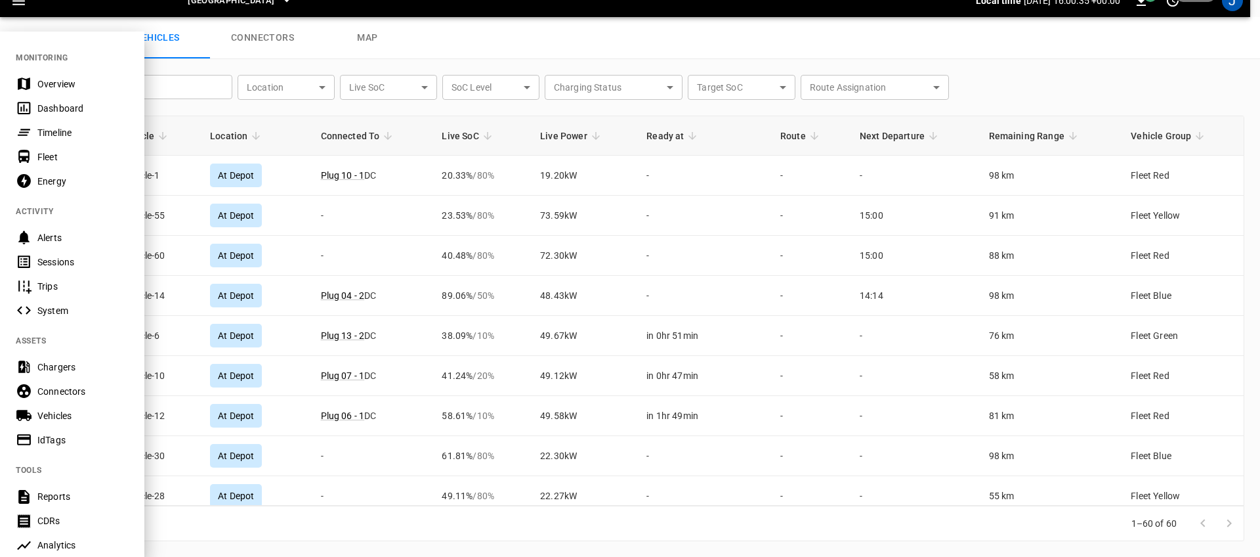
click at [75, 138] on div "Timeline" at bounding box center [82, 132] width 91 height 13
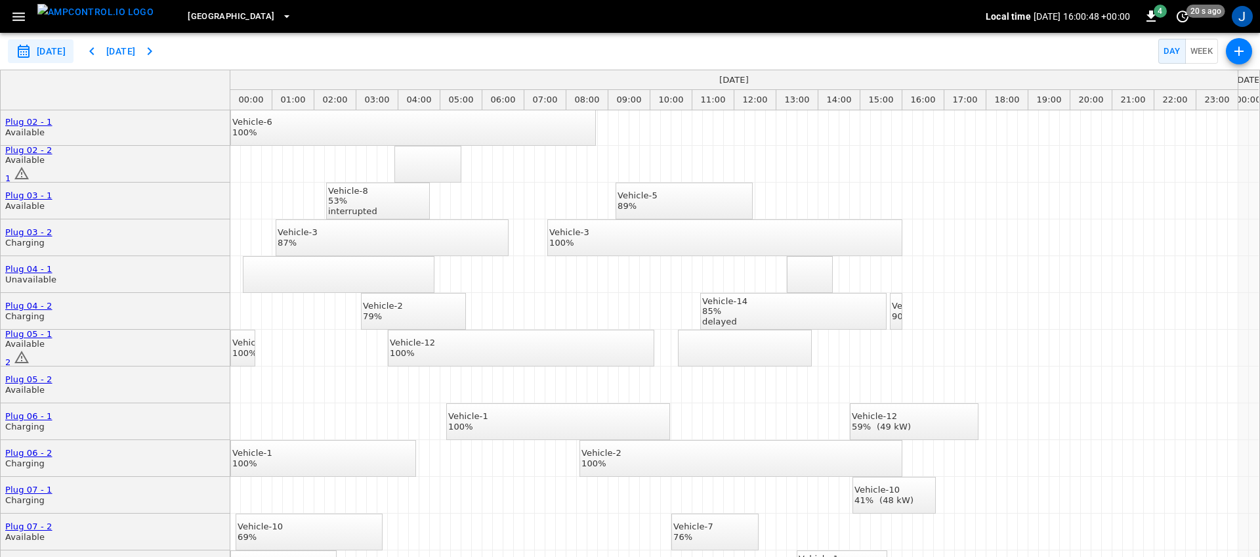
scroll to position [65, 0]
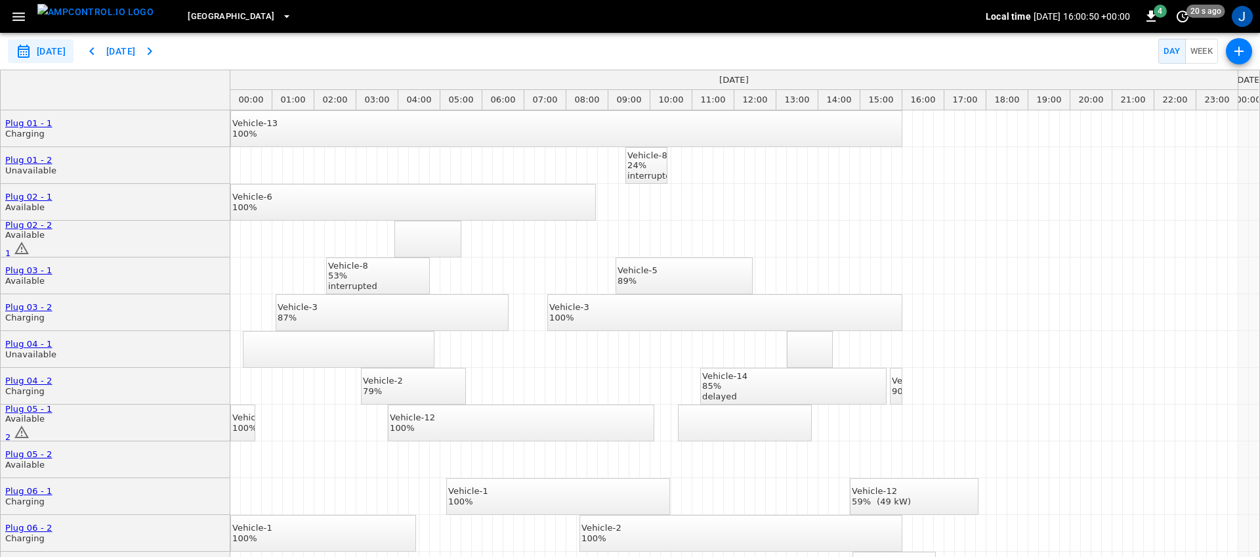
click at [1251, 54] on button "button" at bounding box center [1239, 51] width 26 height 26
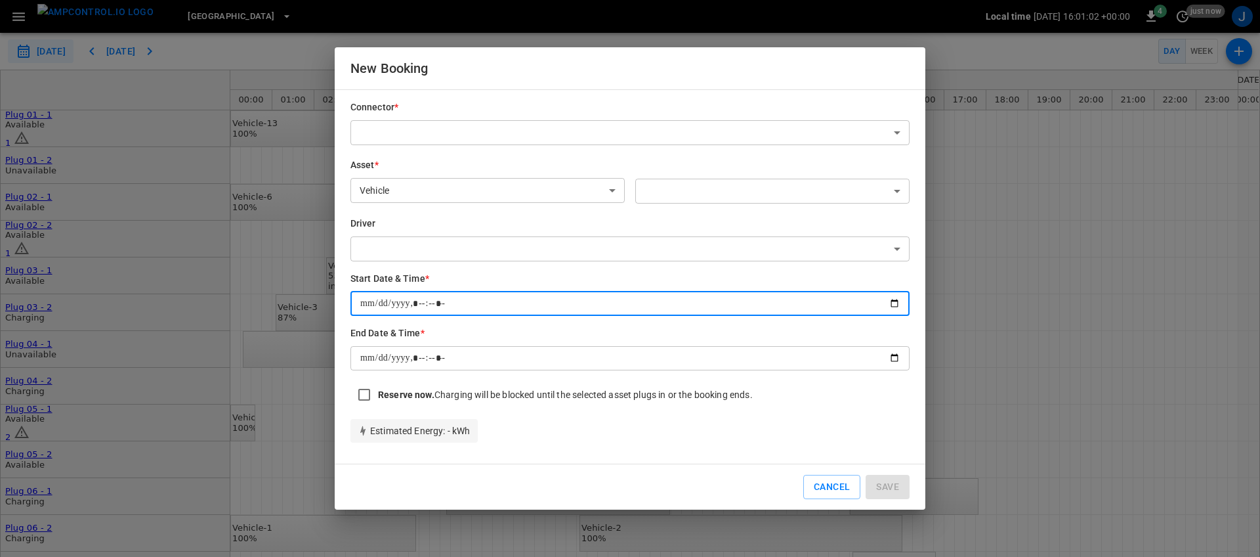
click at [534, 308] on input "datetime-local" at bounding box center [630, 303] width 559 height 24
click at [822, 486] on button "Cancel" at bounding box center [832, 487] width 57 height 24
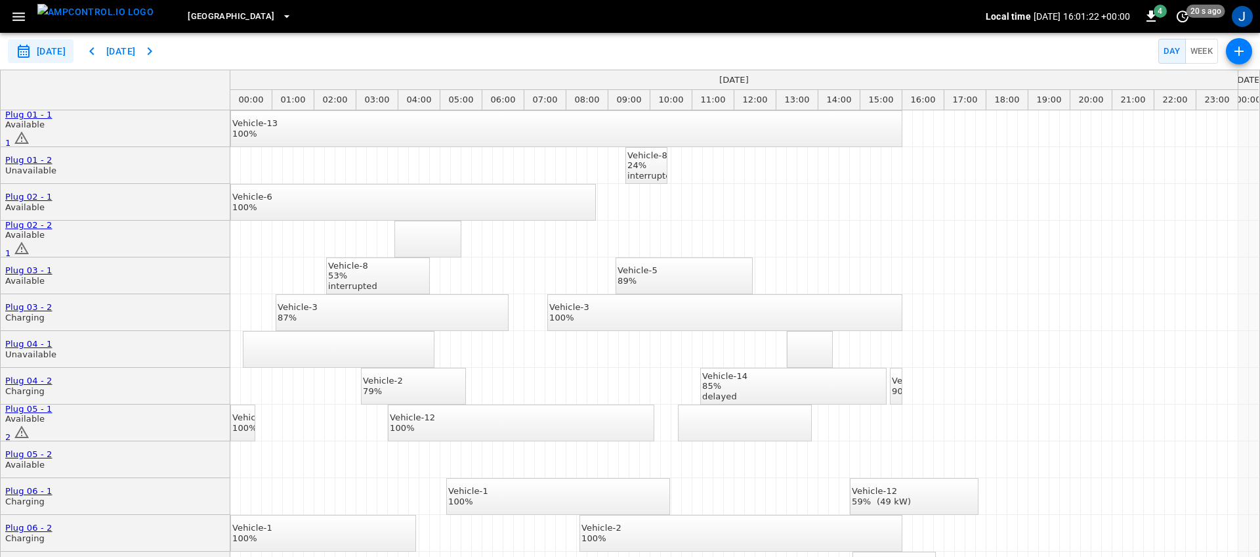
click at [1192, 54] on button "Week" at bounding box center [1202, 52] width 33 height 26
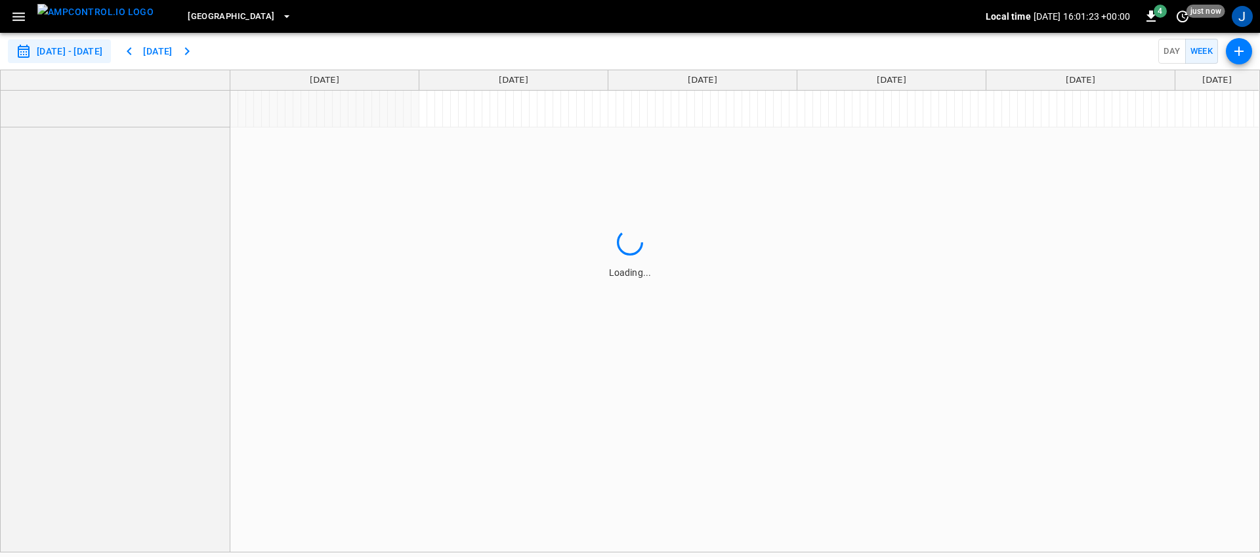
type input "**********"
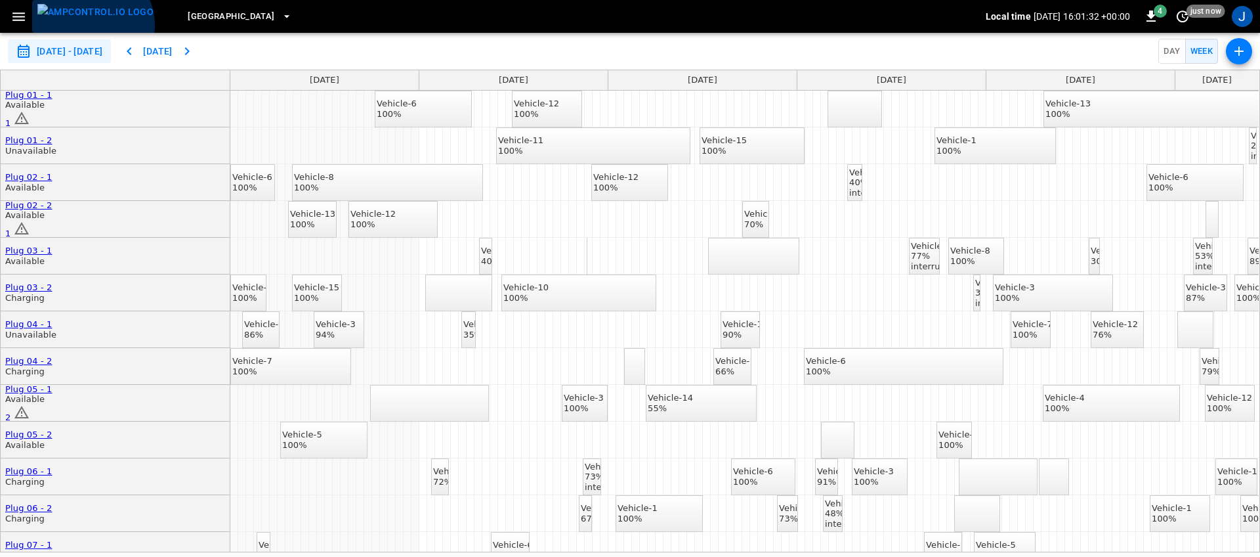
click at [91, 20] on img "menu" at bounding box center [95, 12] width 116 height 16
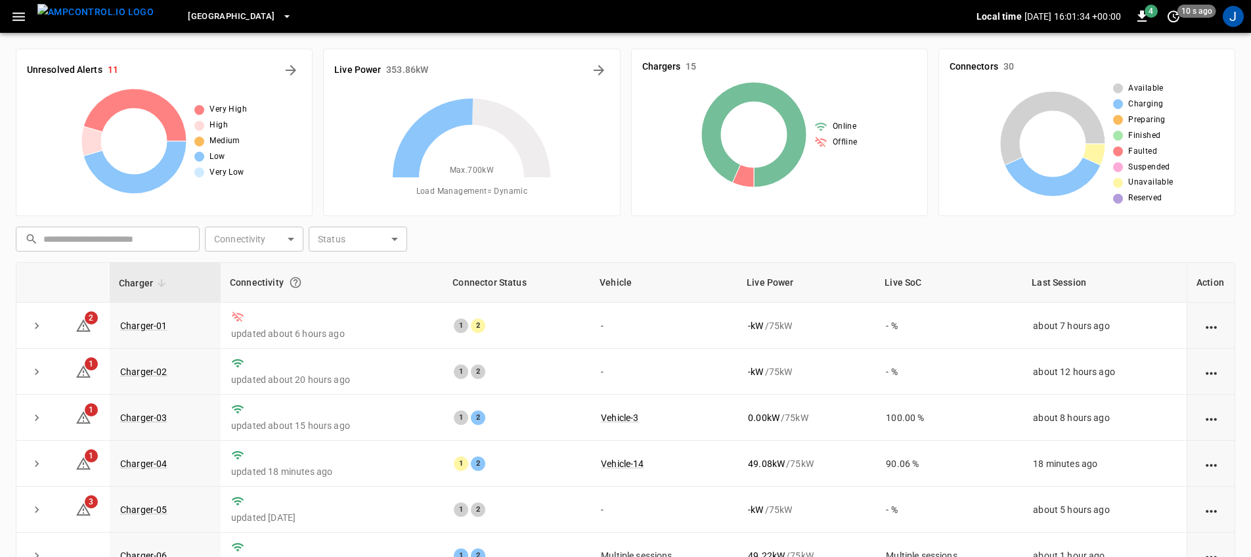
click at [697, 277] on th "Vehicle" at bounding box center [663, 283] width 147 height 40
drag, startPoint x: 20, startPoint y: 24, endPoint x: 25, endPoint y: 30, distance: 7.9
click at [20, 24] on icon "button" at bounding box center [19, 17] width 16 height 16
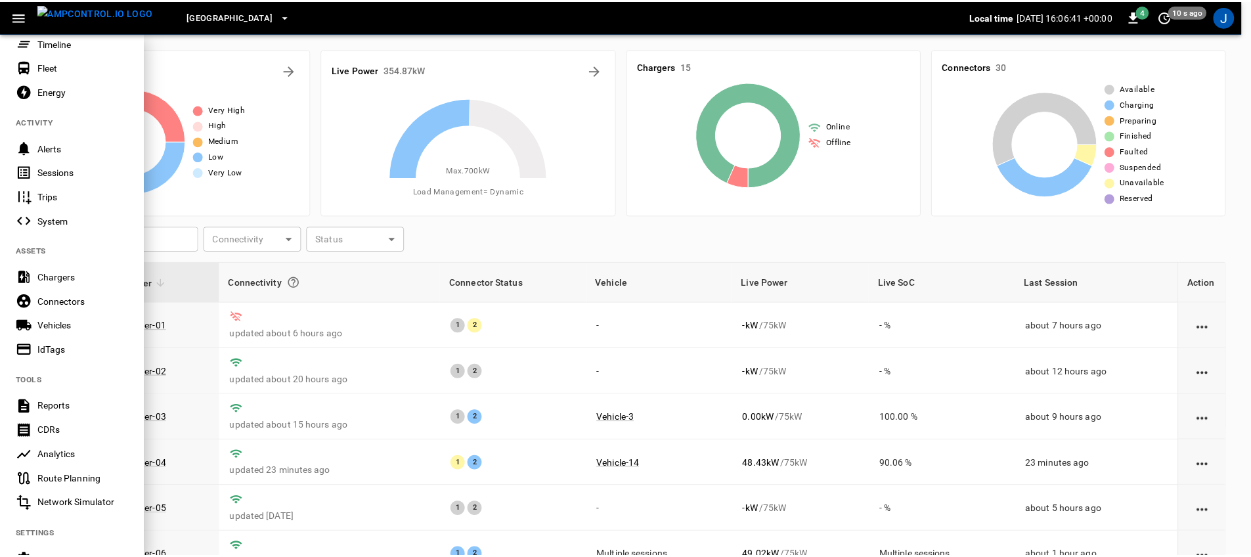
scroll to position [228, 0]
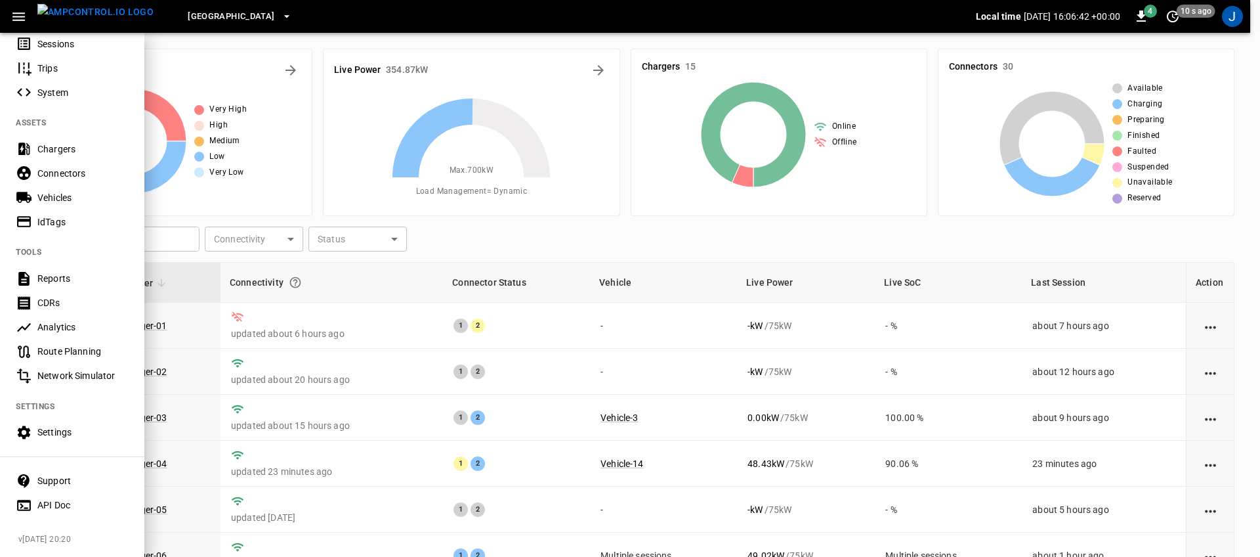
click at [104, 431] on div "Settings" at bounding box center [72, 432] width 144 height 24
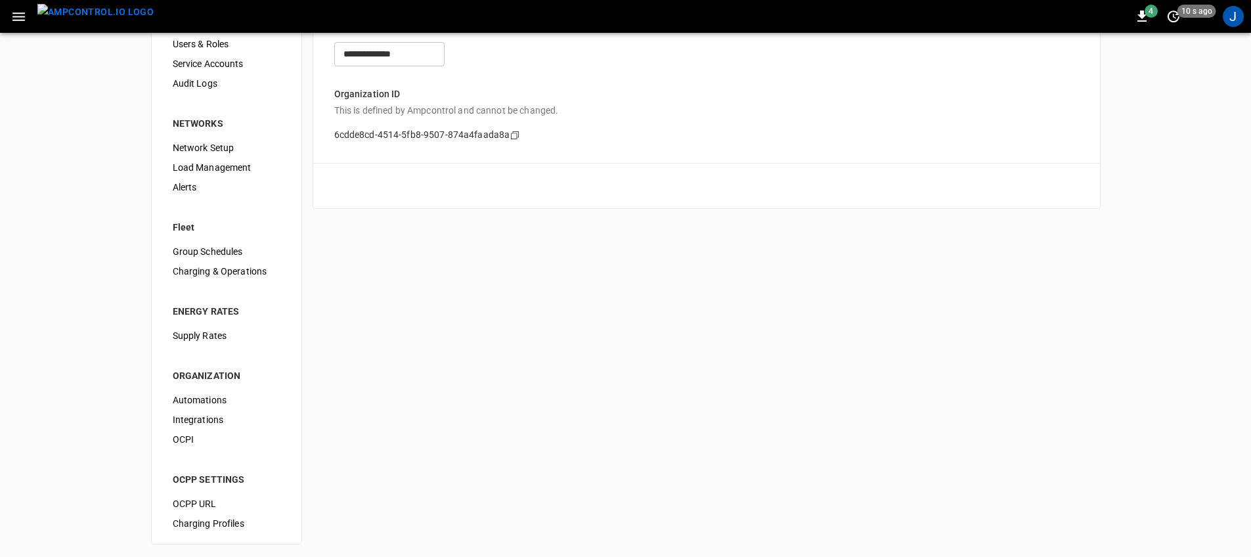
scroll to position [72, 0]
click at [211, 418] on span "Integrations" at bounding box center [227, 417] width 108 height 14
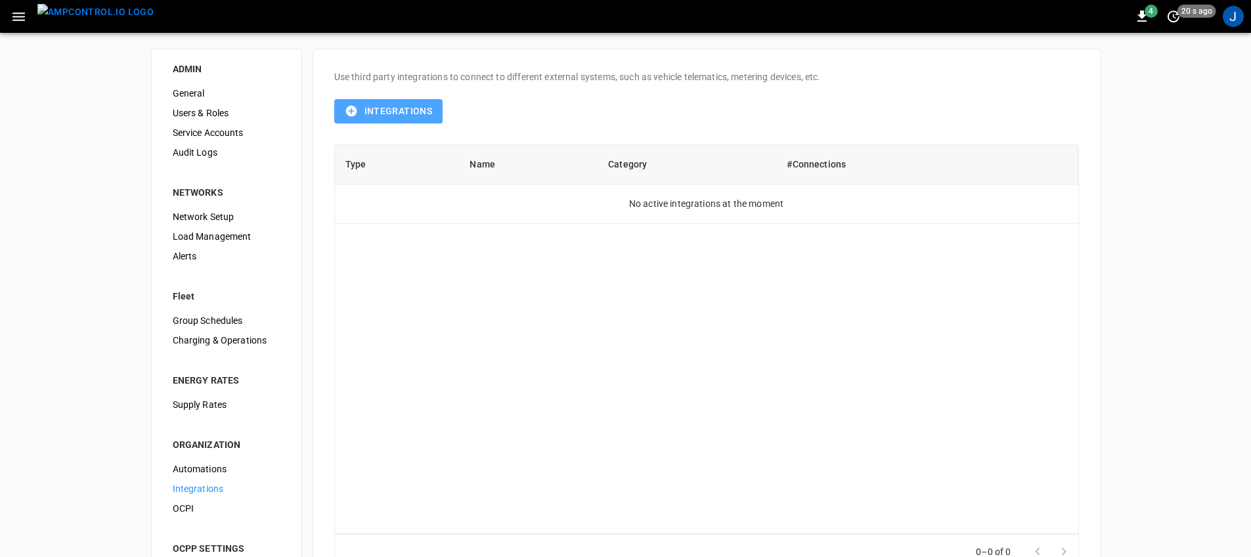
click at [383, 115] on button "Integrations" at bounding box center [388, 111] width 109 height 24
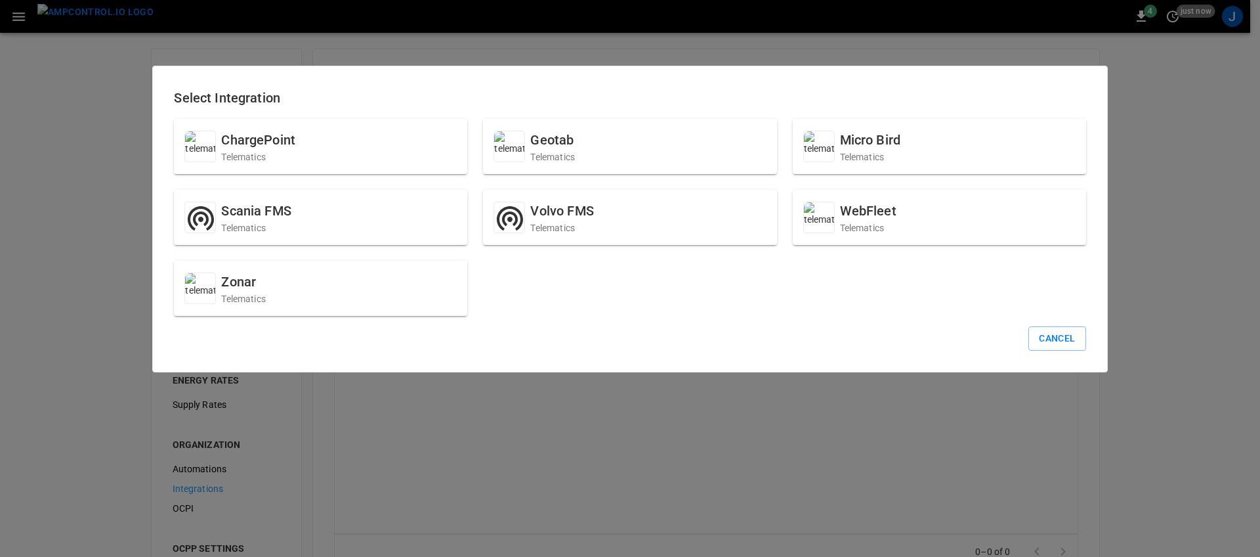
click at [838, 303] on div "ChargePoint Telematics Geotab Telematics Micro Bird Telematics Scania FMS Telem…" at bounding box center [622, 209] width 928 height 213
click at [1050, 346] on button "Cancel" at bounding box center [1057, 338] width 57 height 24
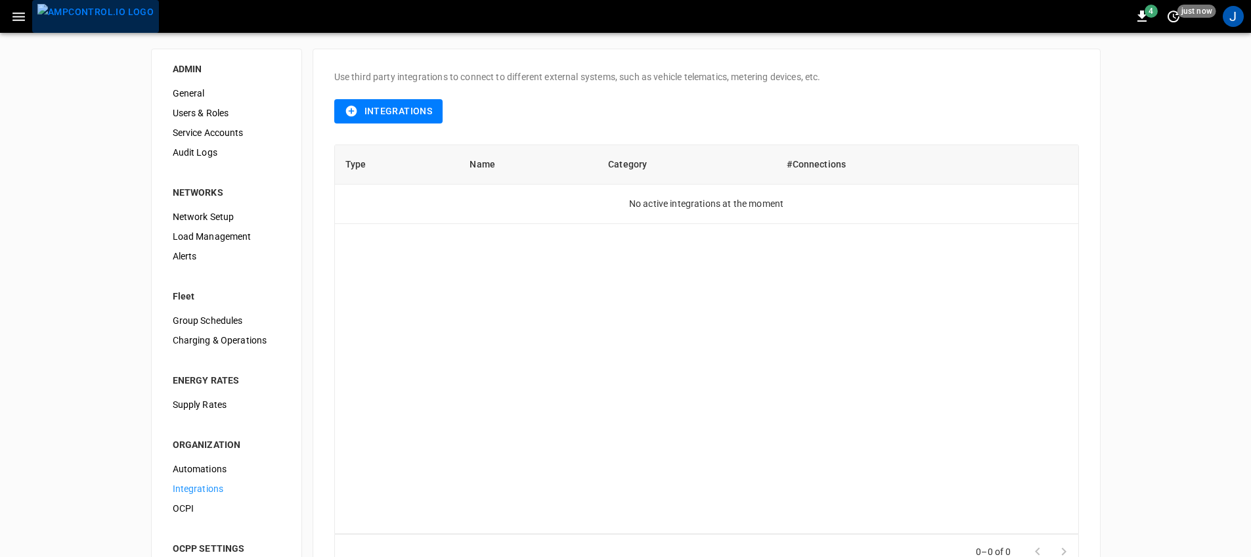
click at [114, 20] on img "menu" at bounding box center [95, 12] width 116 height 16
